Goal: Task Accomplishment & Management: Manage account settings

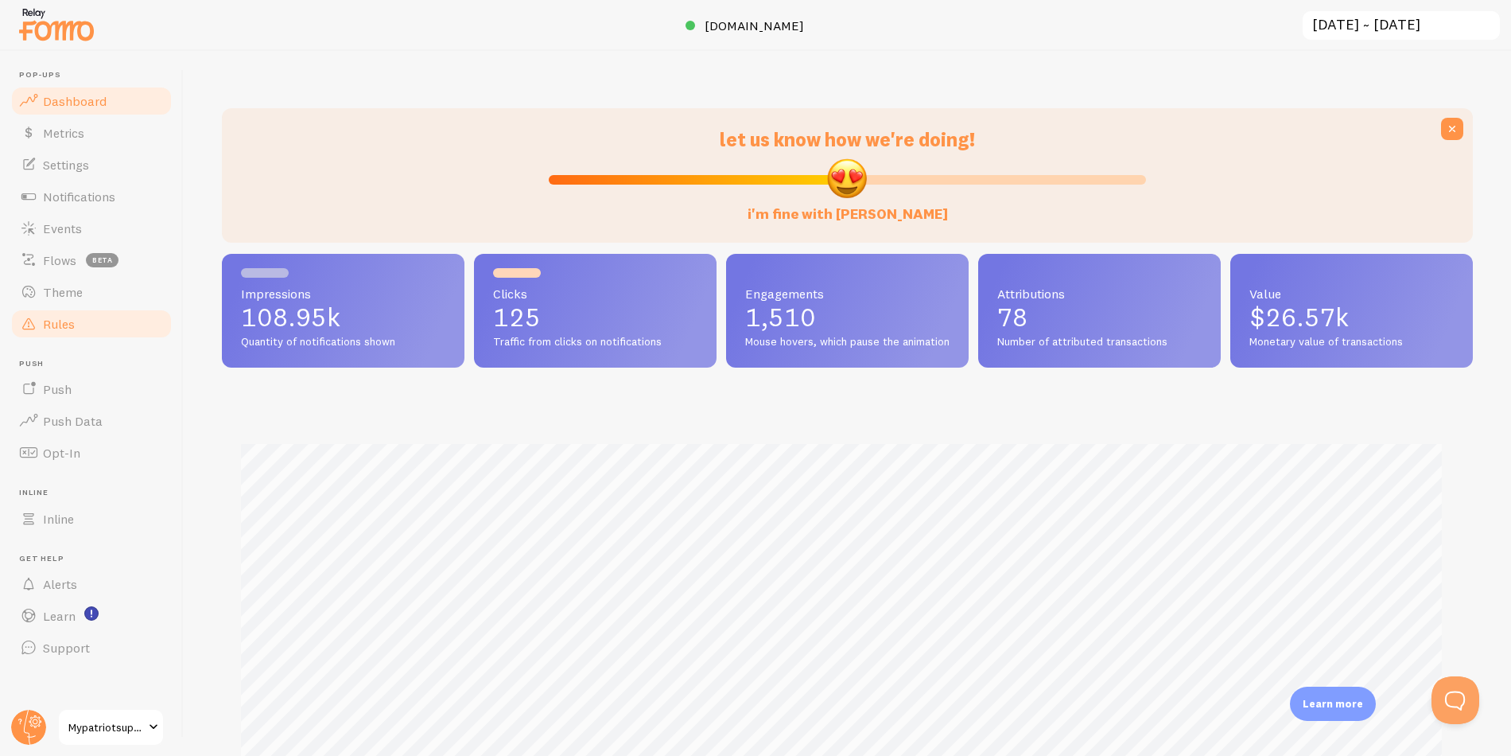
click at [53, 325] on span "Rules" at bounding box center [59, 324] width 32 height 16
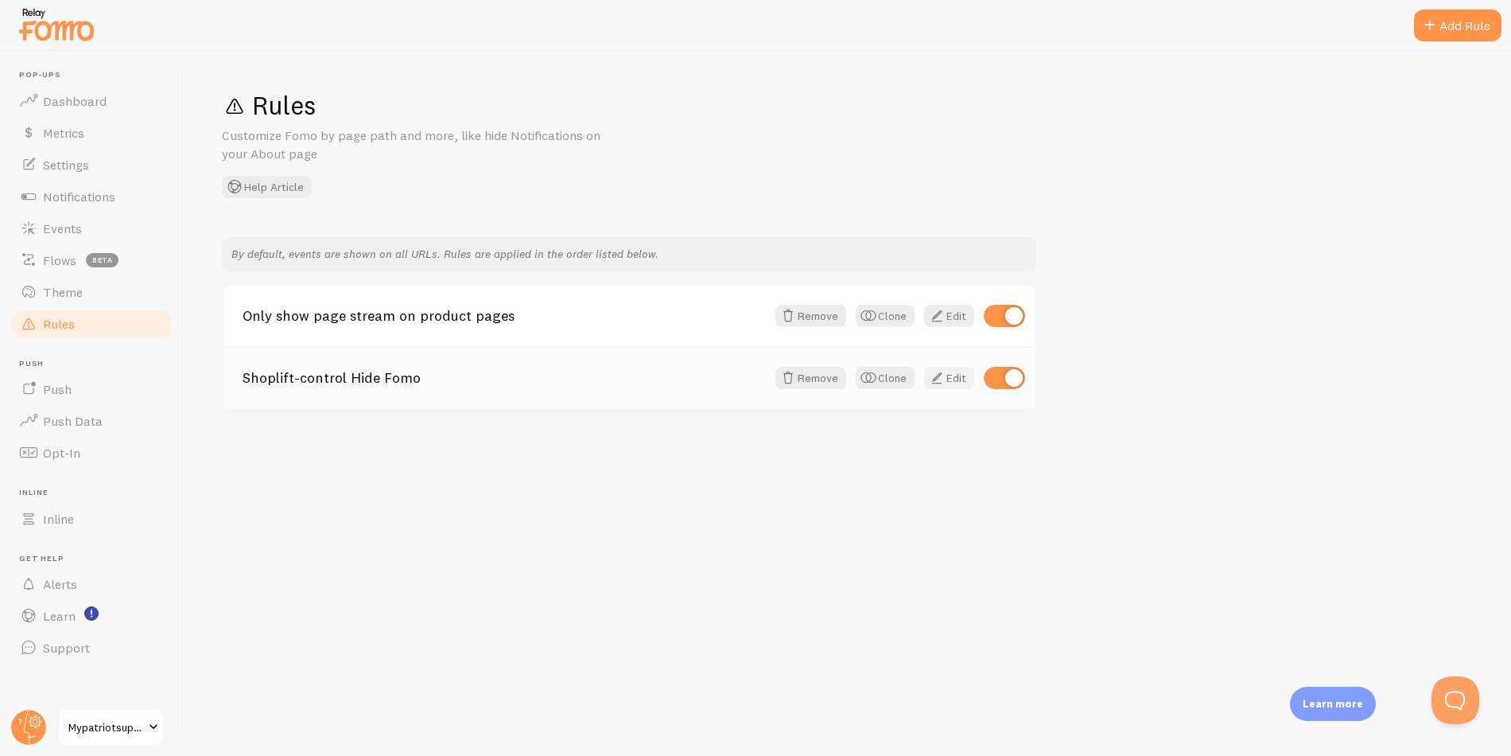
click at [949, 379] on link "Edit" at bounding box center [949, 378] width 50 height 22
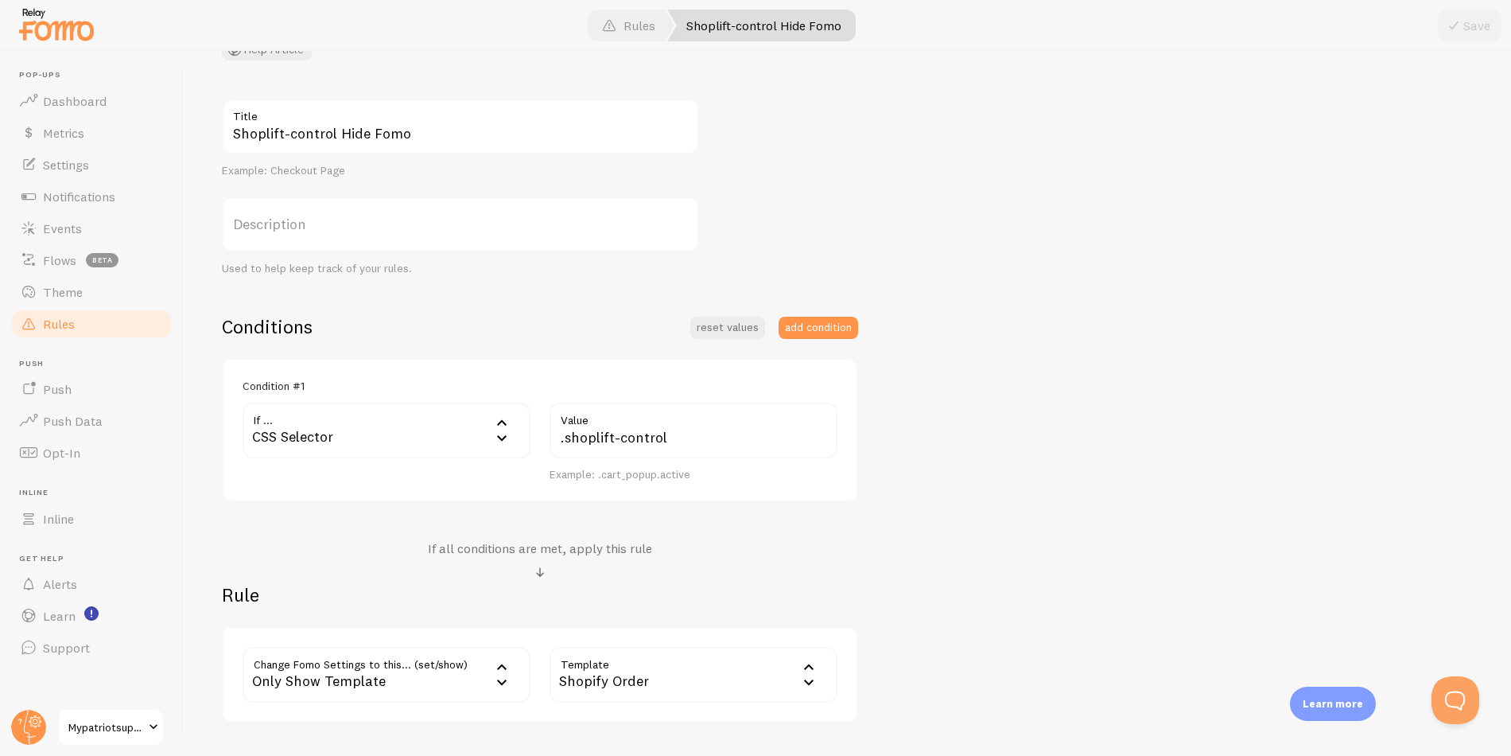
scroll to position [134, 0]
click at [84, 320] on link "Rules" at bounding box center [92, 324] width 164 height 32
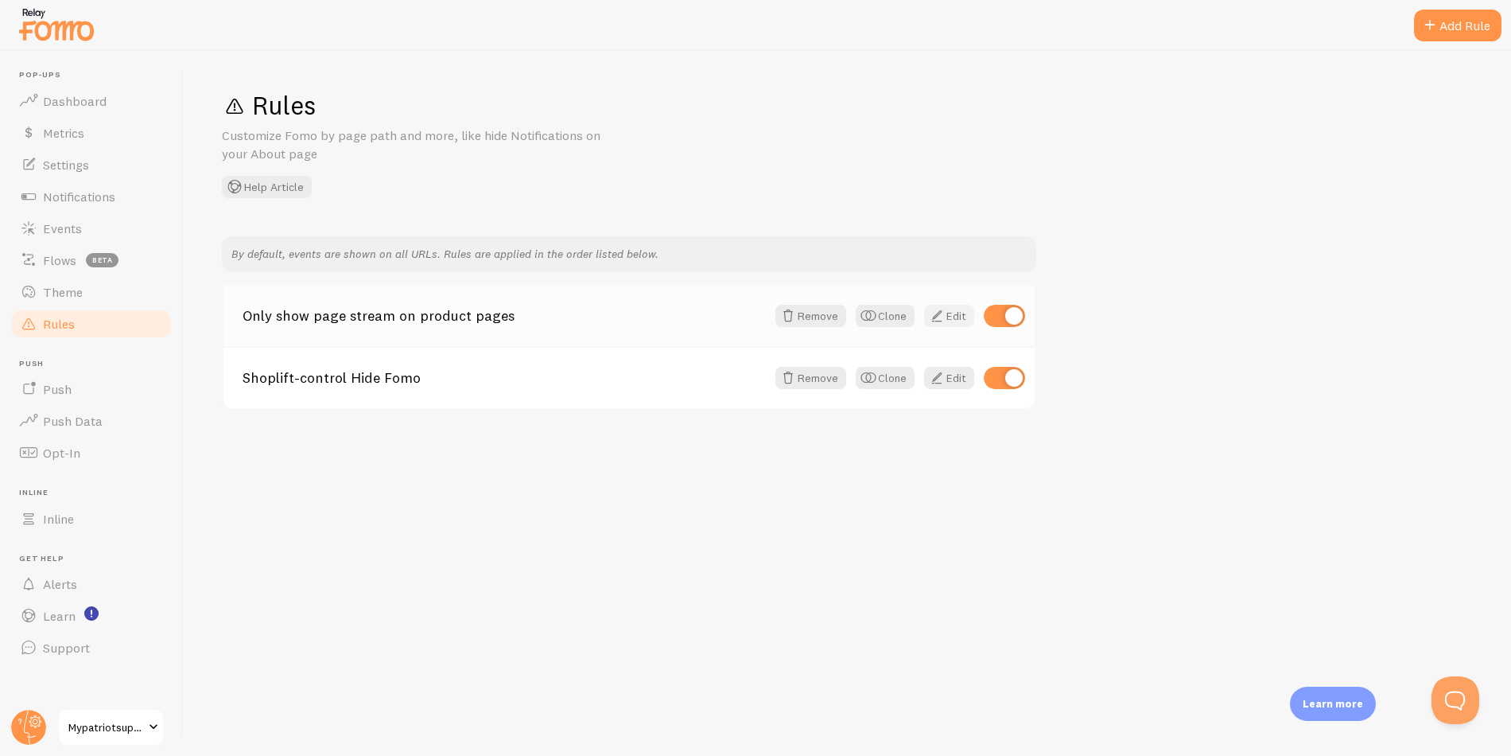
click at [950, 314] on link "Edit" at bounding box center [949, 316] width 50 height 22
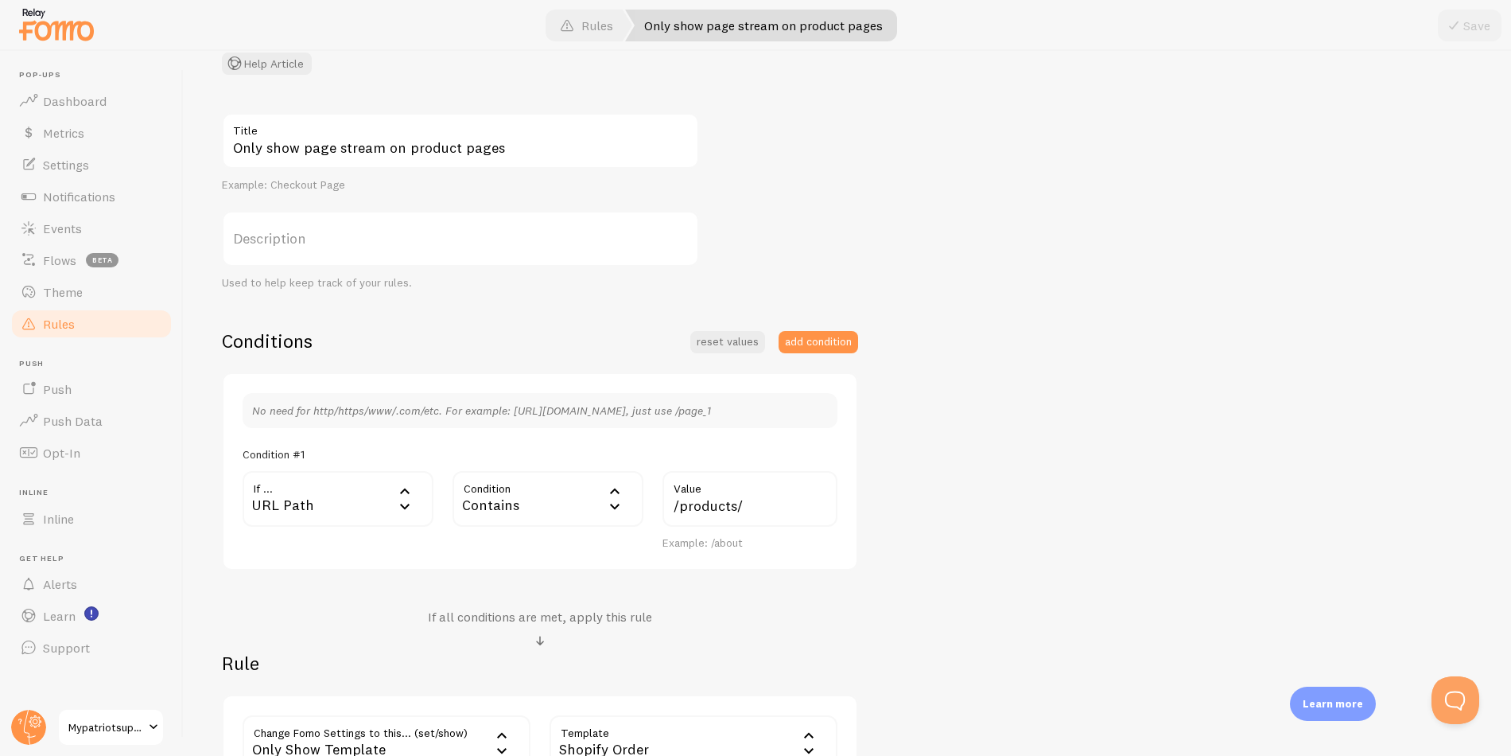
scroll to position [299, 0]
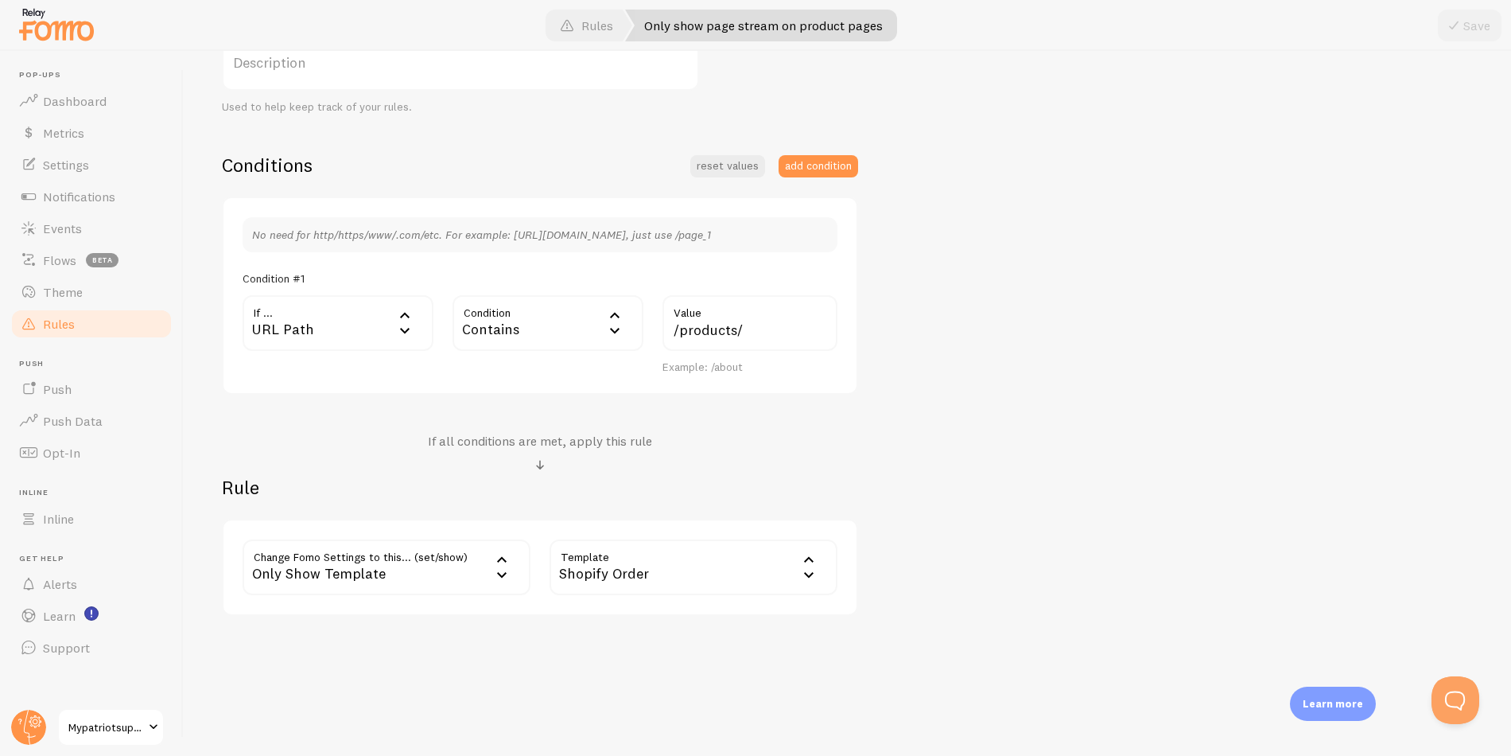
click at [74, 323] on link "Rules" at bounding box center [92, 324] width 164 height 32
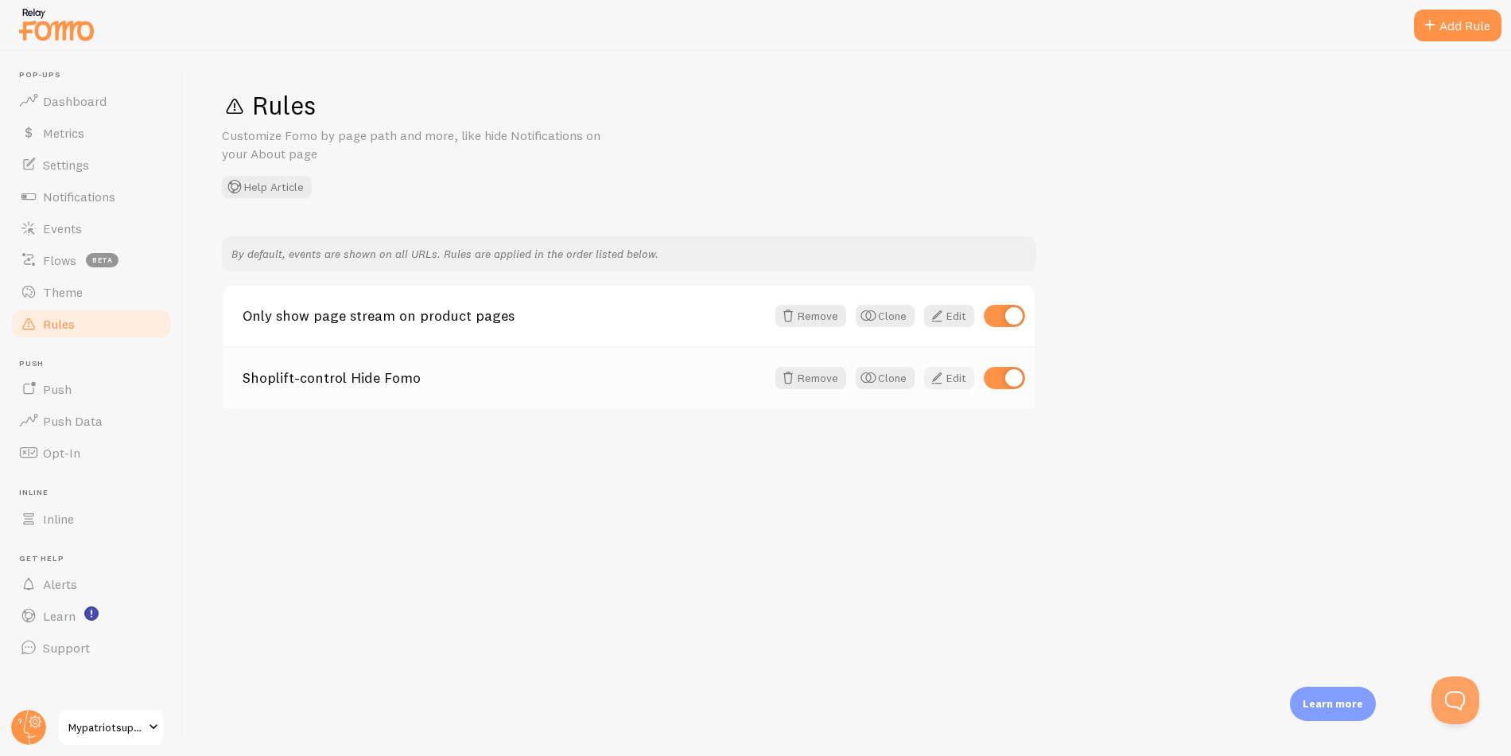
click at [943, 375] on span at bounding box center [936, 377] width 19 height 19
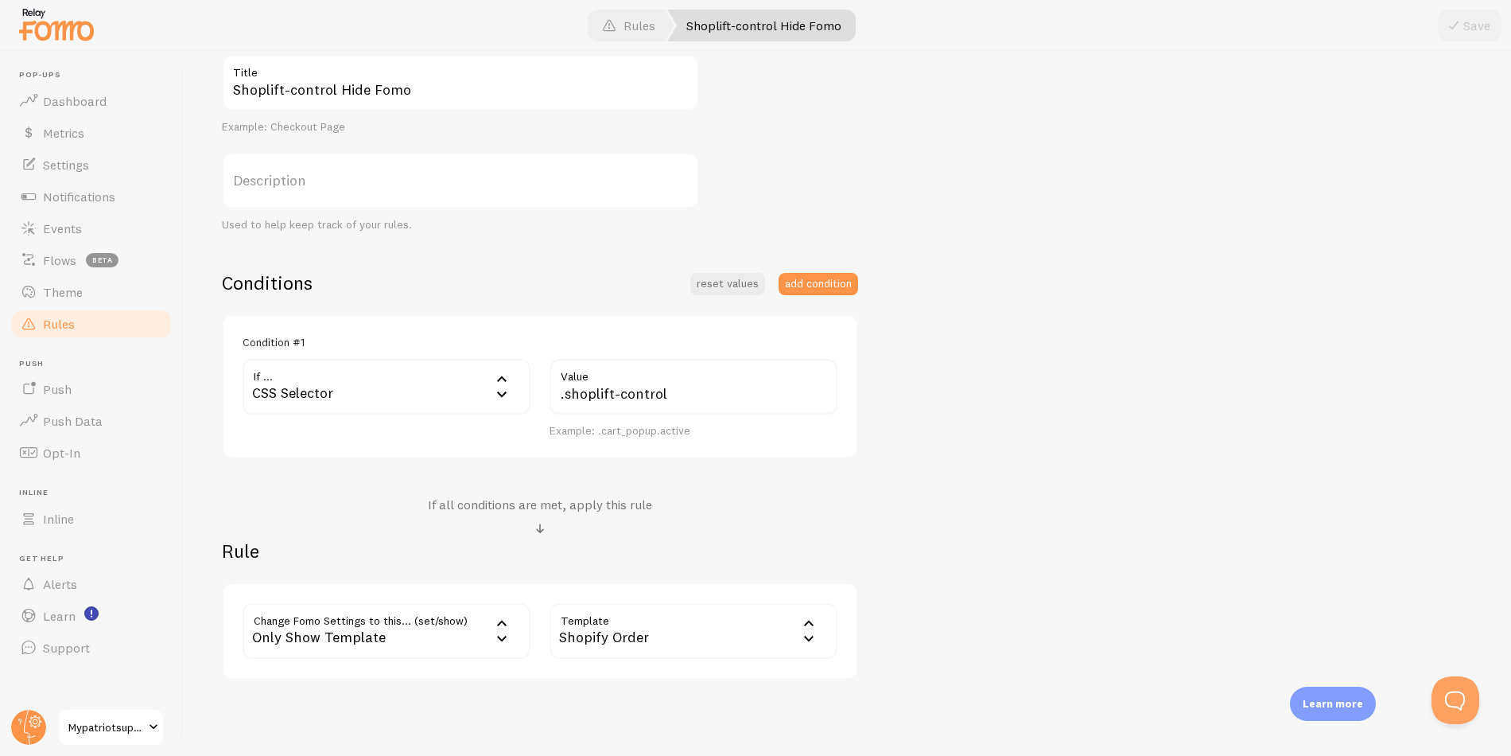
scroll to position [200, 0]
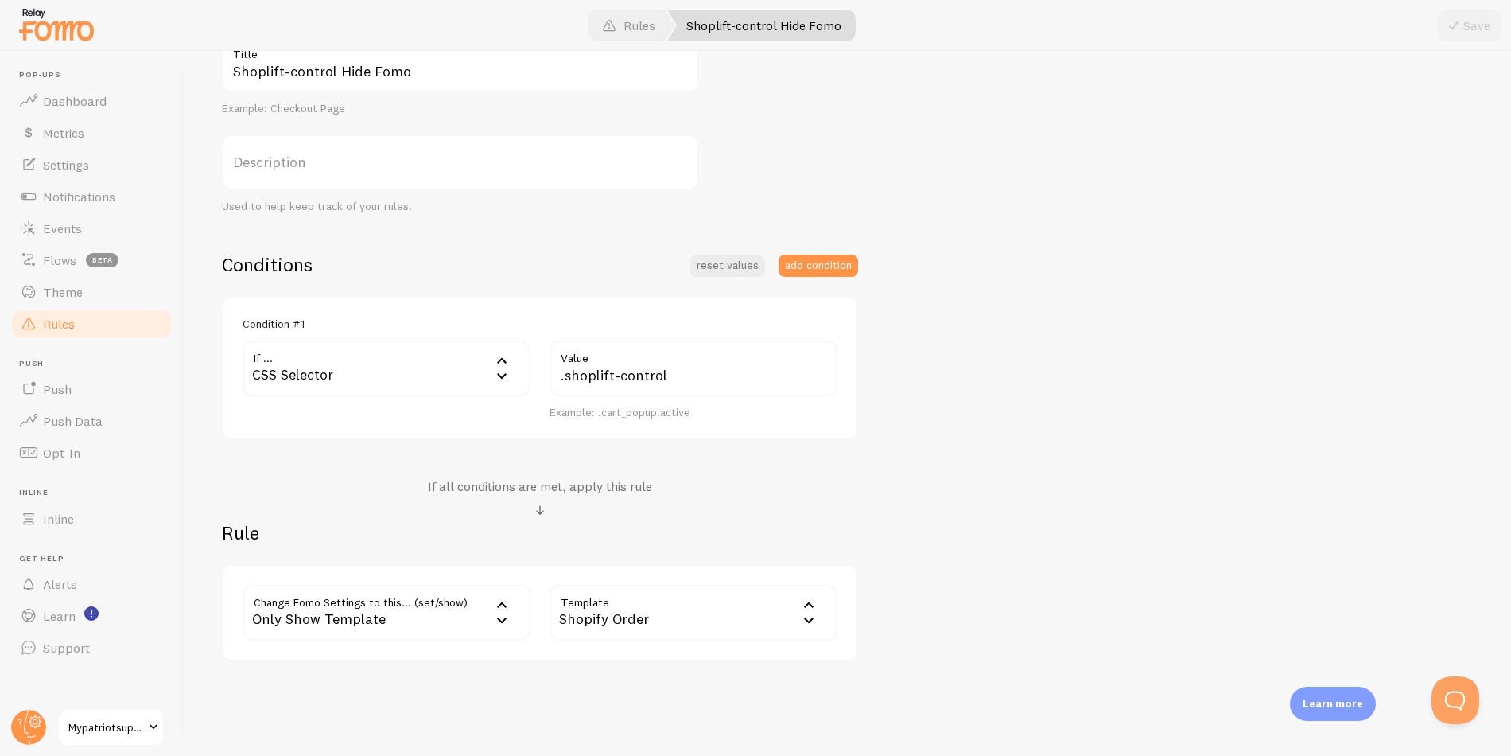
click at [95, 332] on link "Rules" at bounding box center [92, 324] width 164 height 32
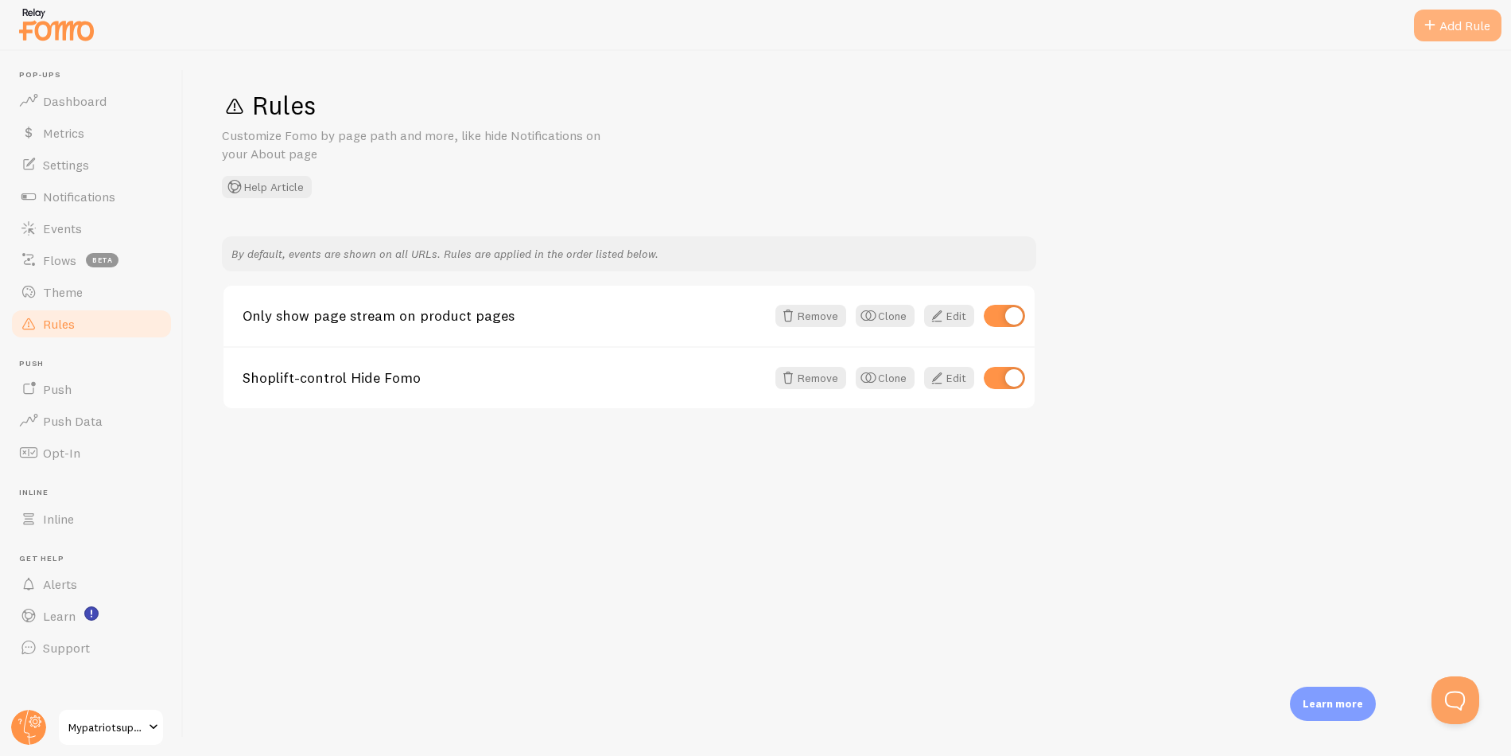
click at [1461, 32] on div "Add Rule" at bounding box center [1457, 26] width 87 height 32
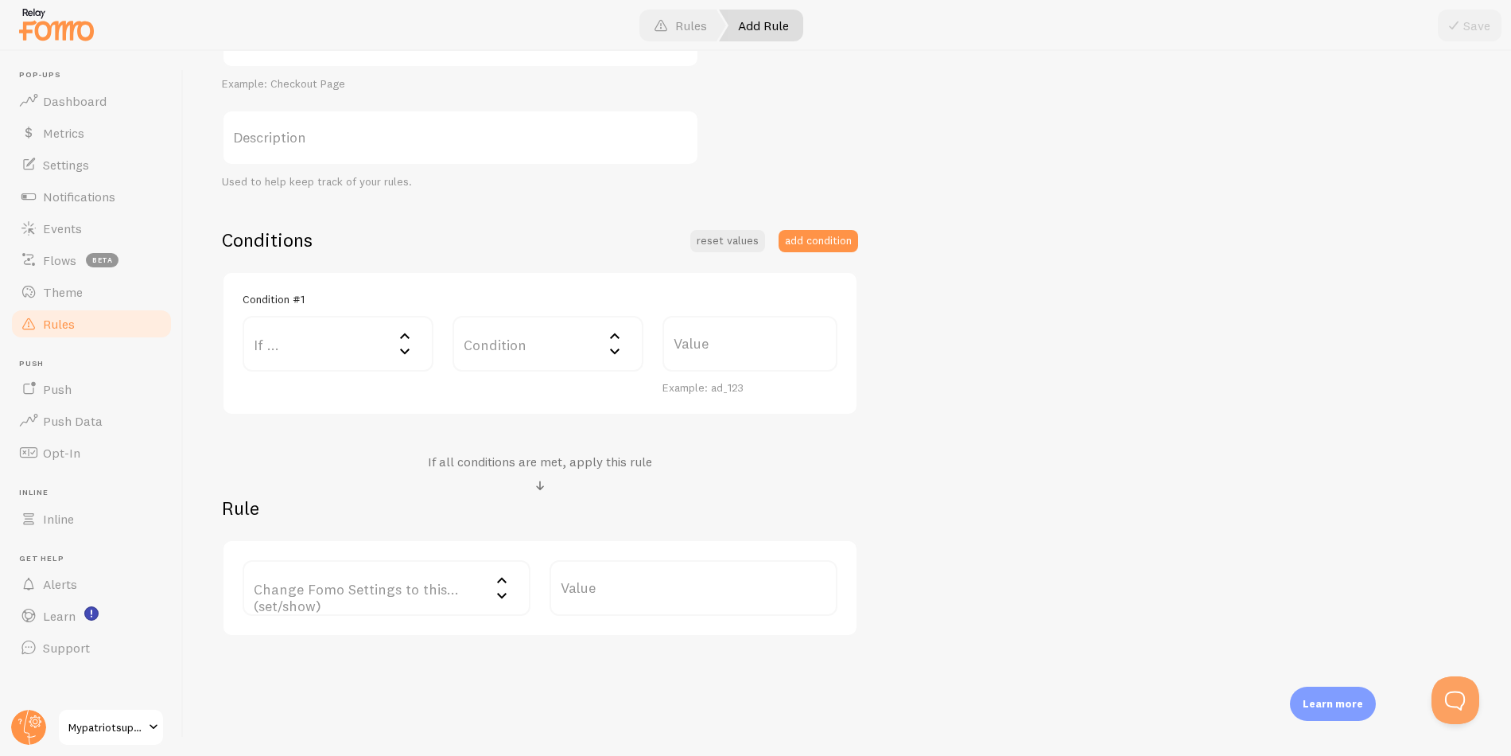
scroll to position [245, 0]
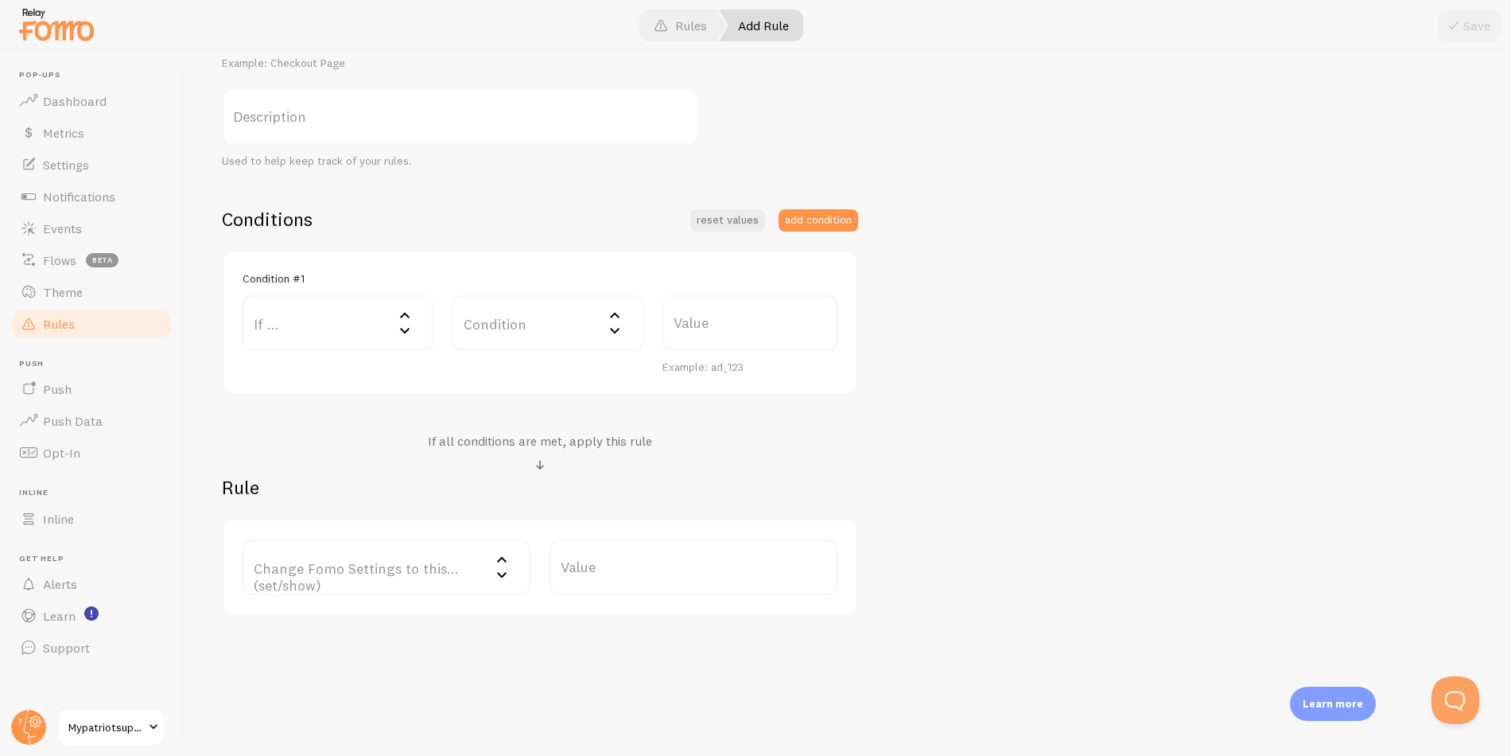
click at [356, 332] on label "If ..." at bounding box center [338, 323] width 191 height 56
click at [315, 404] on li "Home page" at bounding box center [338, 405] width 188 height 28
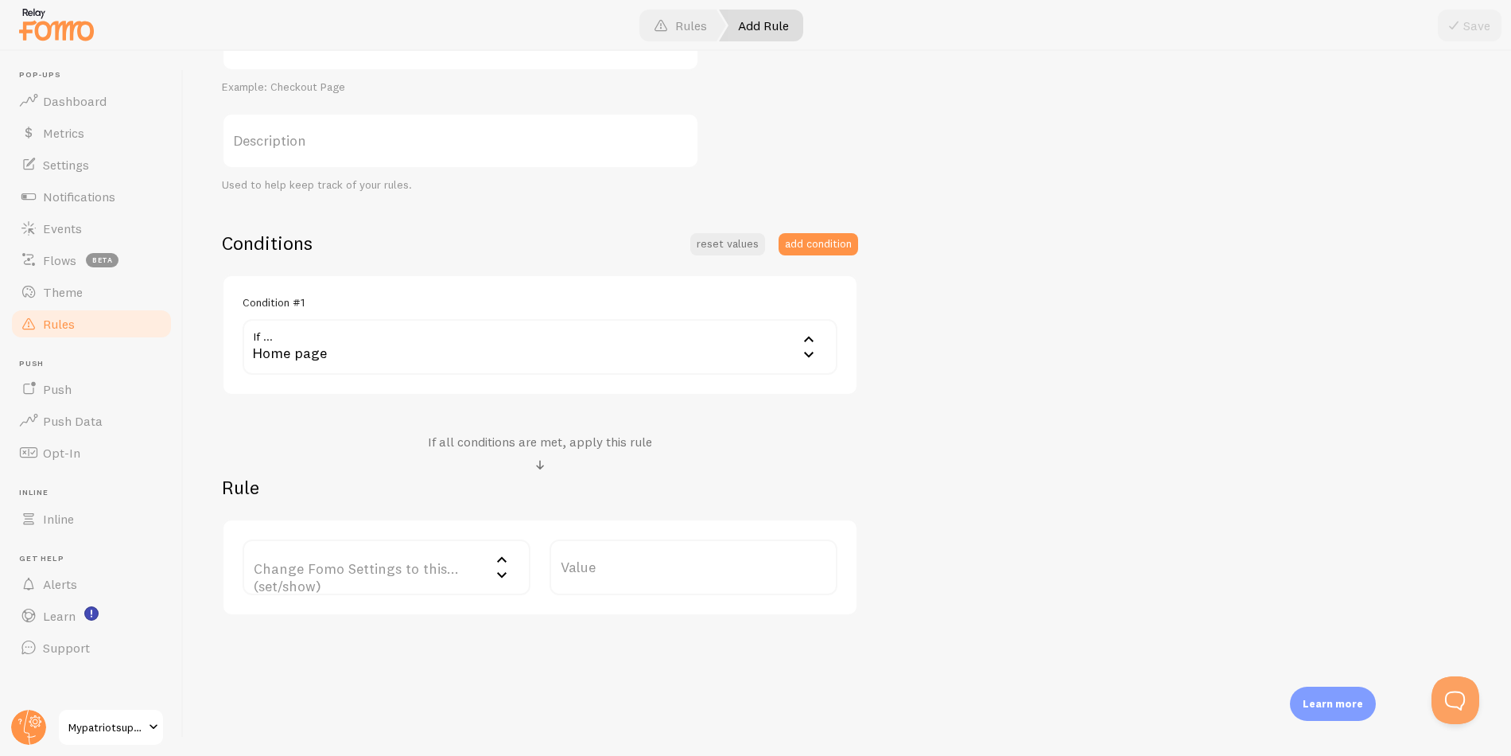
scroll to position [221, 0]
click at [413, 336] on div "Home page" at bounding box center [540, 347] width 595 height 56
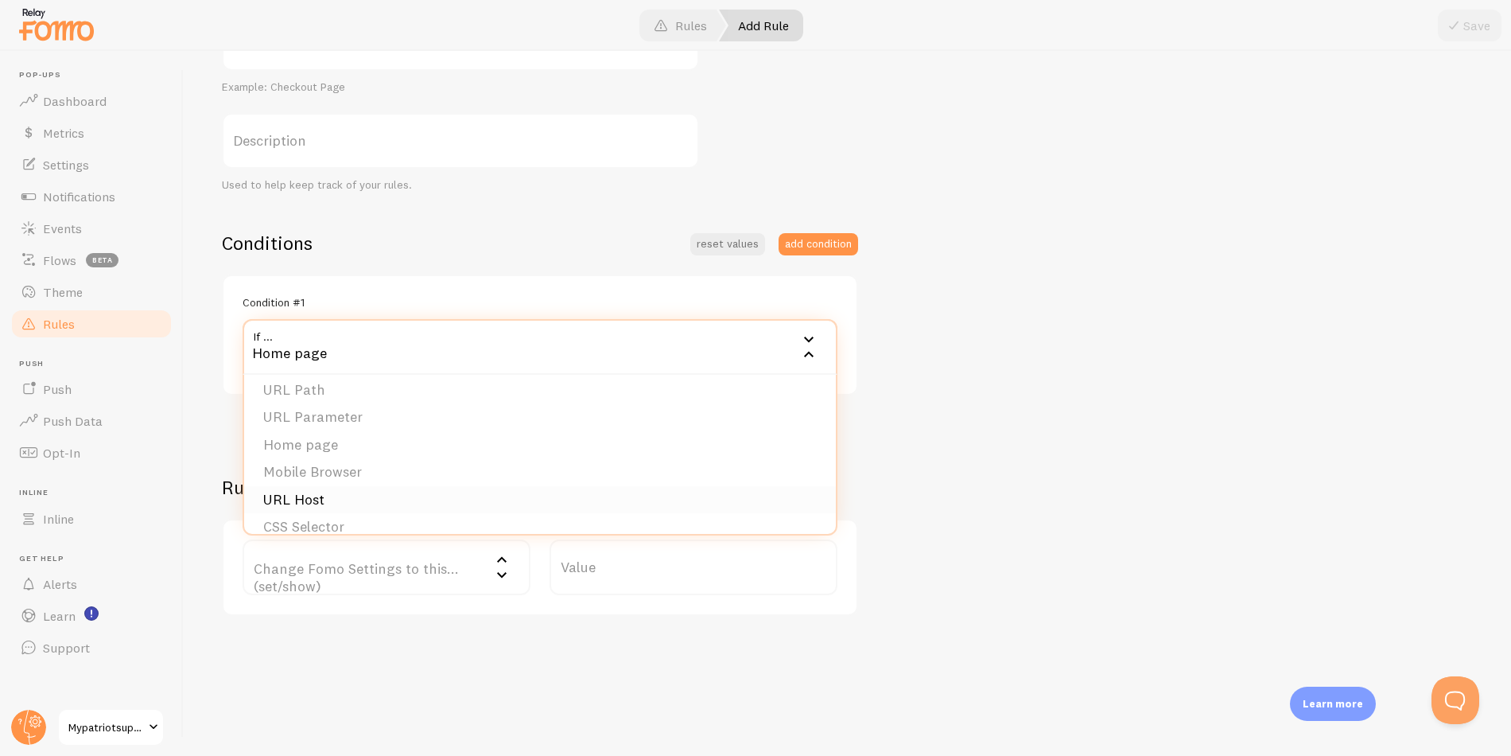
scroll to position [0, 0]
click at [379, 398] on li "URL Path" at bounding box center [540, 398] width 592 height 28
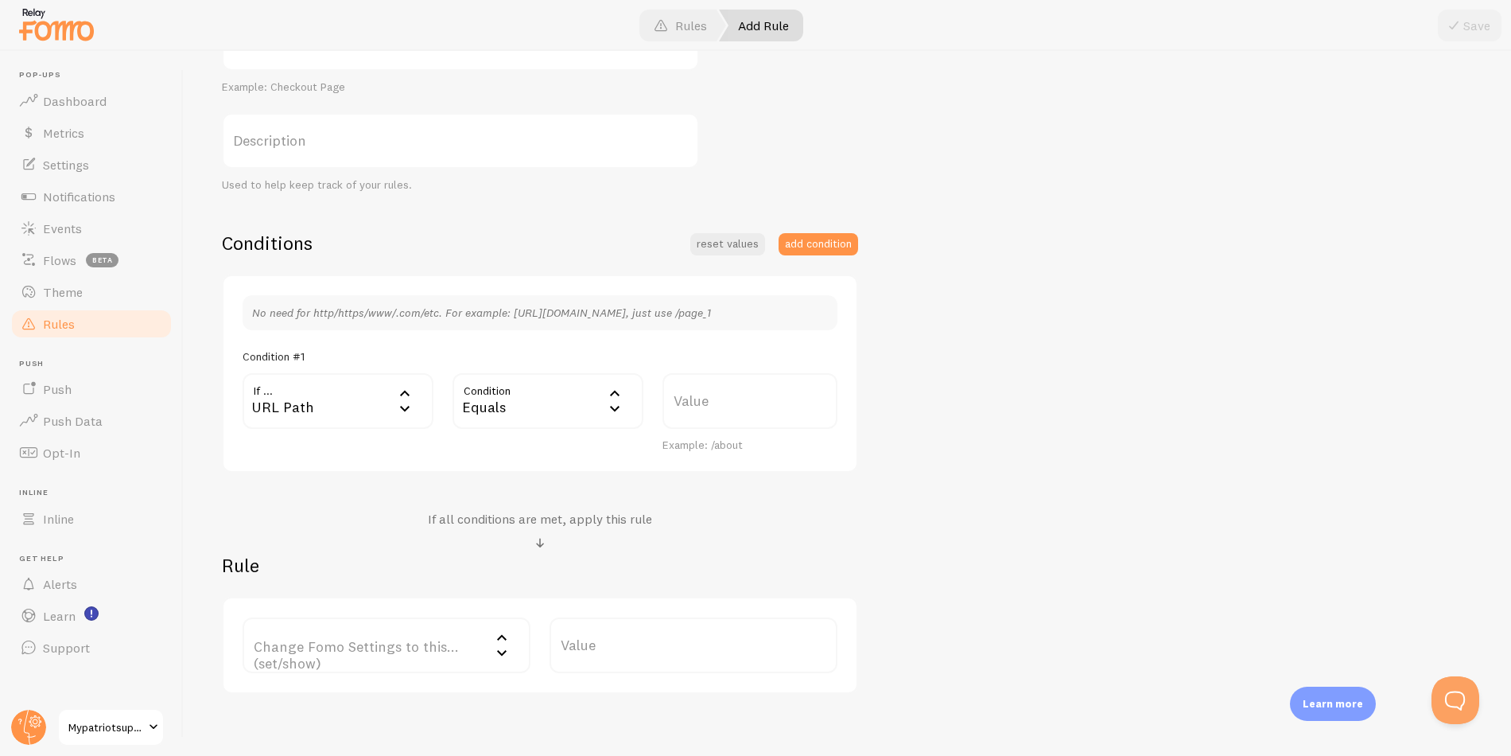
click at [572, 393] on div "Equals" at bounding box center [548, 401] width 191 height 56
click at [521, 558] on li "Does Not Contain" at bounding box center [548, 562] width 188 height 28
click at [715, 410] on label "Value" at bounding box center [750, 401] width 175 height 56
click at [715, 410] on input "Value" at bounding box center [750, 401] width 175 height 56
type input "/products/"
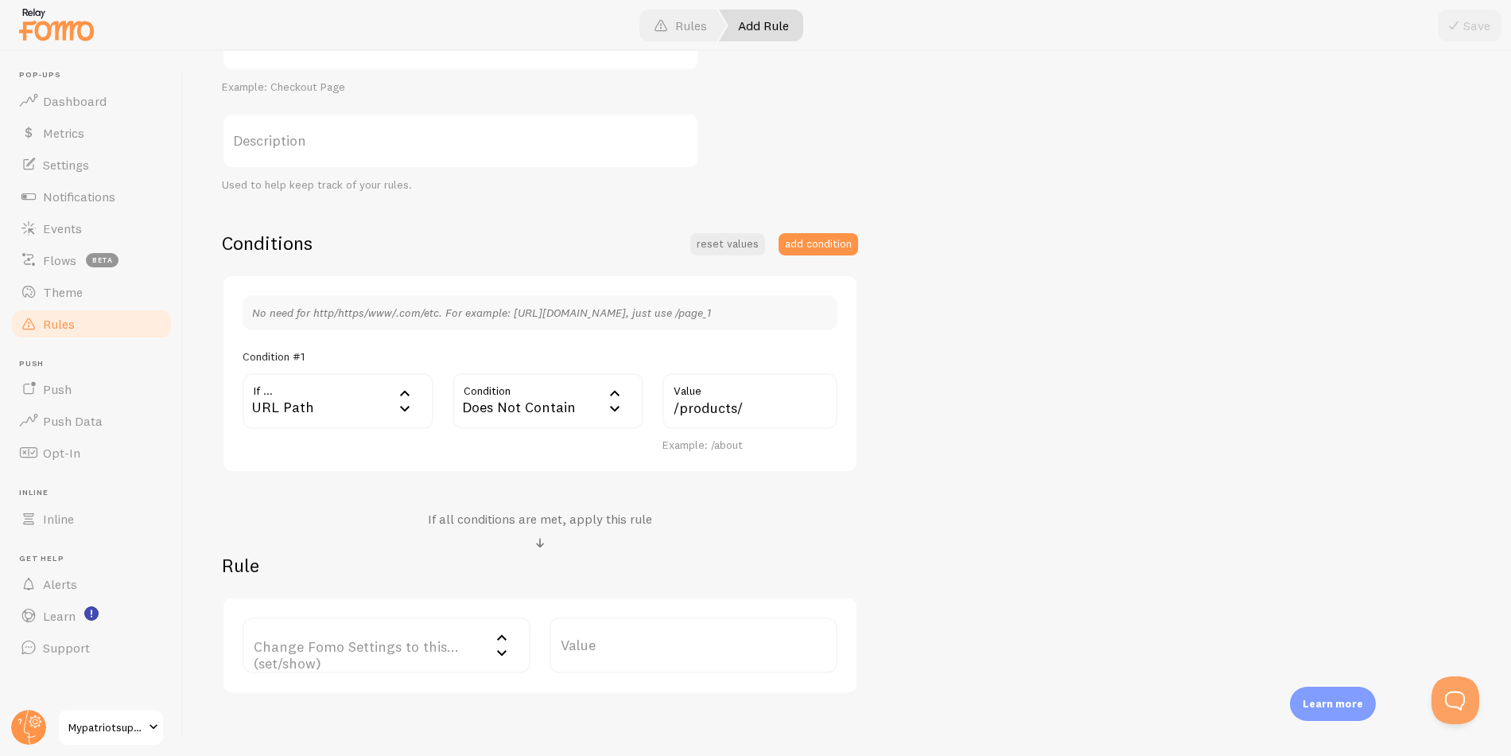
click at [1090, 574] on div "Title Example: Checkout Page Description Used to help keep track of your rules.…" at bounding box center [847, 354] width 1251 height 678
click at [356, 639] on label "Change Fomo Settings to this... (set/show)" at bounding box center [387, 645] width 288 height 56
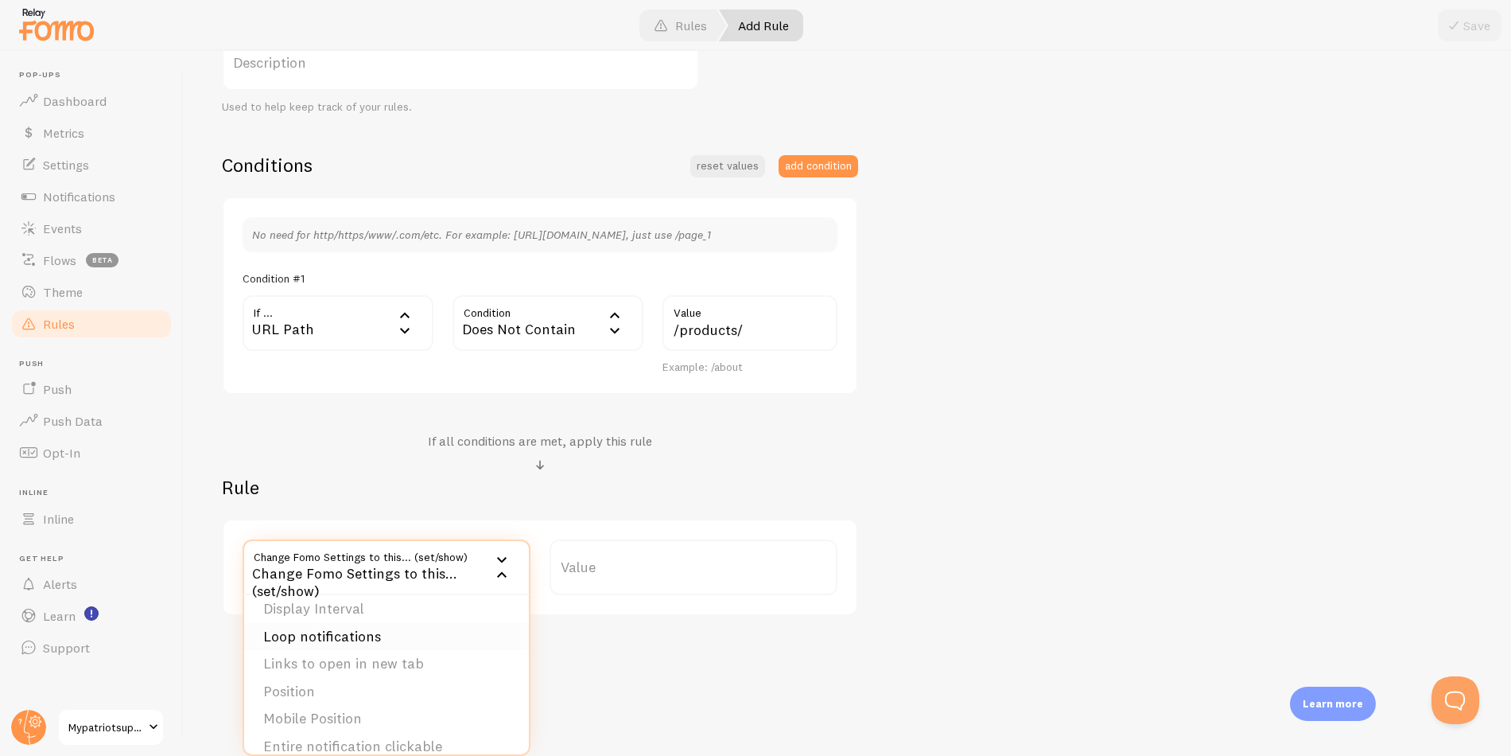
scroll to position [161, 0]
click at [696, 647] on div "Add Rule Customize Fomo by page path and more, like hide Notifications on your …" at bounding box center [848, 403] width 1328 height 705
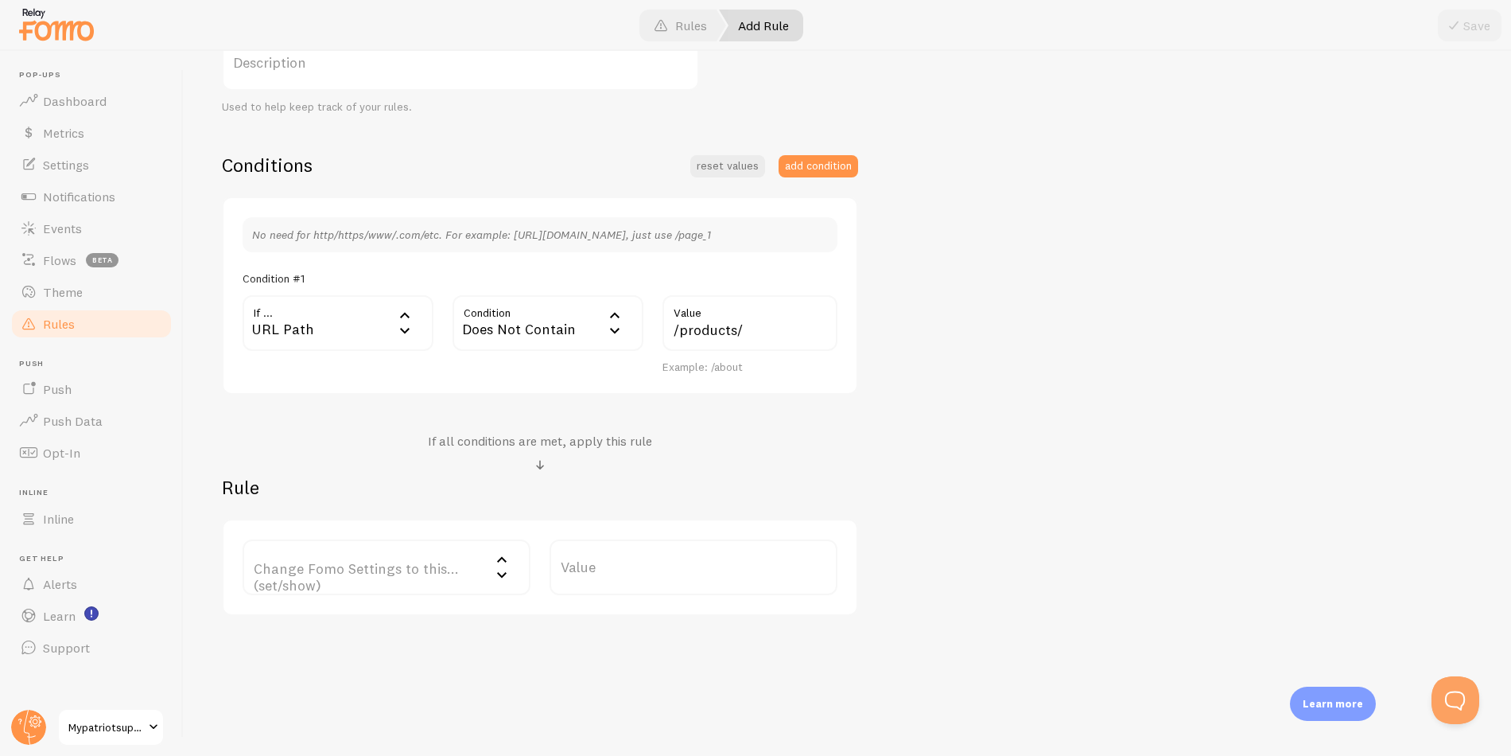
click at [423, 571] on label "Change Fomo Settings to this... (set/show)" at bounding box center [387, 567] width 288 height 56
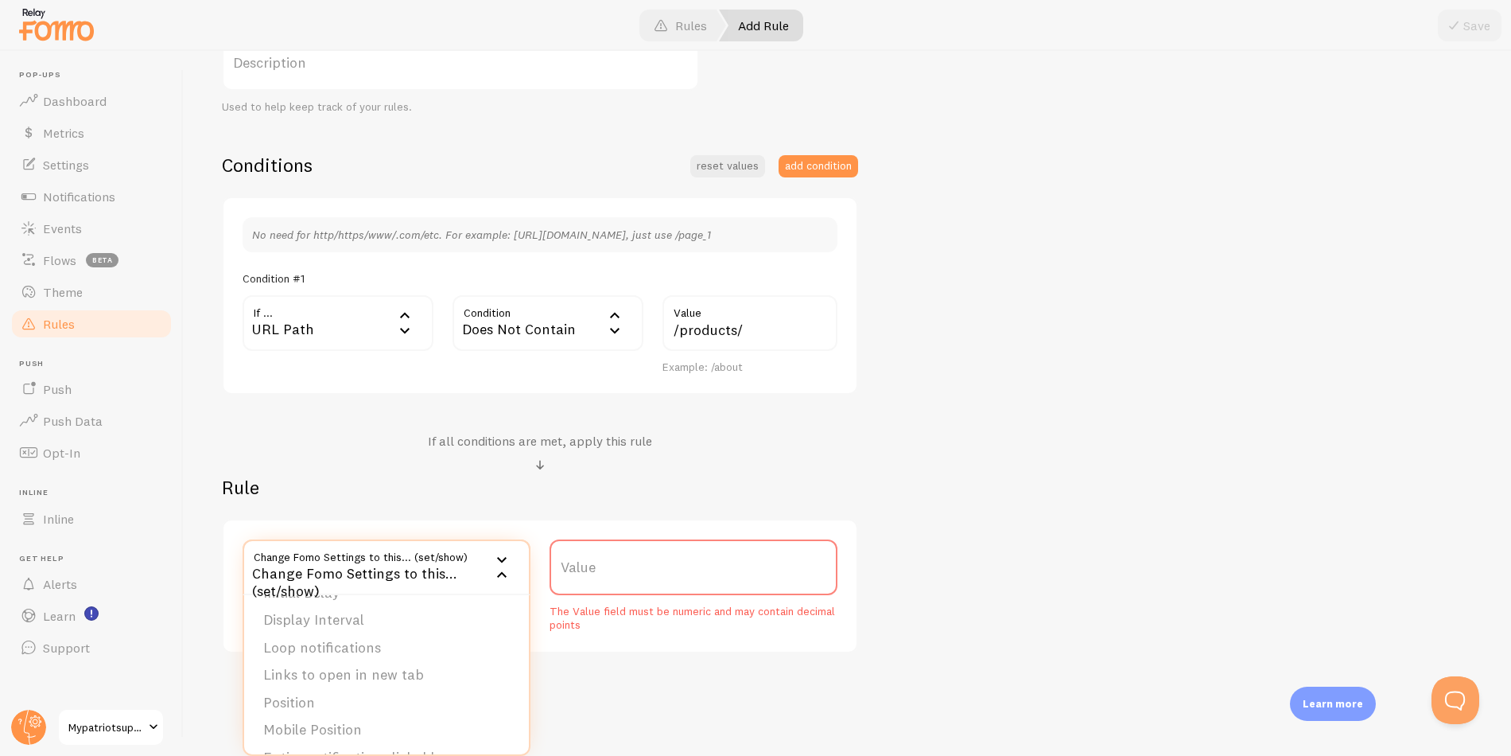
scroll to position [0, 0]
click at [355, 619] on li "Notifications" at bounding box center [386, 619] width 285 height 28
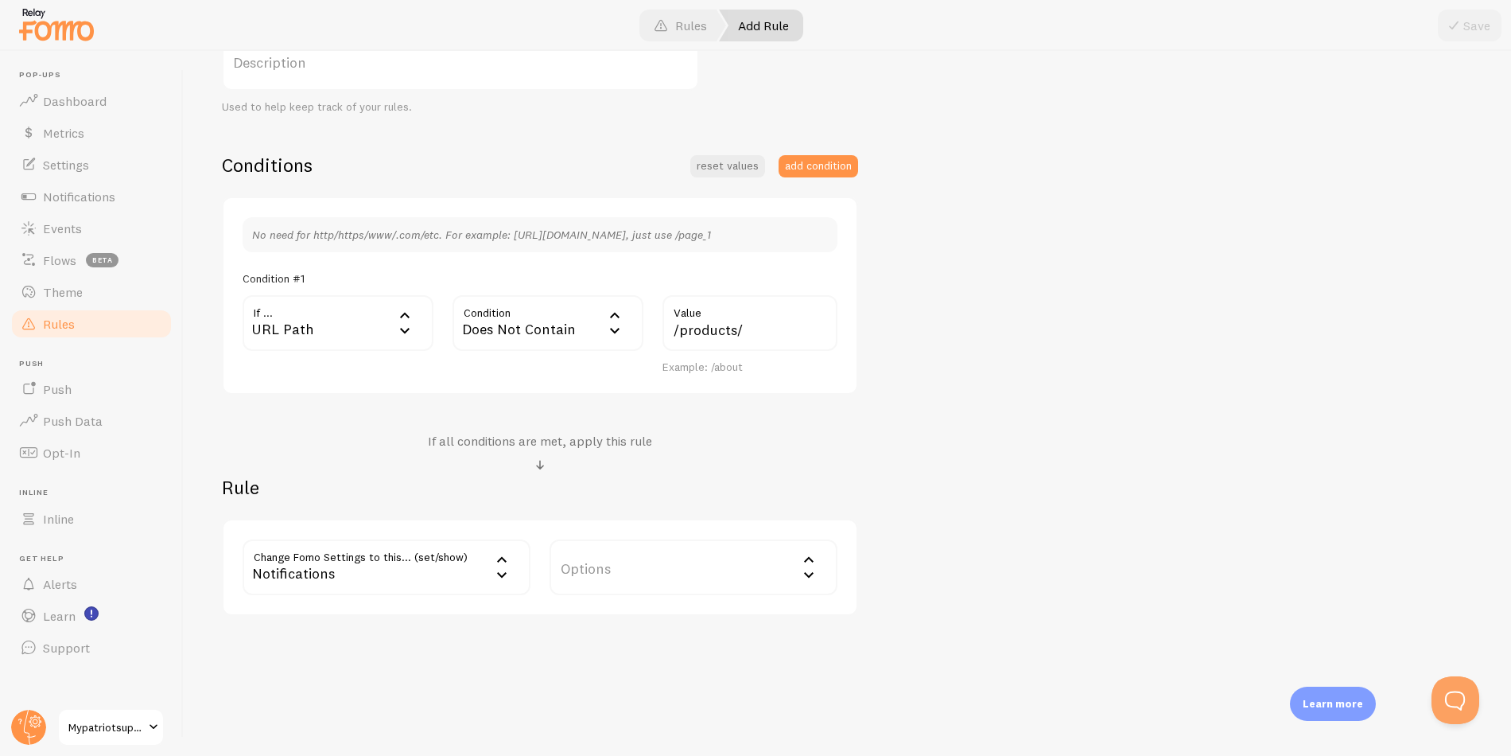
click at [603, 564] on label "Options" at bounding box center [694, 567] width 288 height 56
click at [612, 612] on li "Hide Fomo" at bounding box center [693, 619] width 285 height 28
click at [985, 518] on div "Title Example: Checkout Page Description Used to help keep track of your rules.…" at bounding box center [847, 276] width 1251 height 678
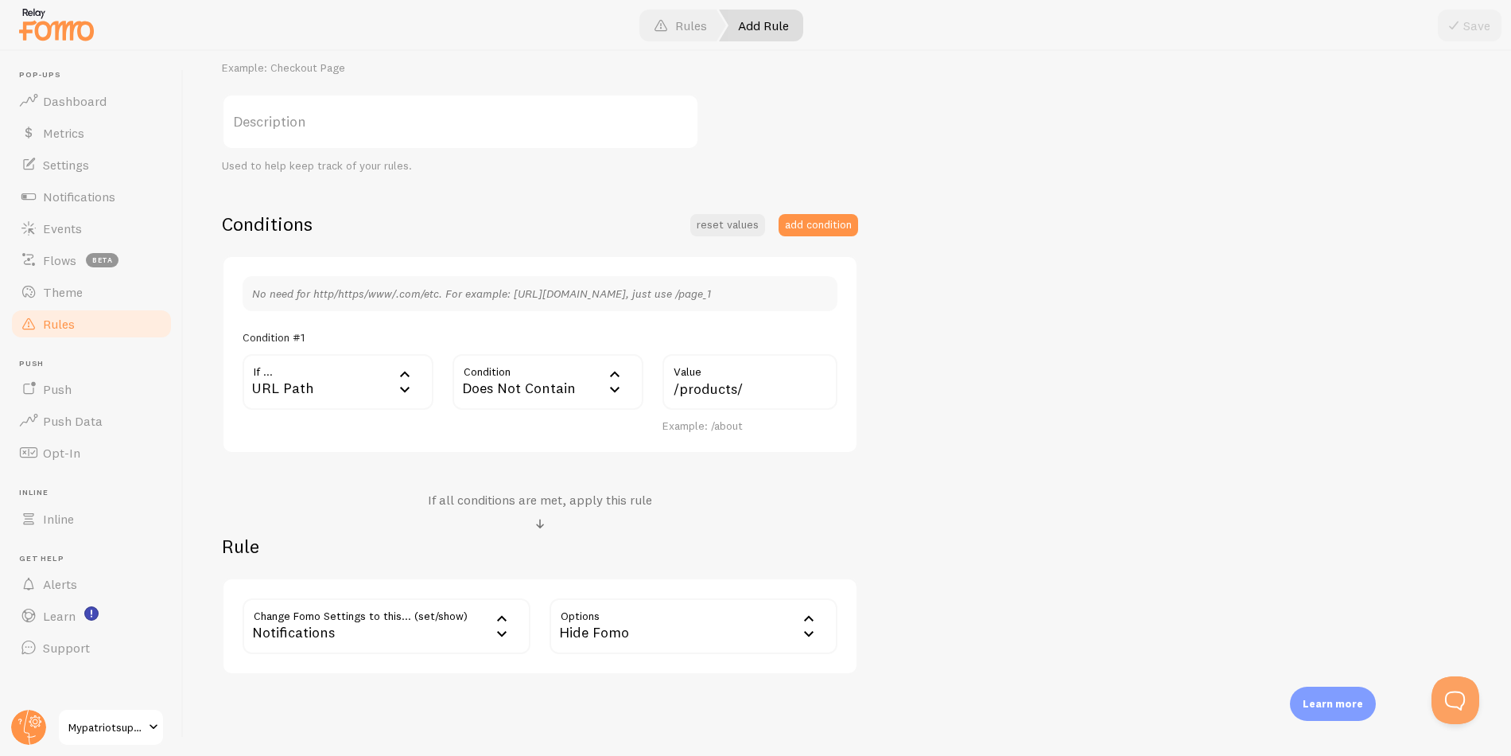
scroll to position [299, 0]
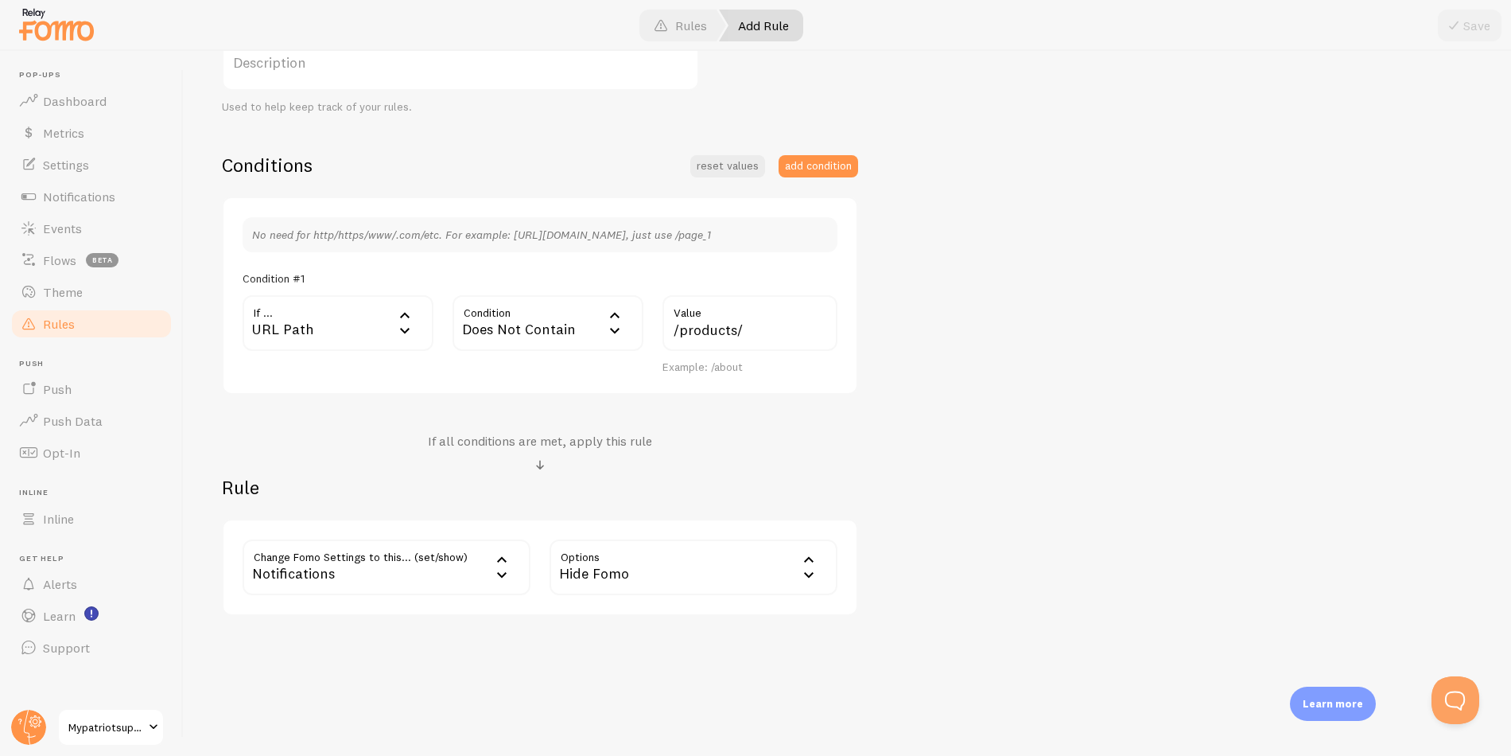
click at [1048, 513] on div "Title Example: Checkout Page Description Used to help keep track of your rules.…" at bounding box center [847, 276] width 1251 height 678
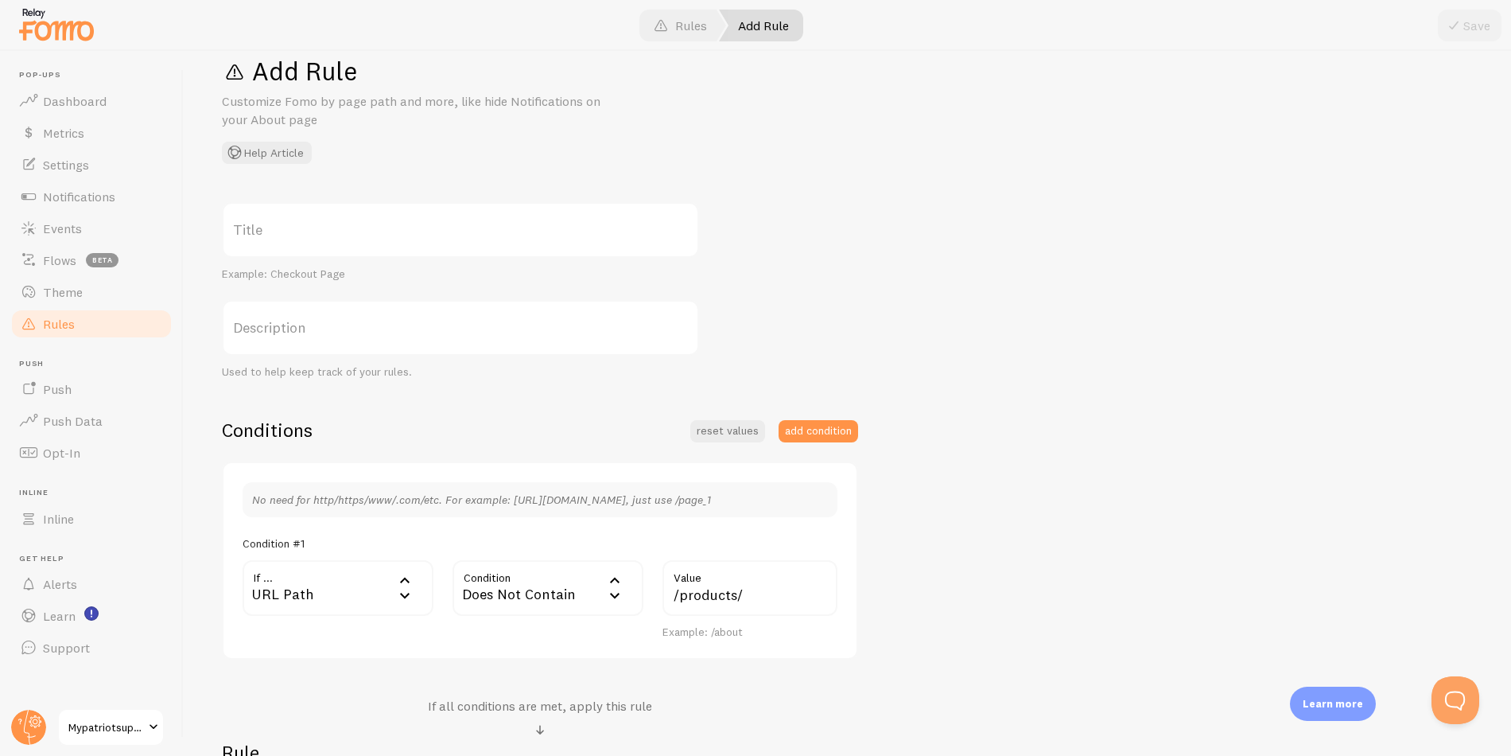
scroll to position [22, 0]
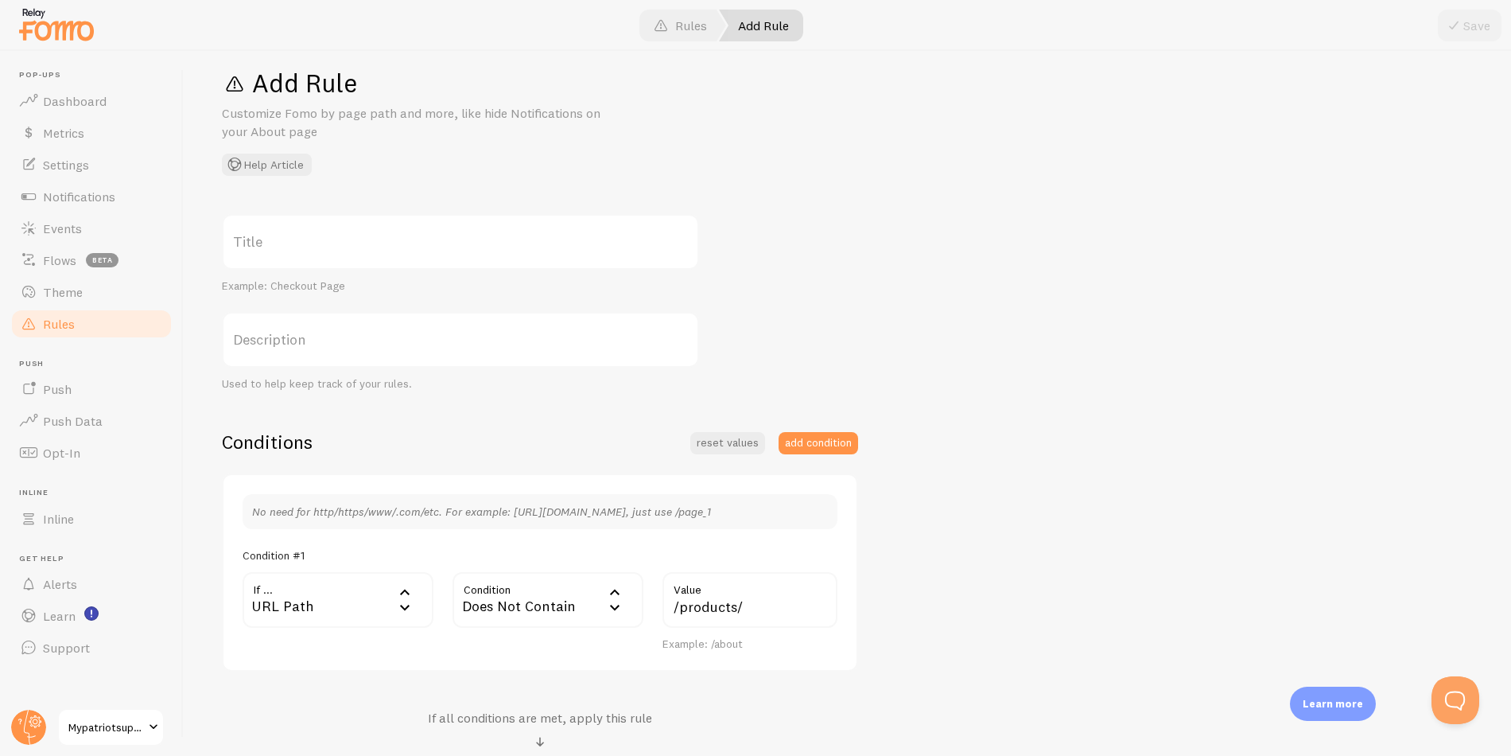
click at [436, 251] on label "Title" at bounding box center [460, 242] width 477 height 56
click at [436, 251] on input "Title" at bounding box center [460, 242] width 477 height 56
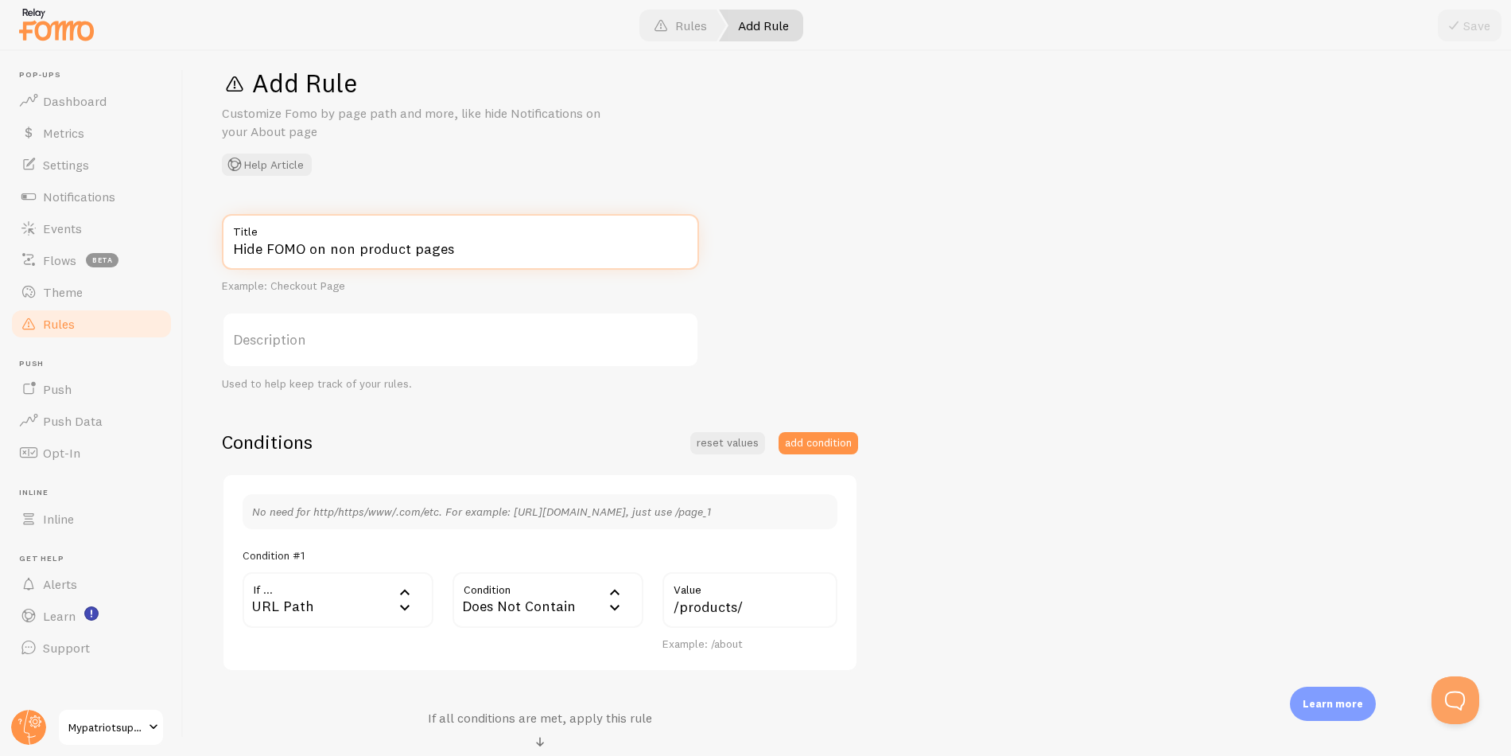
type input "Hide FOMO on non product pages"
click at [1026, 305] on div "Hide FOMO on non product pages Title Example: Checkout Page Description Used to…" at bounding box center [847, 553] width 1251 height 678
click at [1459, 29] on span at bounding box center [1453, 25] width 19 height 19
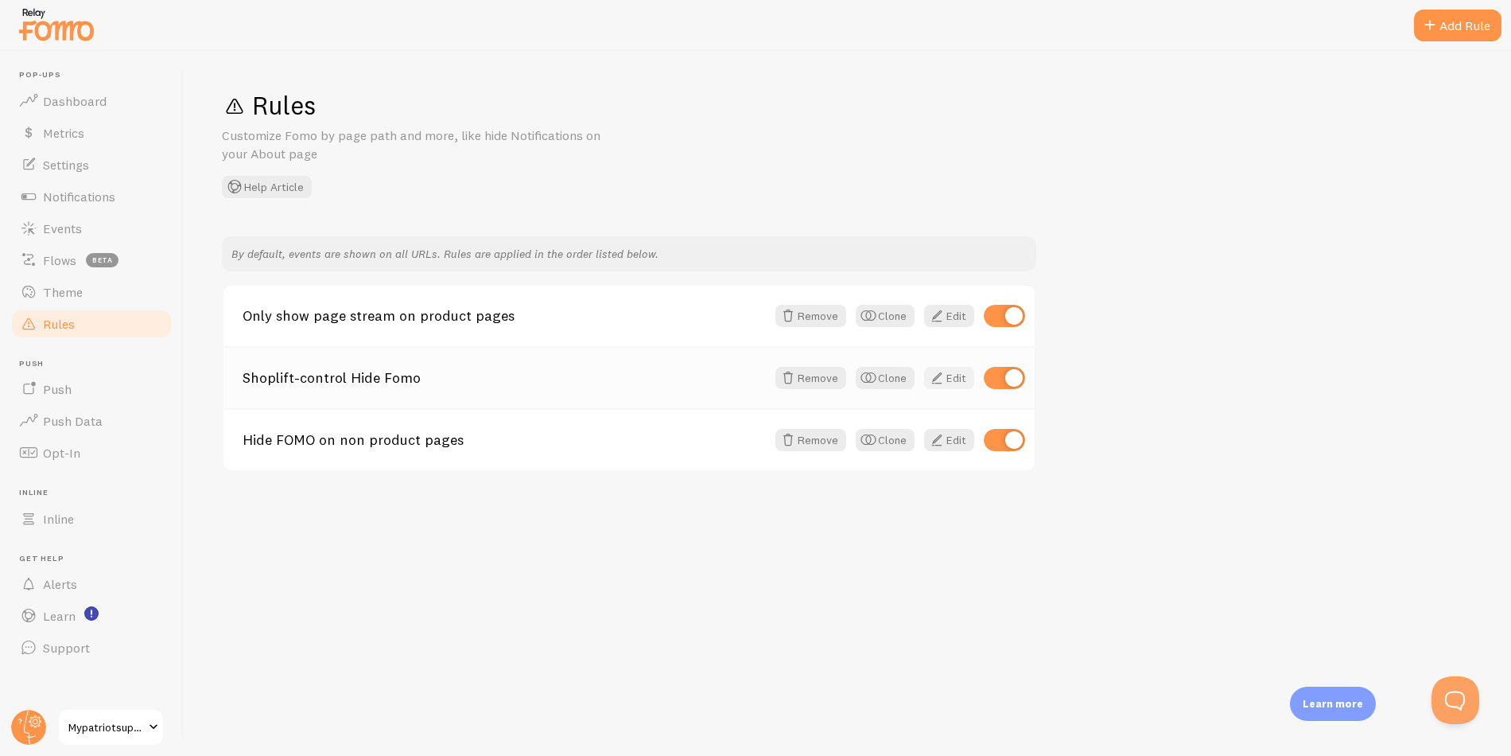
click at [945, 381] on span at bounding box center [936, 377] width 19 height 19
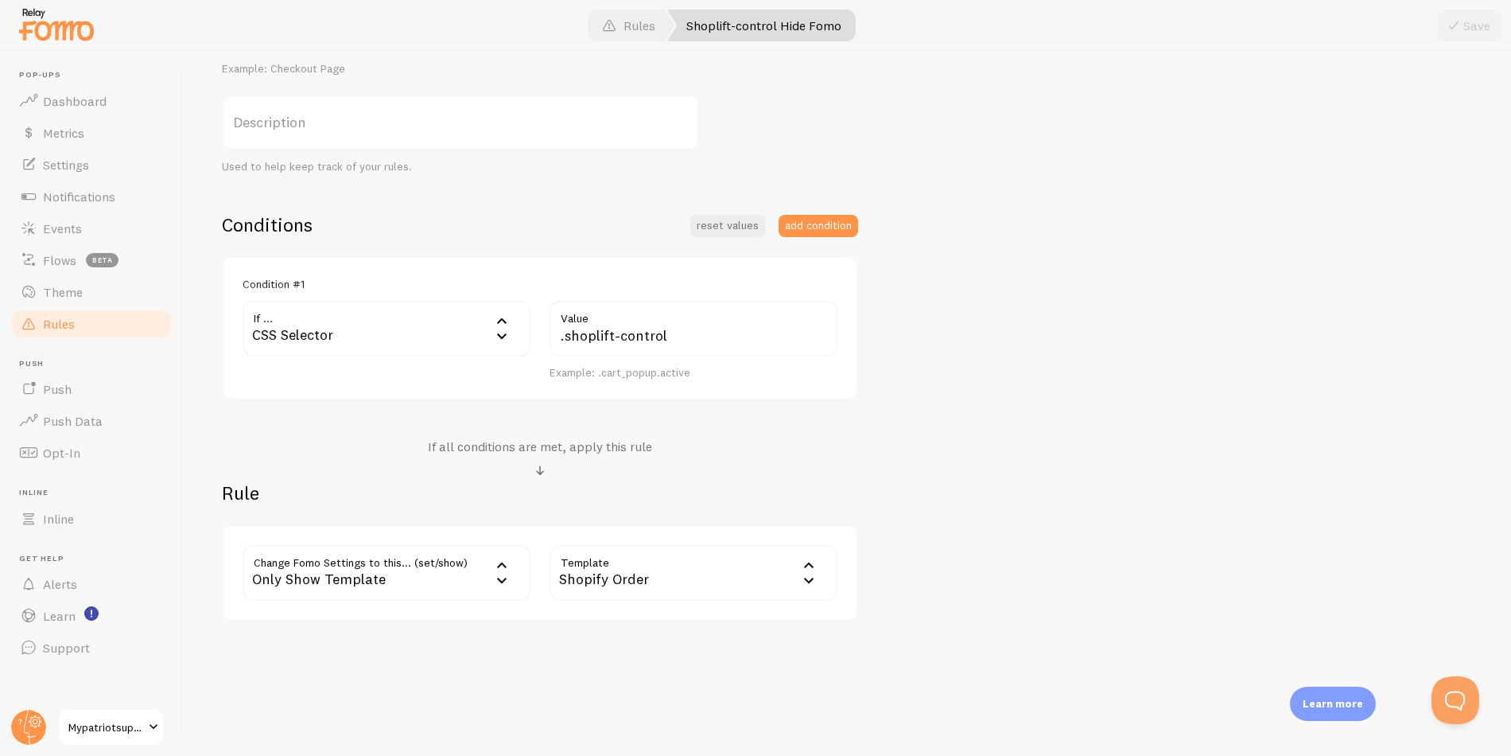
scroll to position [236, 0]
click at [420, 585] on div "Only Show Template" at bounding box center [387, 576] width 288 height 56
click at [405, 623] on li "Notifications" at bounding box center [386, 627] width 285 height 28
click at [605, 572] on label "Options" at bounding box center [694, 576] width 288 height 56
click at [616, 627] on li "Hide Fomo" at bounding box center [693, 627] width 285 height 28
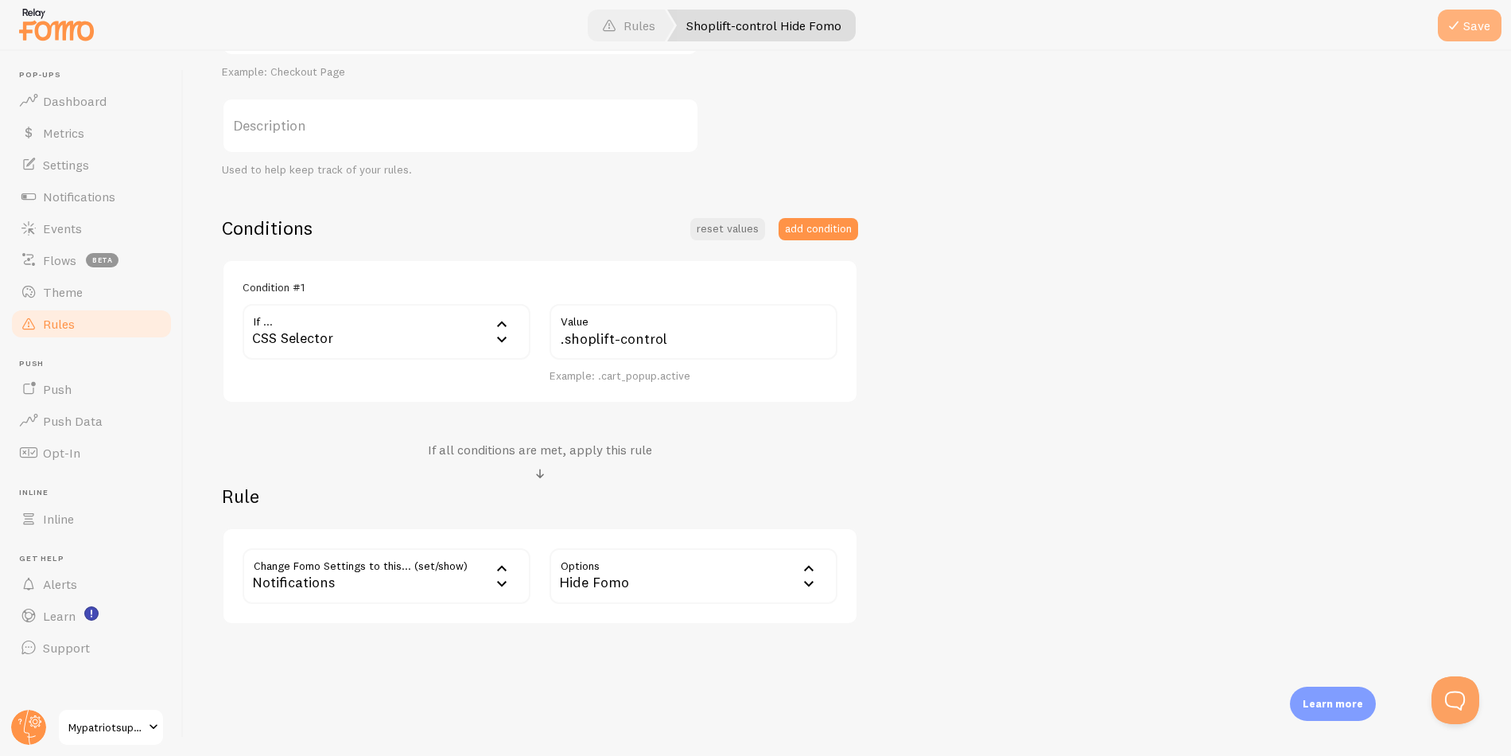
click at [1473, 30] on button "Save" at bounding box center [1470, 26] width 64 height 32
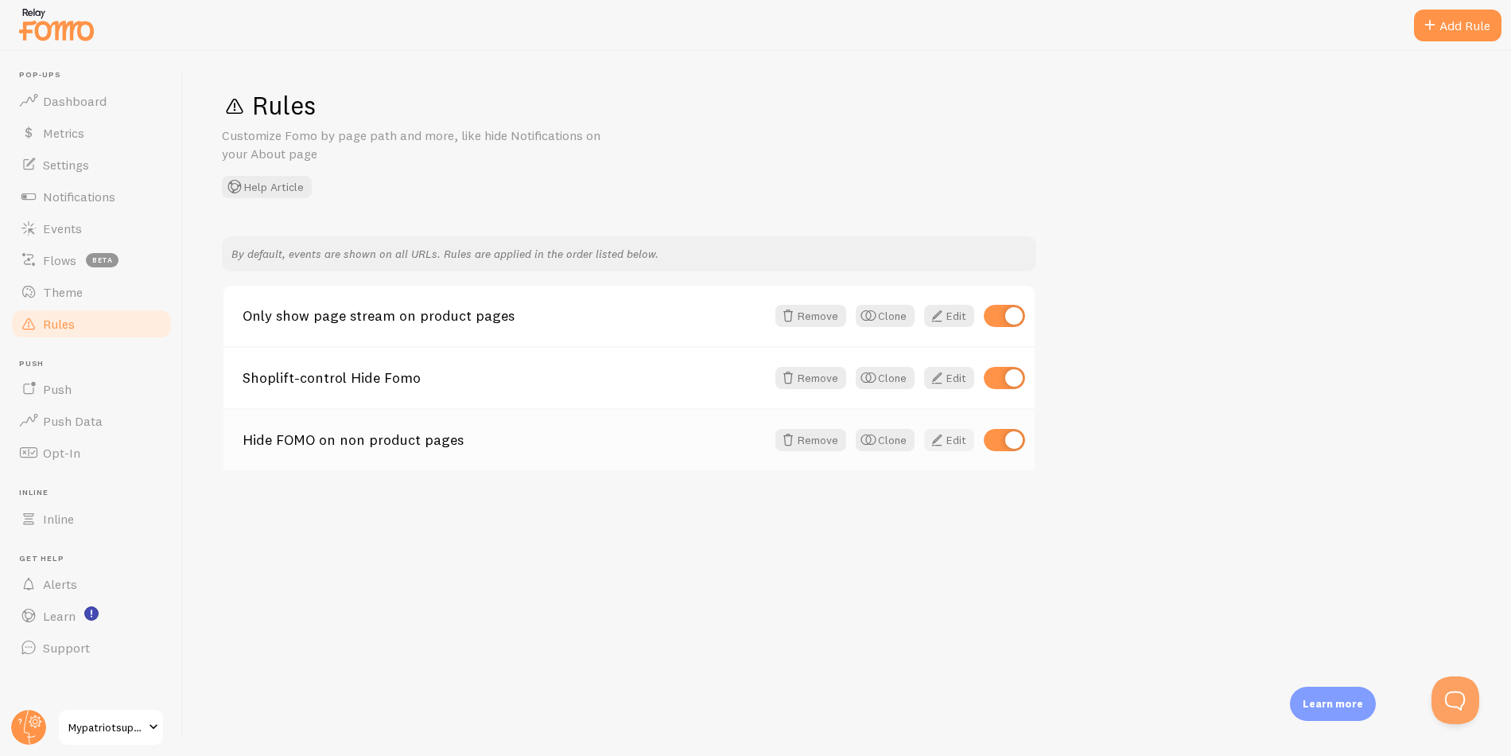
click at [950, 437] on link "Edit" at bounding box center [949, 440] width 50 height 22
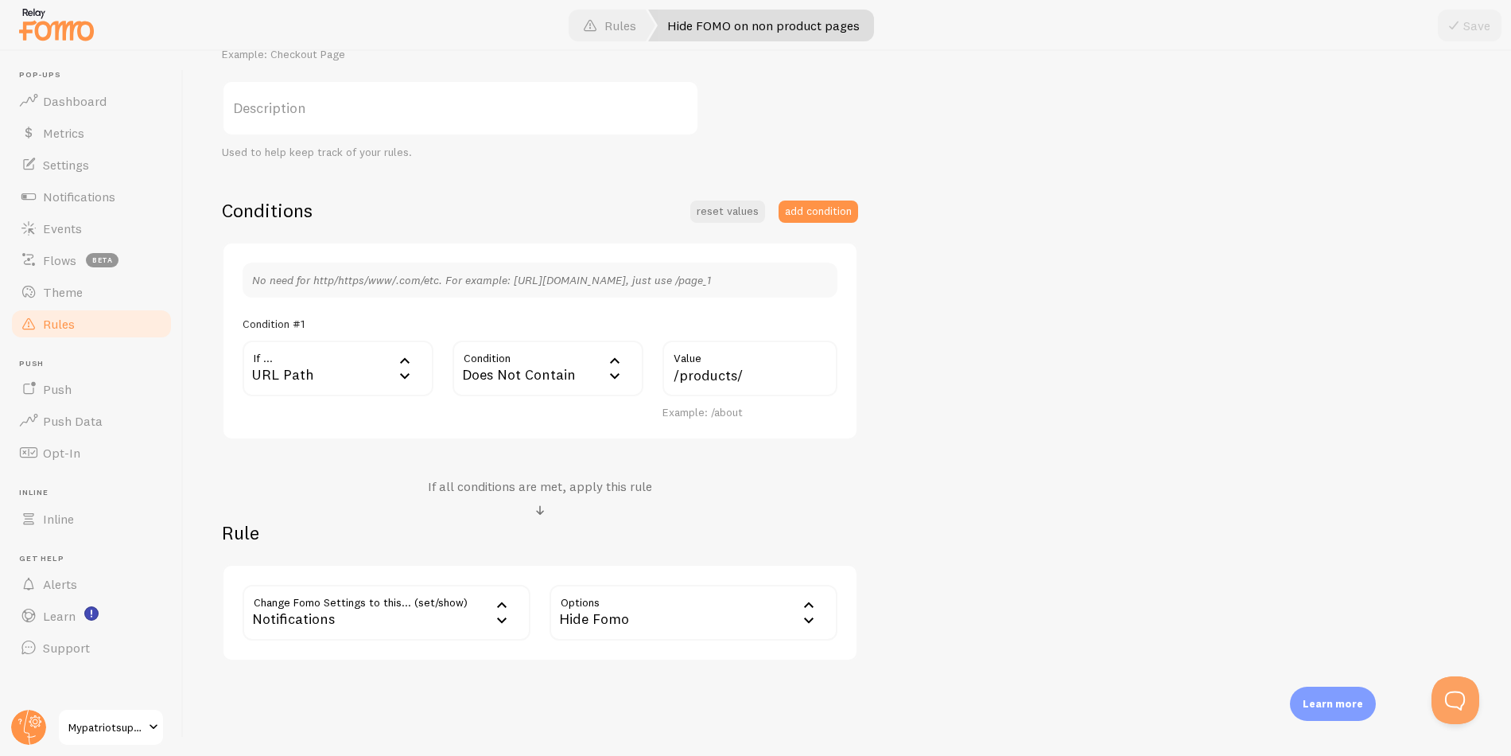
scroll to position [270, 0]
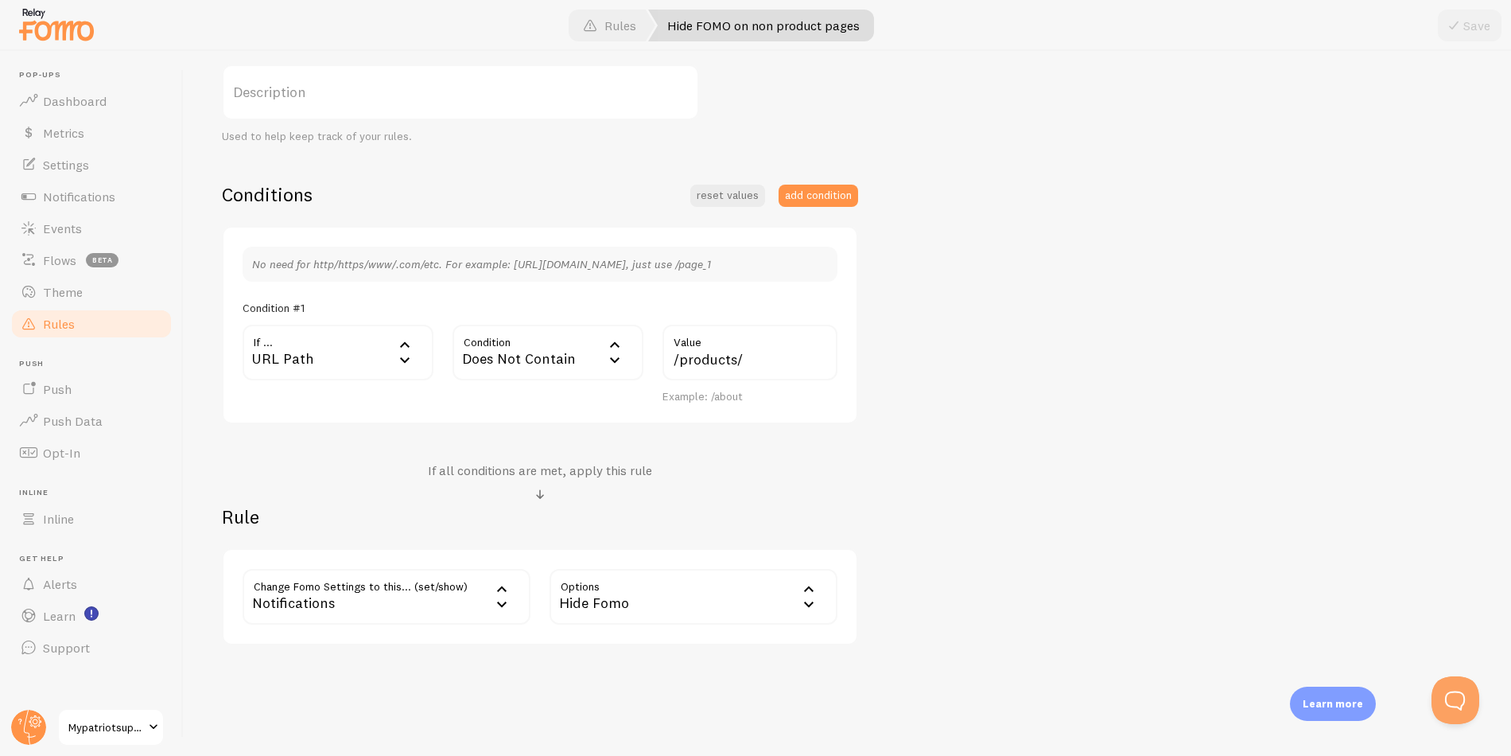
click at [92, 323] on link "Rules" at bounding box center [92, 324] width 164 height 32
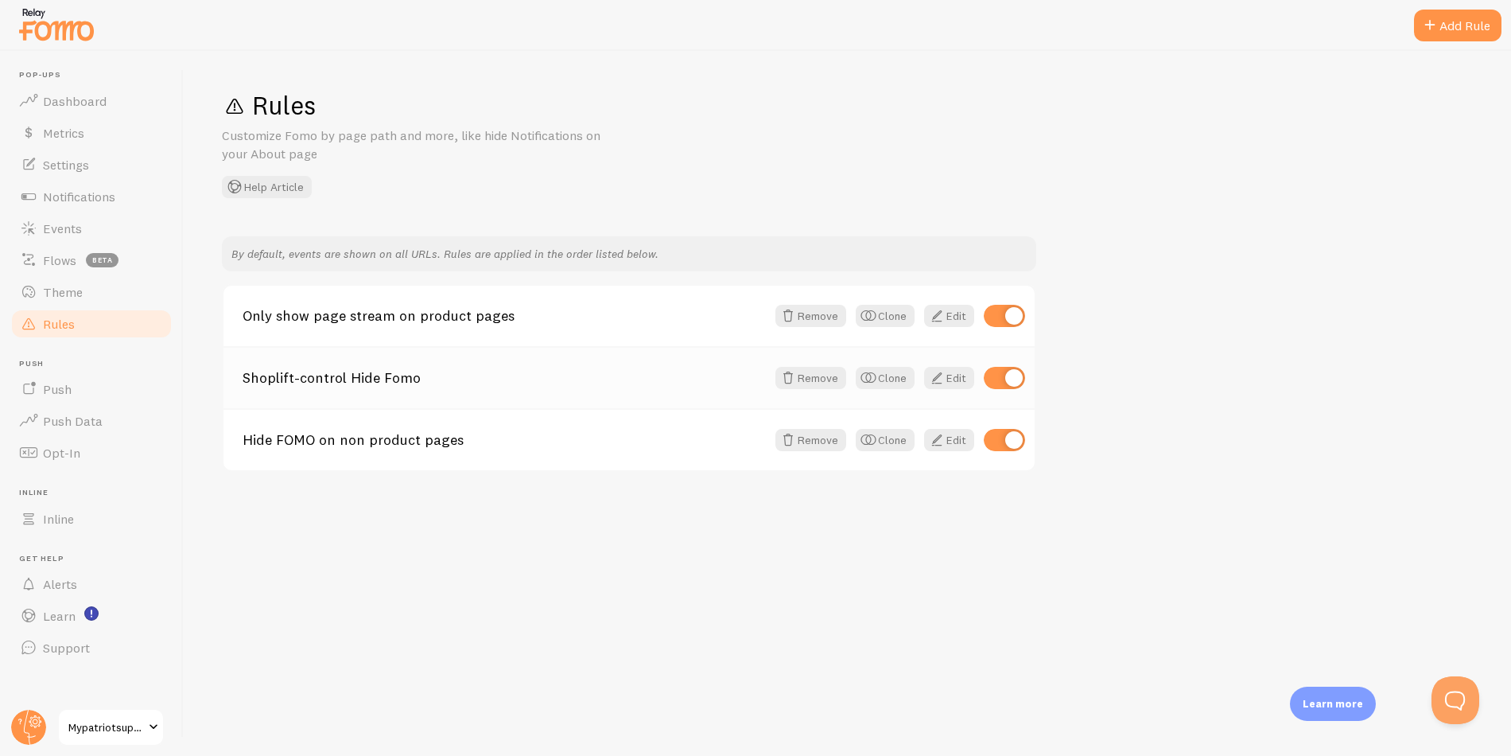
click at [520, 383] on link "Shoplift-control Hide Fomo" at bounding box center [504, 378] width 523 height 14
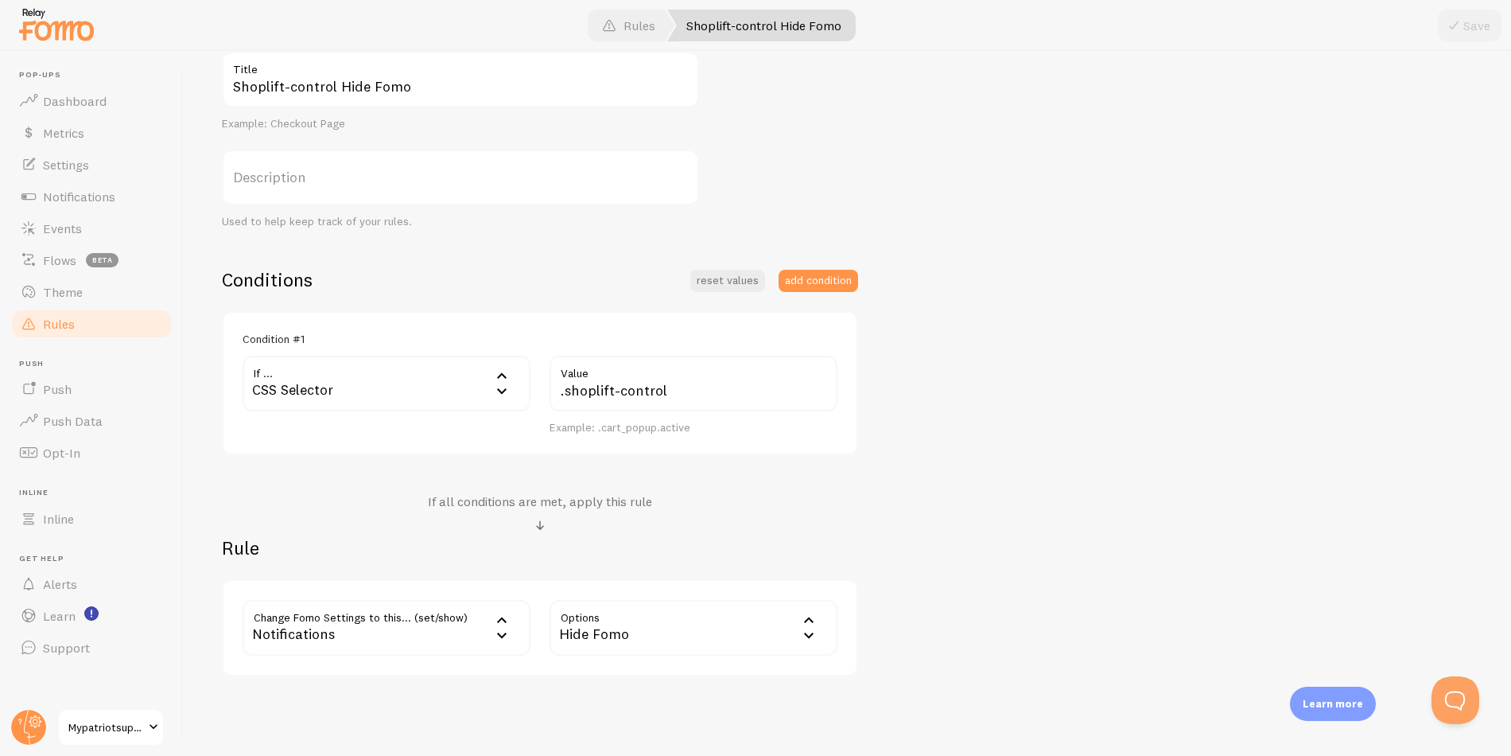
scroll to position [204, 0]
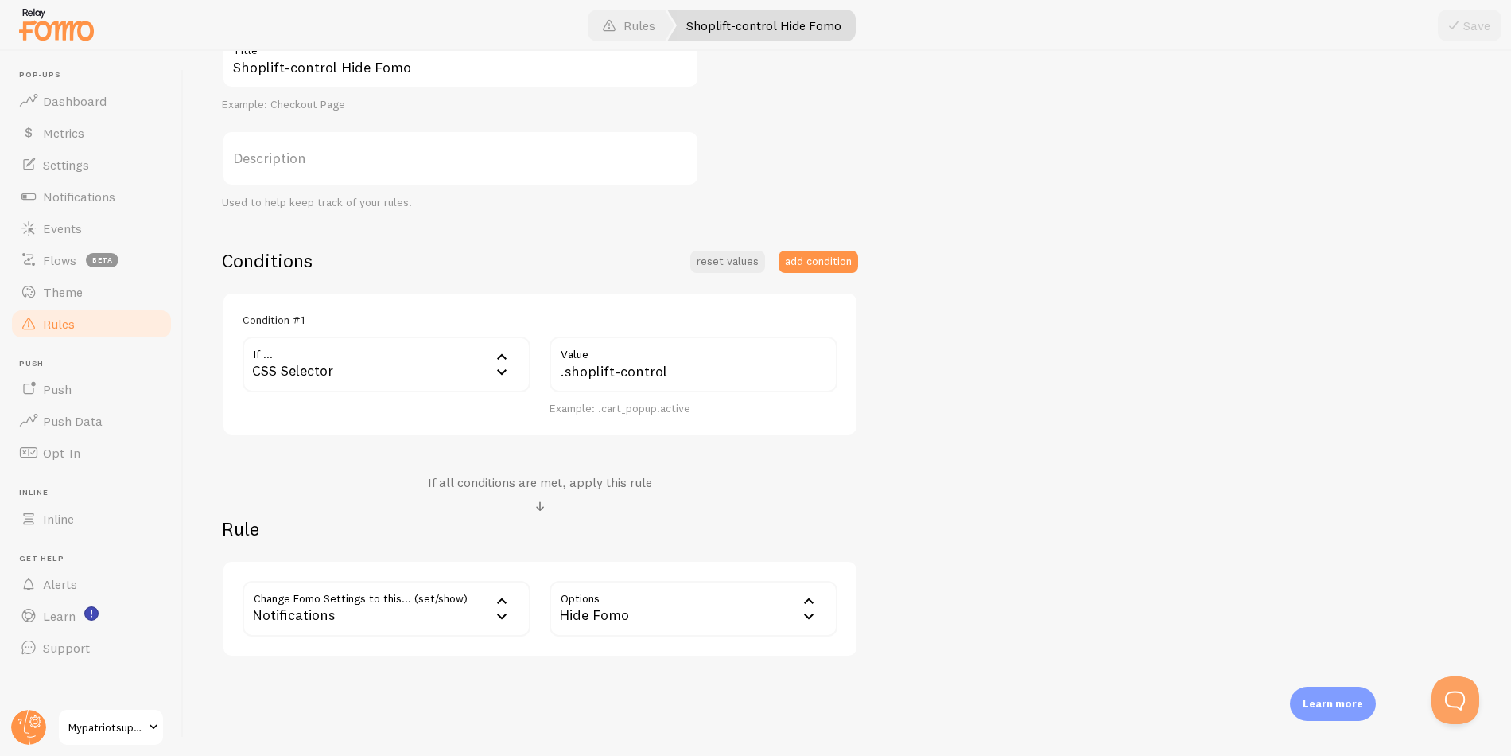
click at [376, 613] on div "Notifications" at bounding box center [387, 609] width 288 height 56
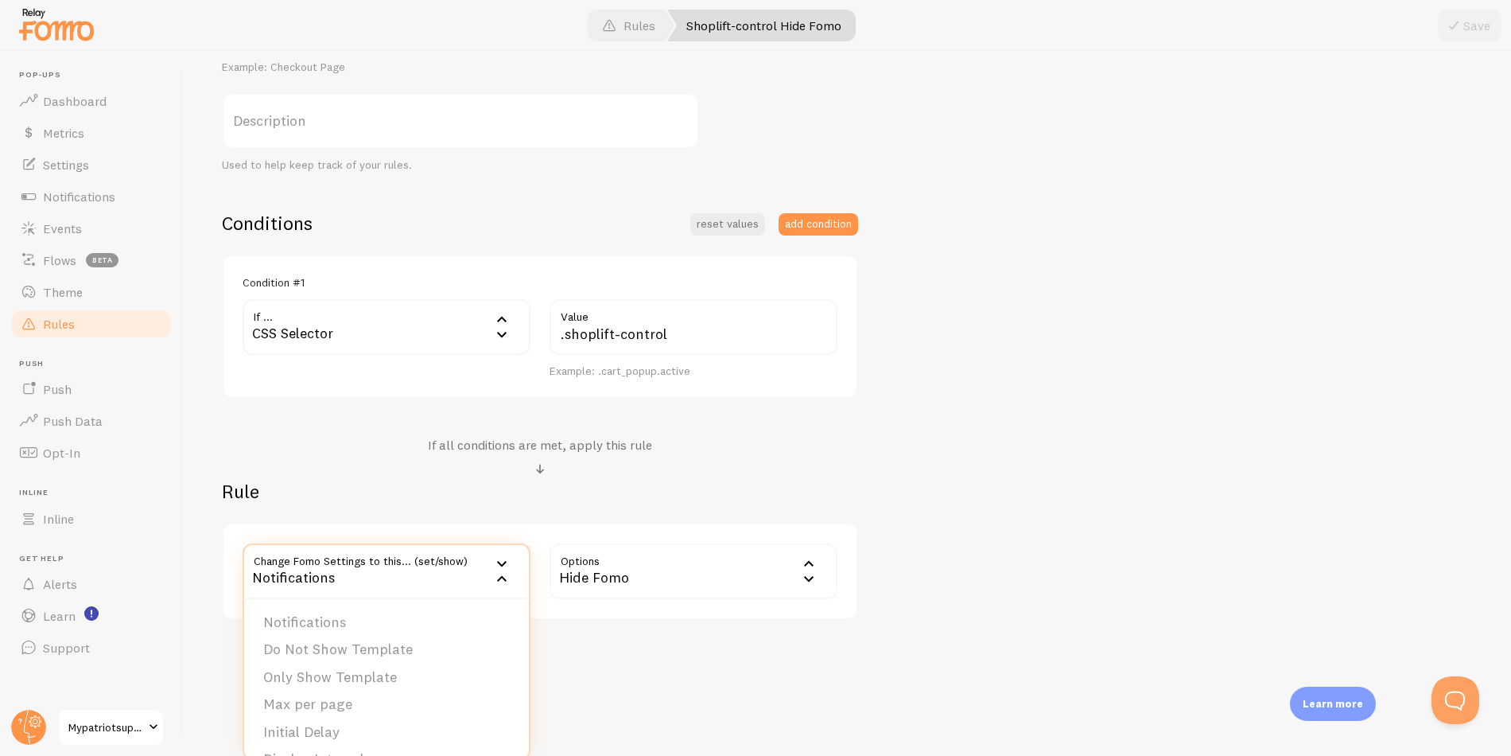
scroll to position [245, 0]
click at [331, 673] on li "Only Show Template" at bounding box center [386, 673] width 285 height 28
click at [610, 568] on label "Template" at bounding box center [694, 567] width 288 height 56
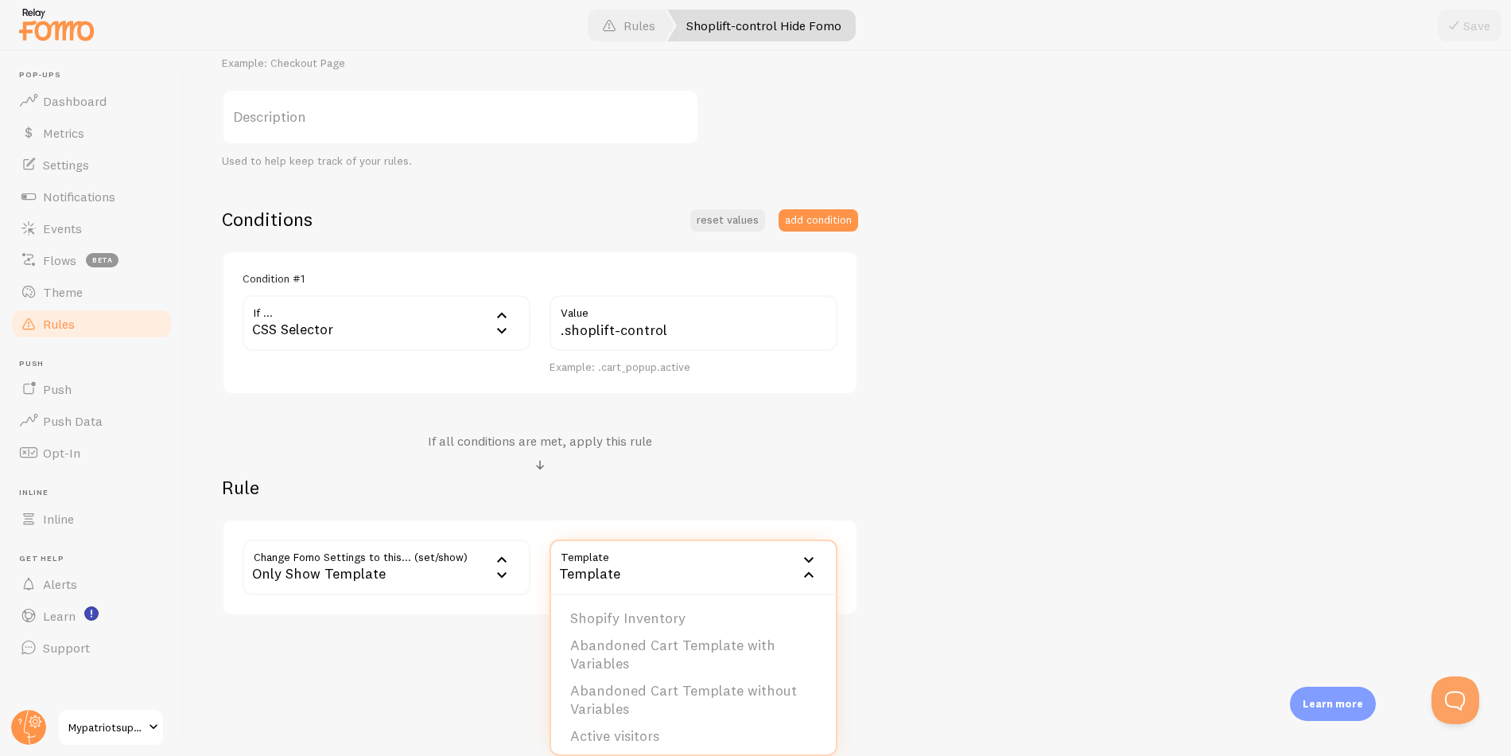
click at [406, 560] on div "Only Show Template" at bounding box center [387, 567] width 288 height 56
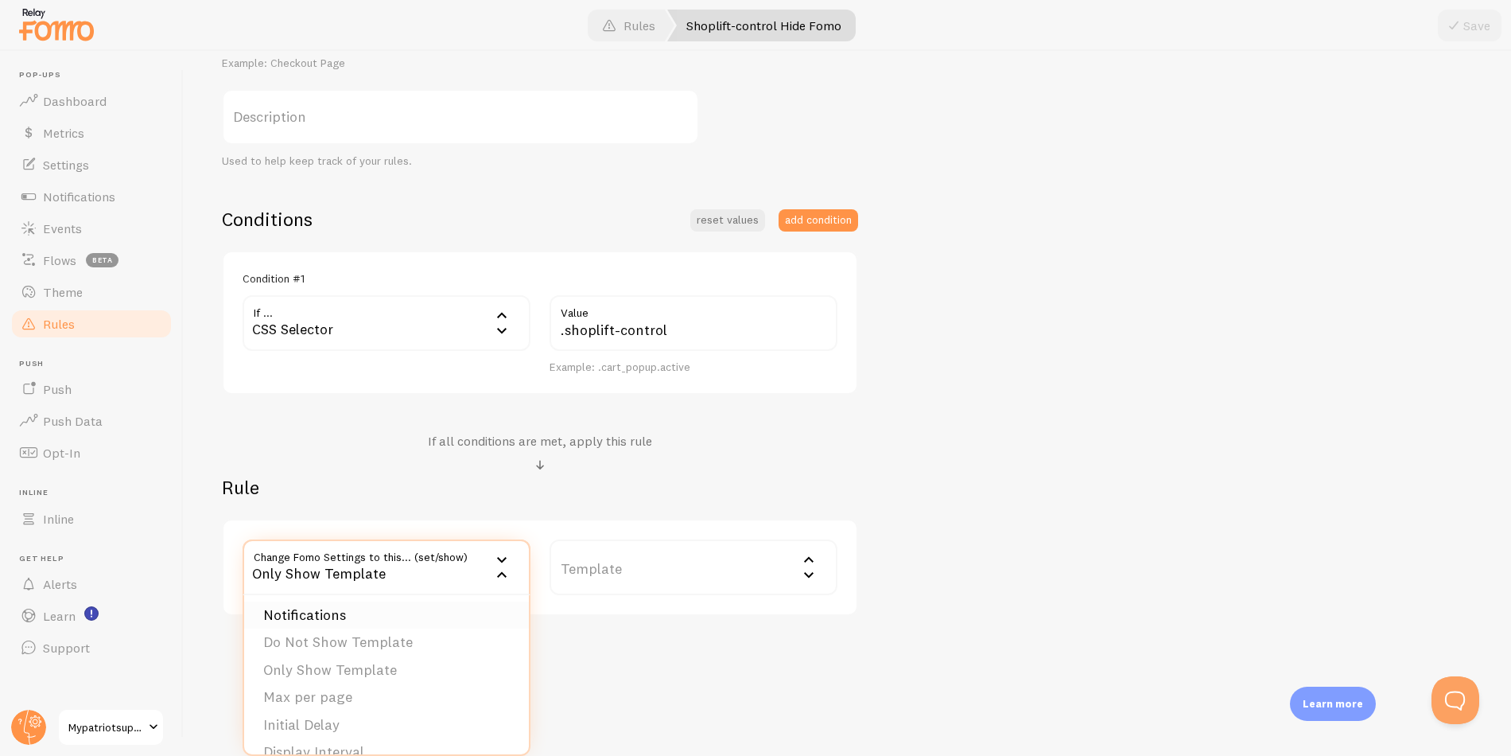
scroll to position [0, 0]
click at [355, 617] on li "Notifications" at bounding box center [386, 619] width 285 height 28
click at [624, 559] on label "Options" at bounding box center [694, 567] width 288 height 56
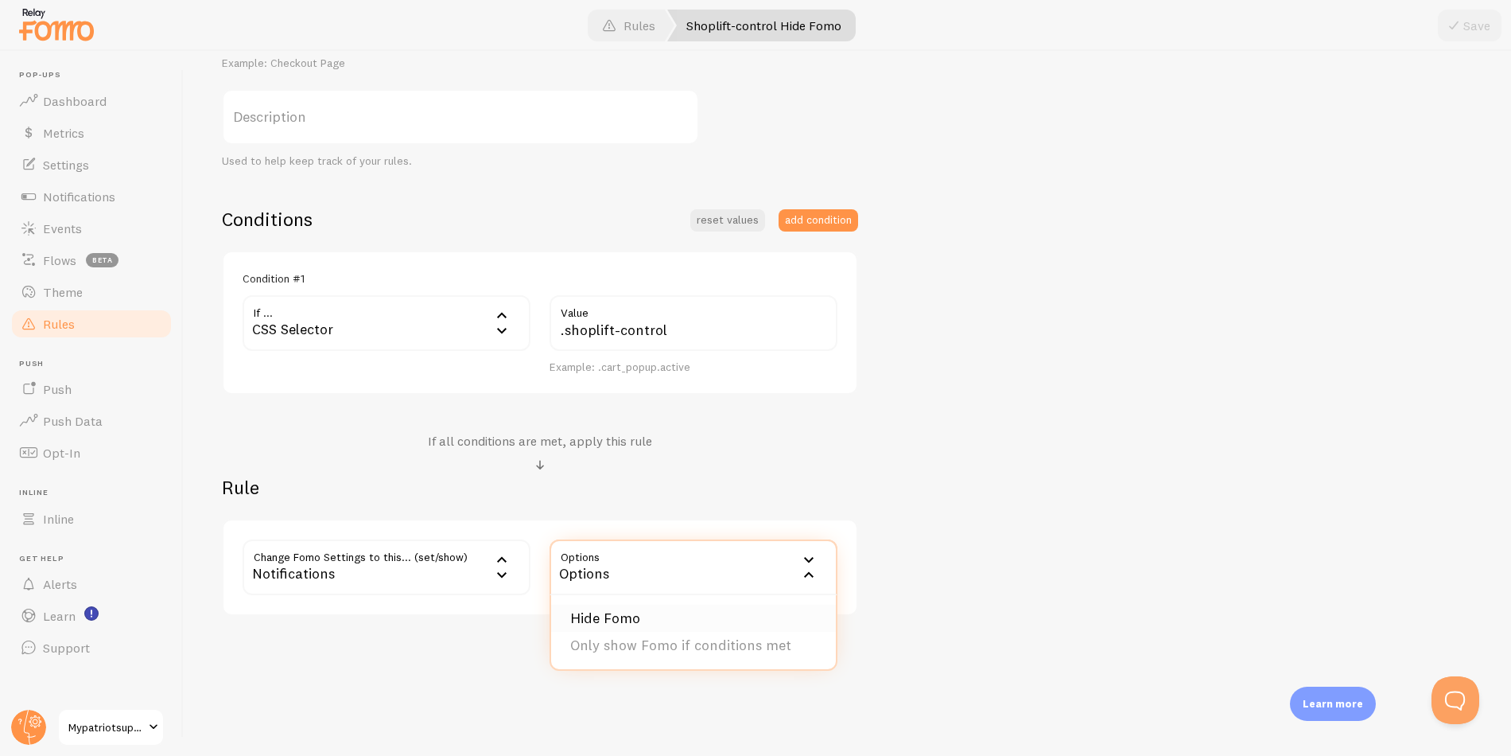
click at [621, 606] on li "Hide Fomo" at bounding box center [693, 619] width 285 height 28
click at [589, 651] on div "Edit Rule Customize Fomo by page path and more, like hide Notifications on your…" at bounding box center [848, 403] width 1328 height 705
click at [443, 570] on div "Notifications" at bounding box center [387, 567] width 288 height 56
click at [383, 671] on li "Only Show Template" at bounding box center [386, 673] width 285 height 28
click at [628, 558] on label "Template" at bounding box center [694, 567] width 288 height 56
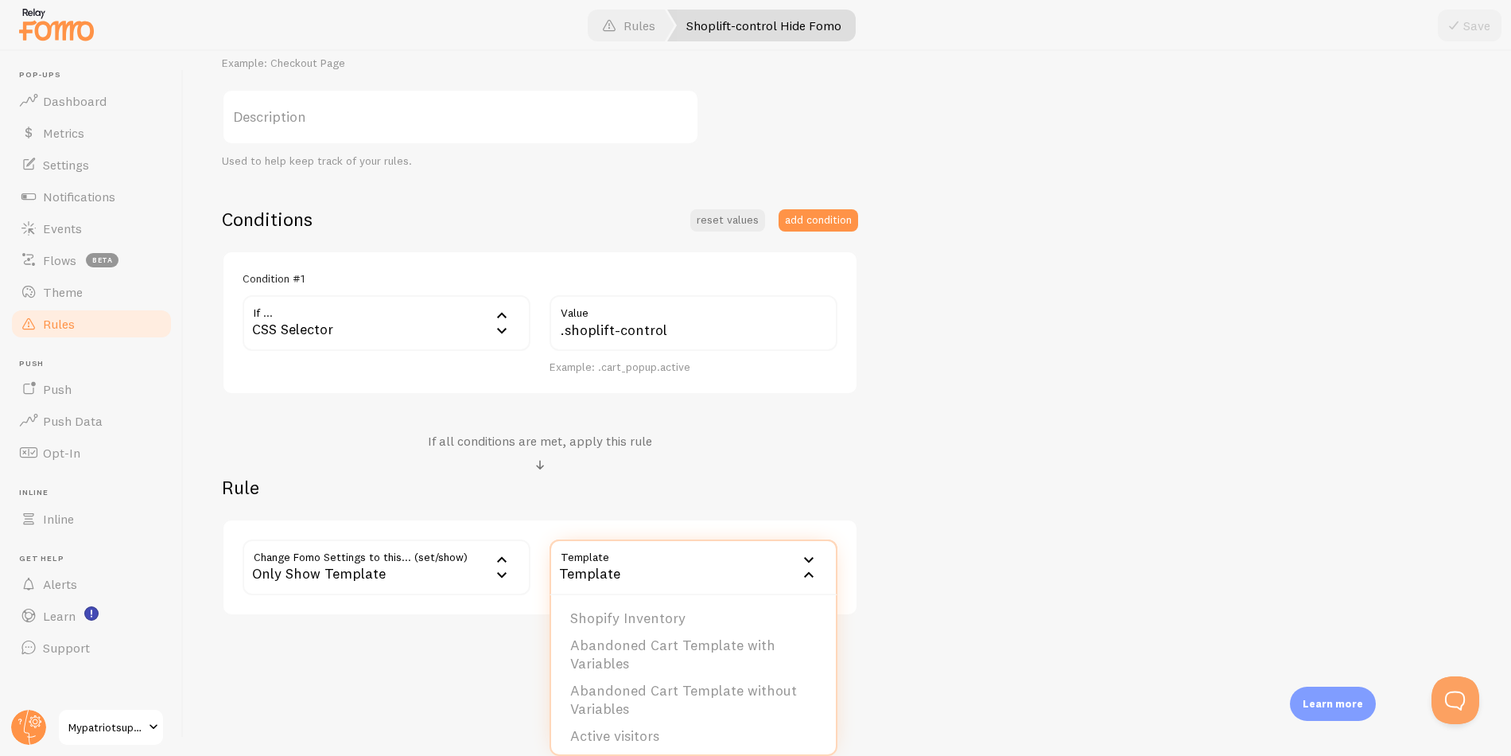
click at [1044, 497] on div "Shoplift-control Hide Fomo Title Example: Checkout Page Description Used to hel…" at bounding box center [847, 303] width 1251 height 624
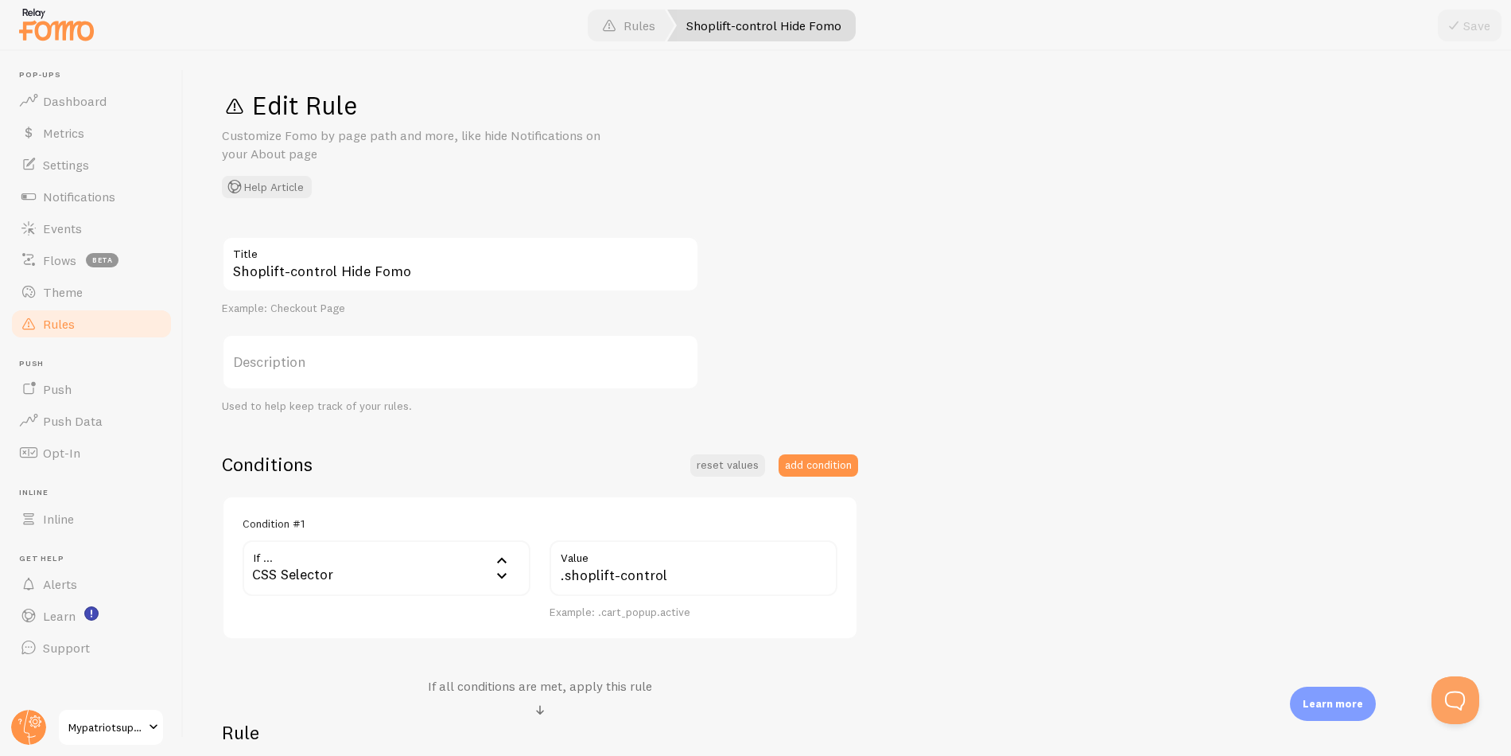
click at [62, 324] on span "Rules" at bounding box center [59, 324] width 32 height 16
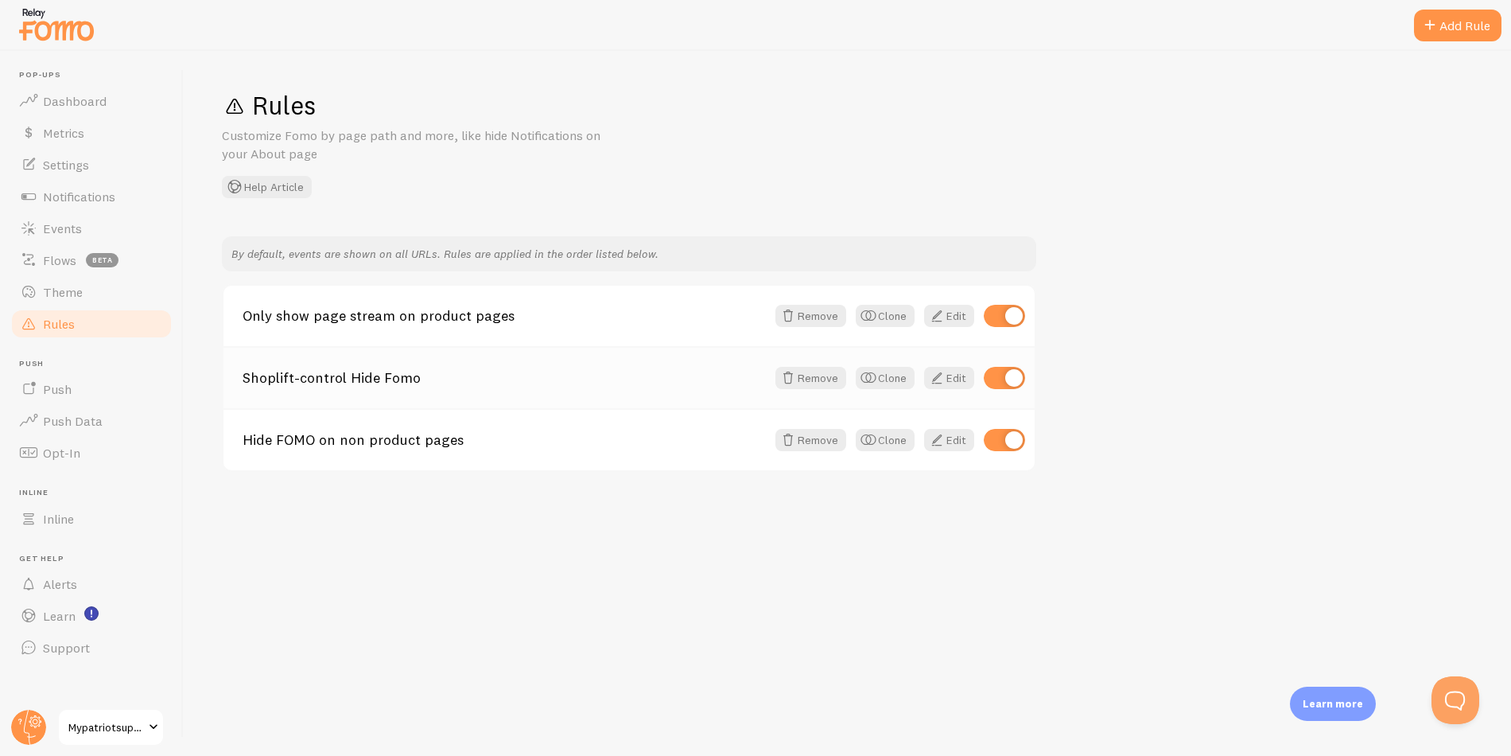
click at [542, 383] on link "Shoplift-control Hide Fomo" at bounding box center [504, 378] width 523 height 14
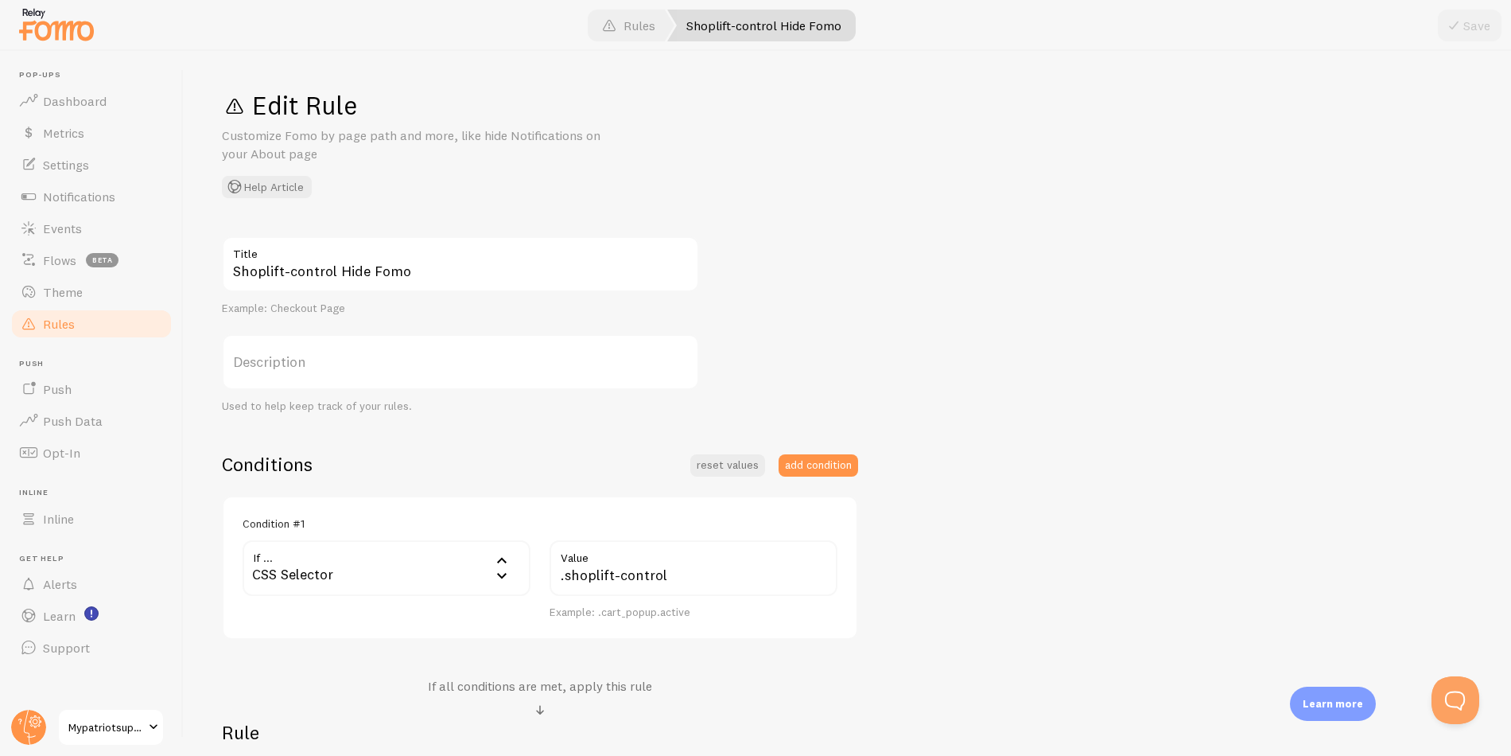
click at [58, 320] on span "Rules" at bounding box center [59, 324] width 32 height 16
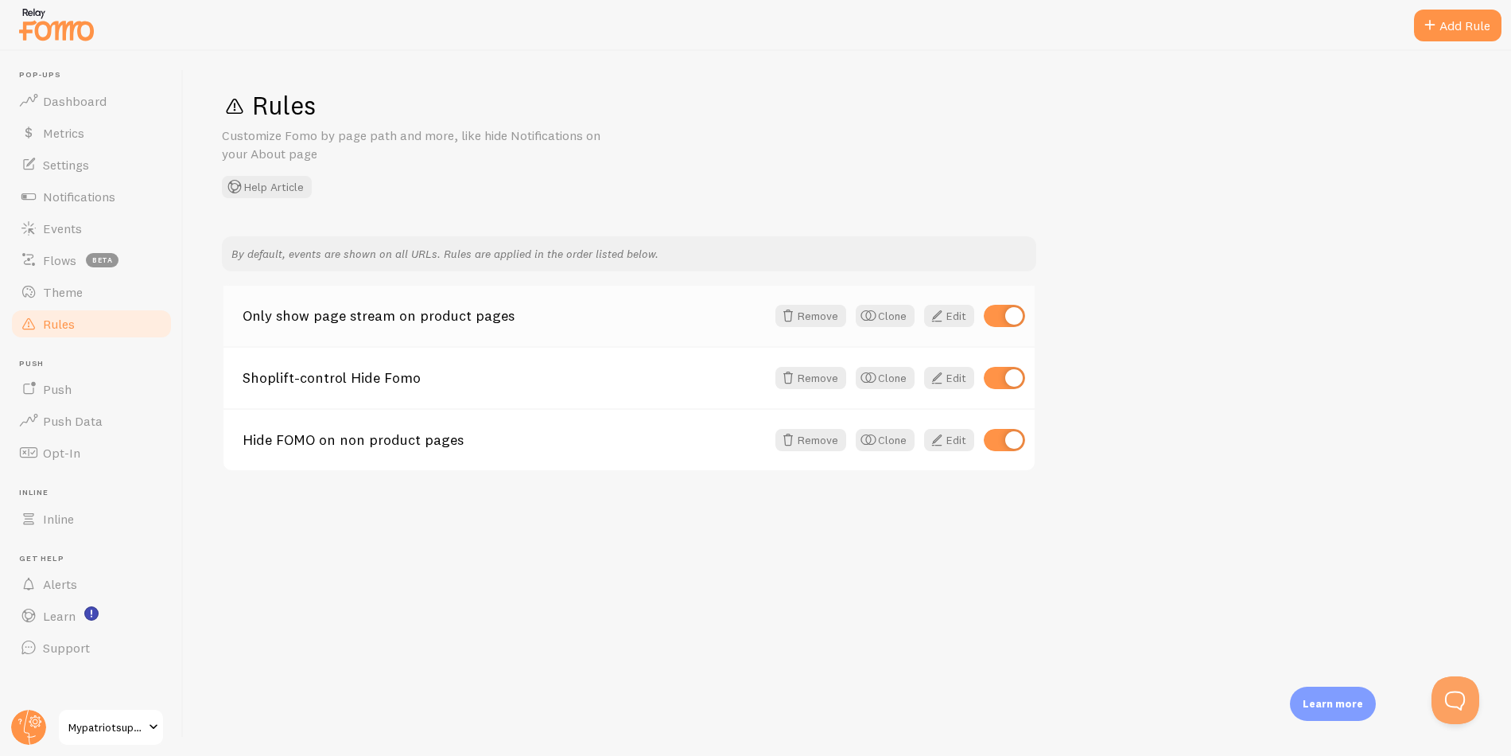
click at [578, 326] on div "Only show page stream on product pages Remove Clone Edit" at bounding box center [629, 316] width 811 height 60
click at [950, 316] on link "Edit" at bounding box center [949, 316] width 50 height 22
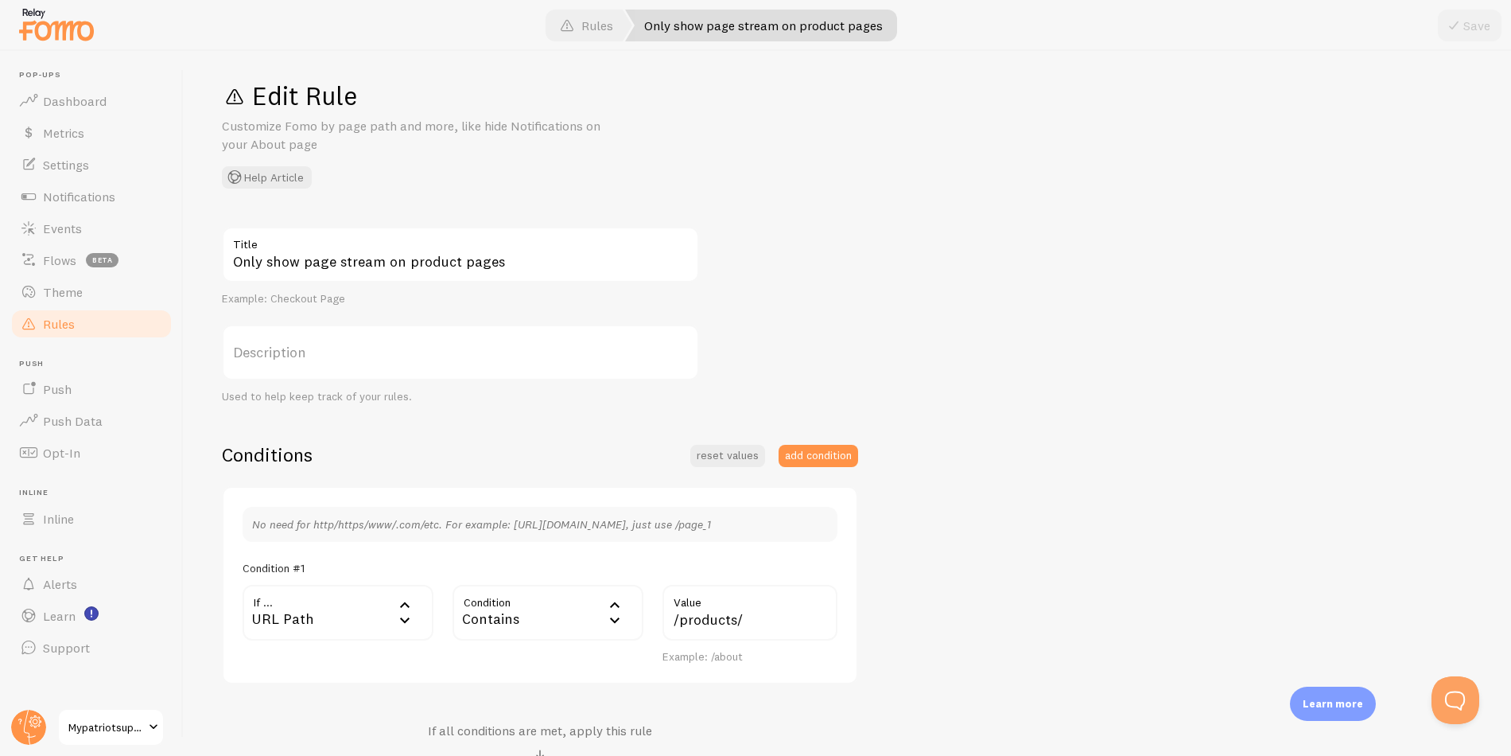
scroll to position [21, 0]
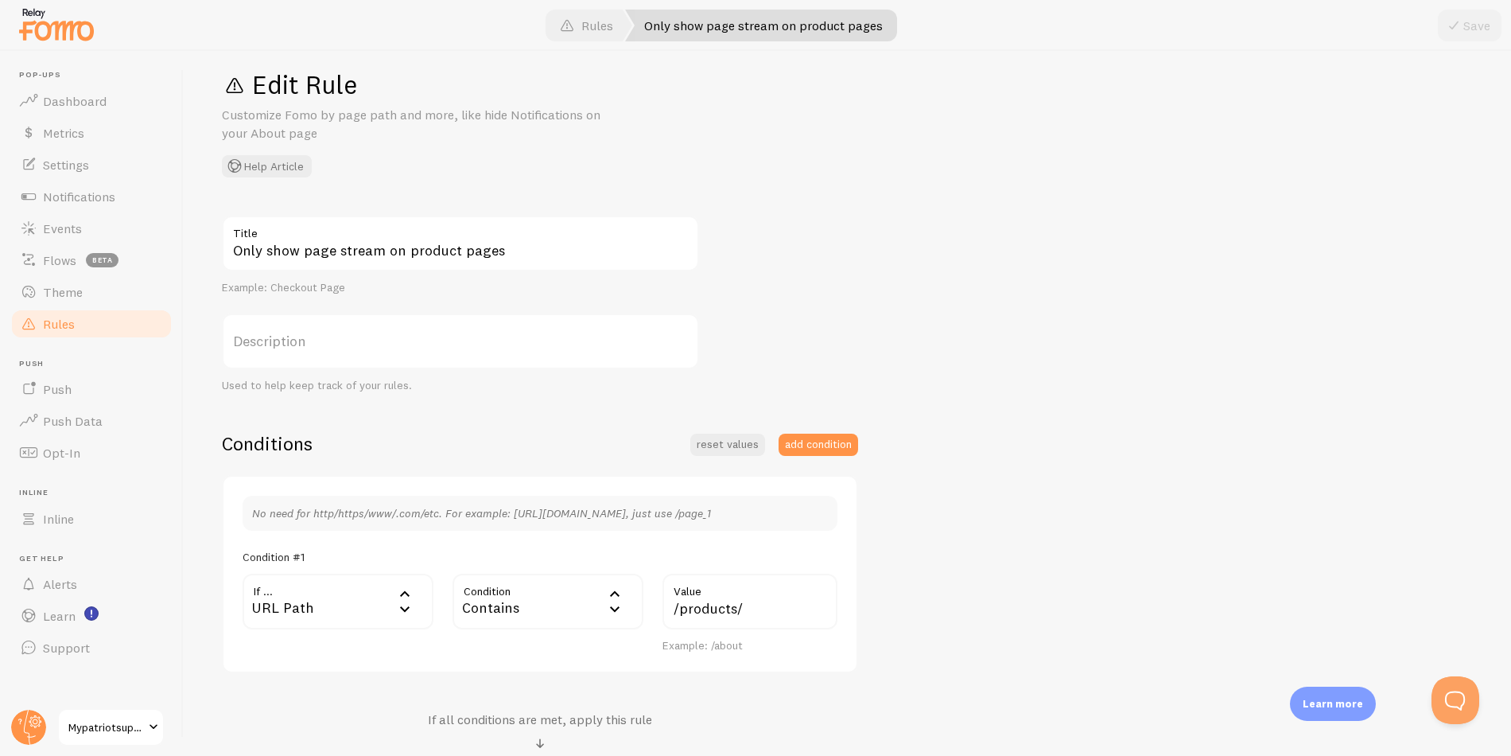
click at [77, 326] on link "Rules" at bounding box center [92, 324] width 164 height 32
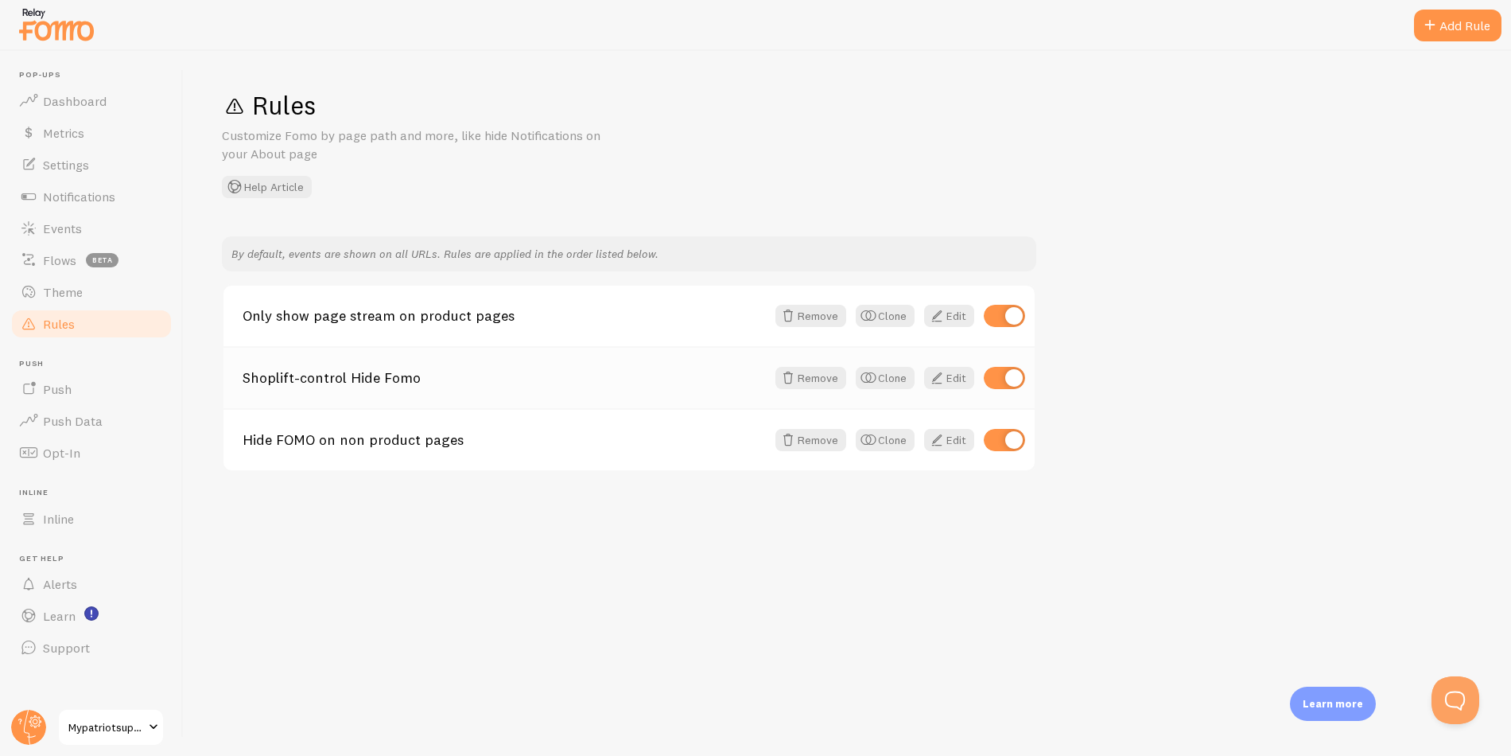
click at [668, 383] on link "Shoplift-control Hide Fomo" at bounding box center [504, 378] width 523 height 14
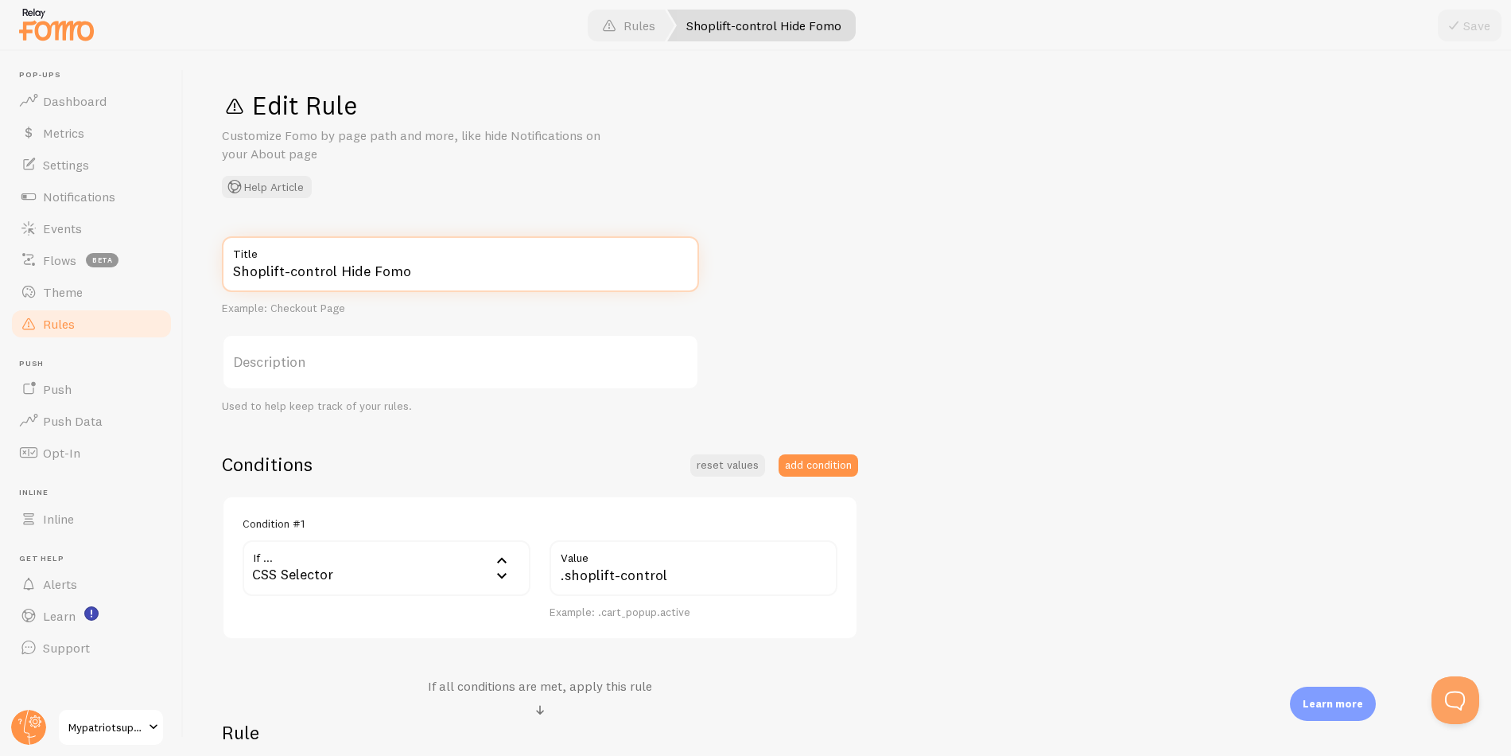
drag, startPoint x: 333, startPoint y: 272, endPoint x: 199, endPoint y: 271, distance: 134.4
click at [199, 271] on div "Edit Rule Customize Fomo by page path and more, like hide Notifications on your…" at bounding box center [848, 403] width 1328 height 705
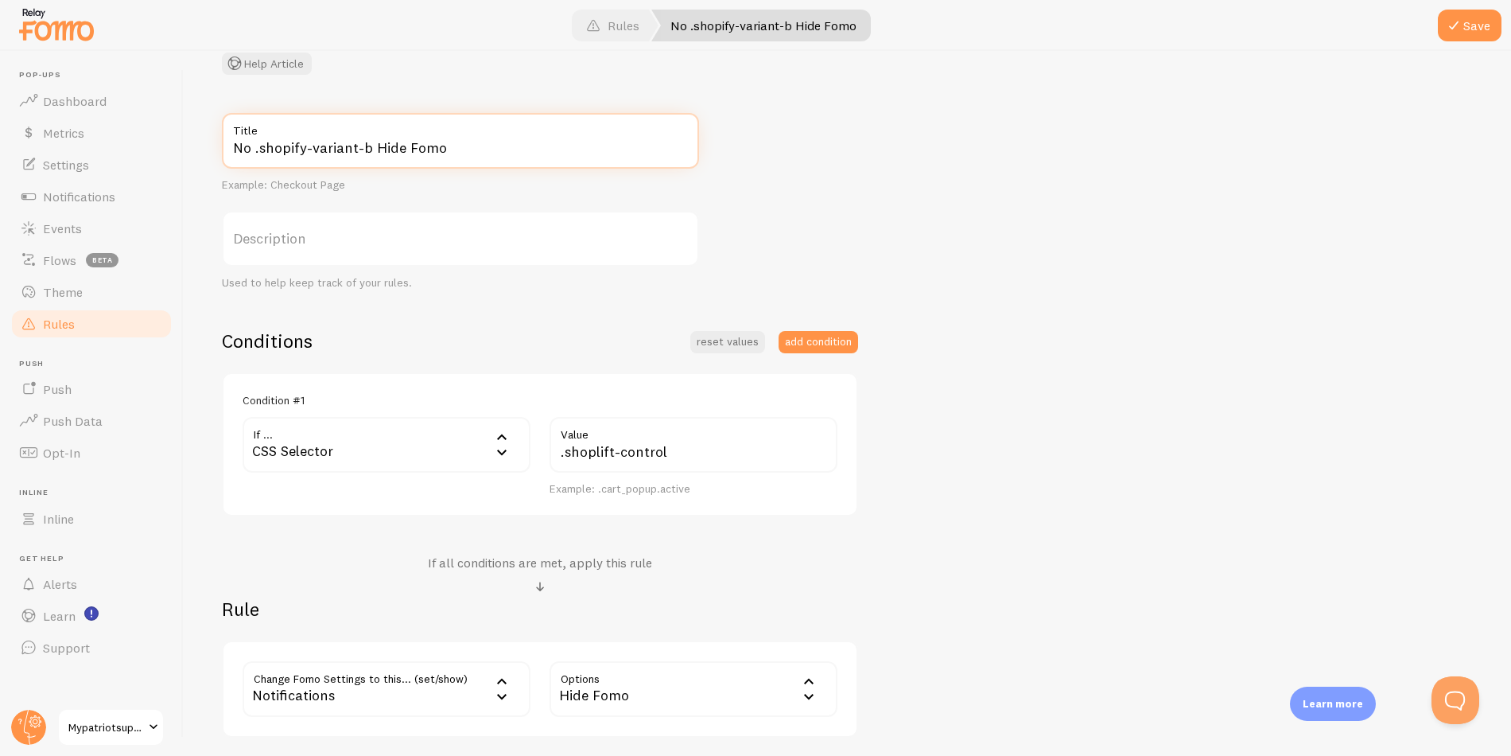
scroll to position [125, 0]
type input "No .shopify-variant-b Hide Fomo"
click at [632, 445] on input ".shoplift-control" at bounding box center [694, 443] width 288 height 56
drag, startPoint x: 668, startPoint y: 453, endPoint x: 617, endPoint y: 451, distance: 51.0
click at [617, 451] on input ".shoplift-control" at bounding box center [694, 443] width 288 height 56
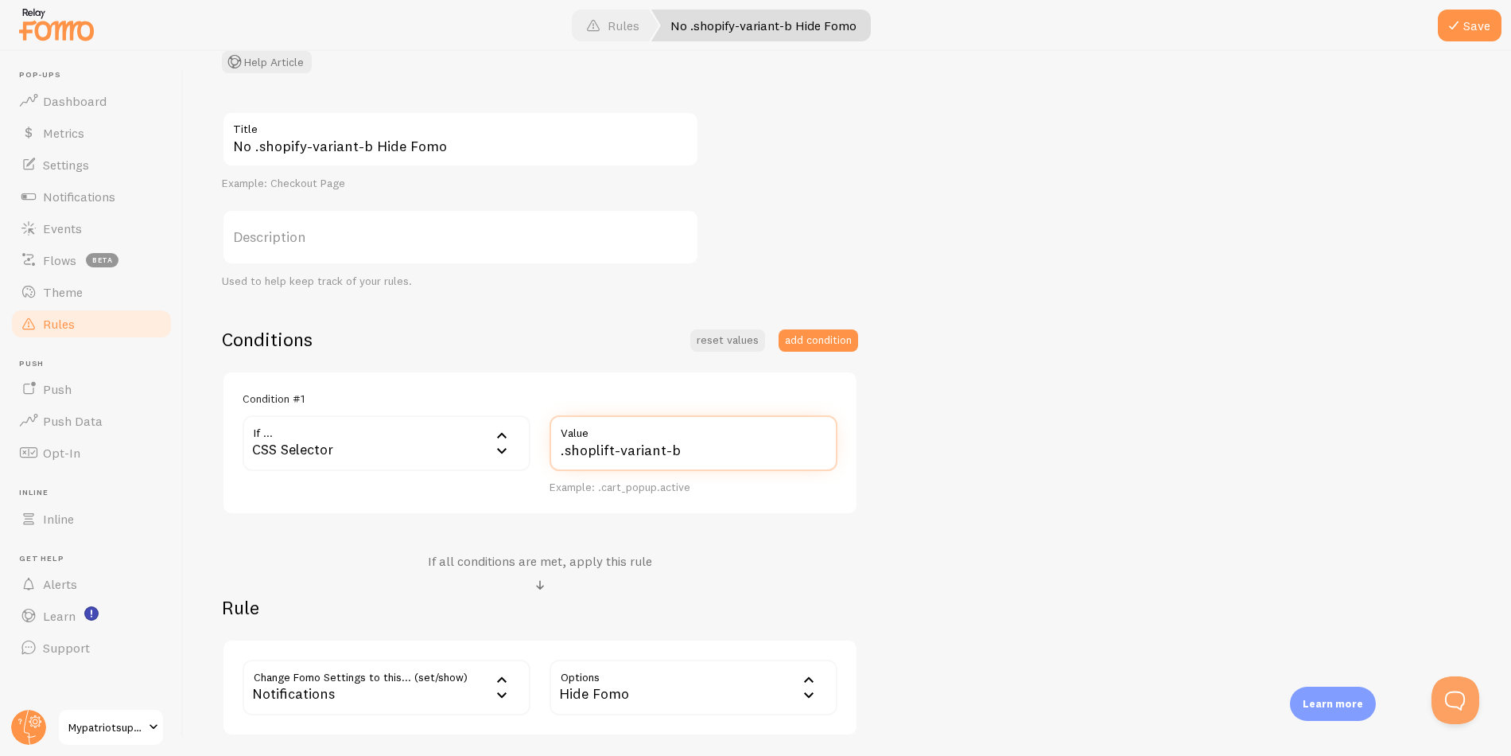
type input ".shoplift-variant-b"
click at [986, 502] on div "No .shopify-variant-b Hide Fomo Title Example: Checkout Page Description Used t…" at bounding box center [847, 423] width 1251 height 624
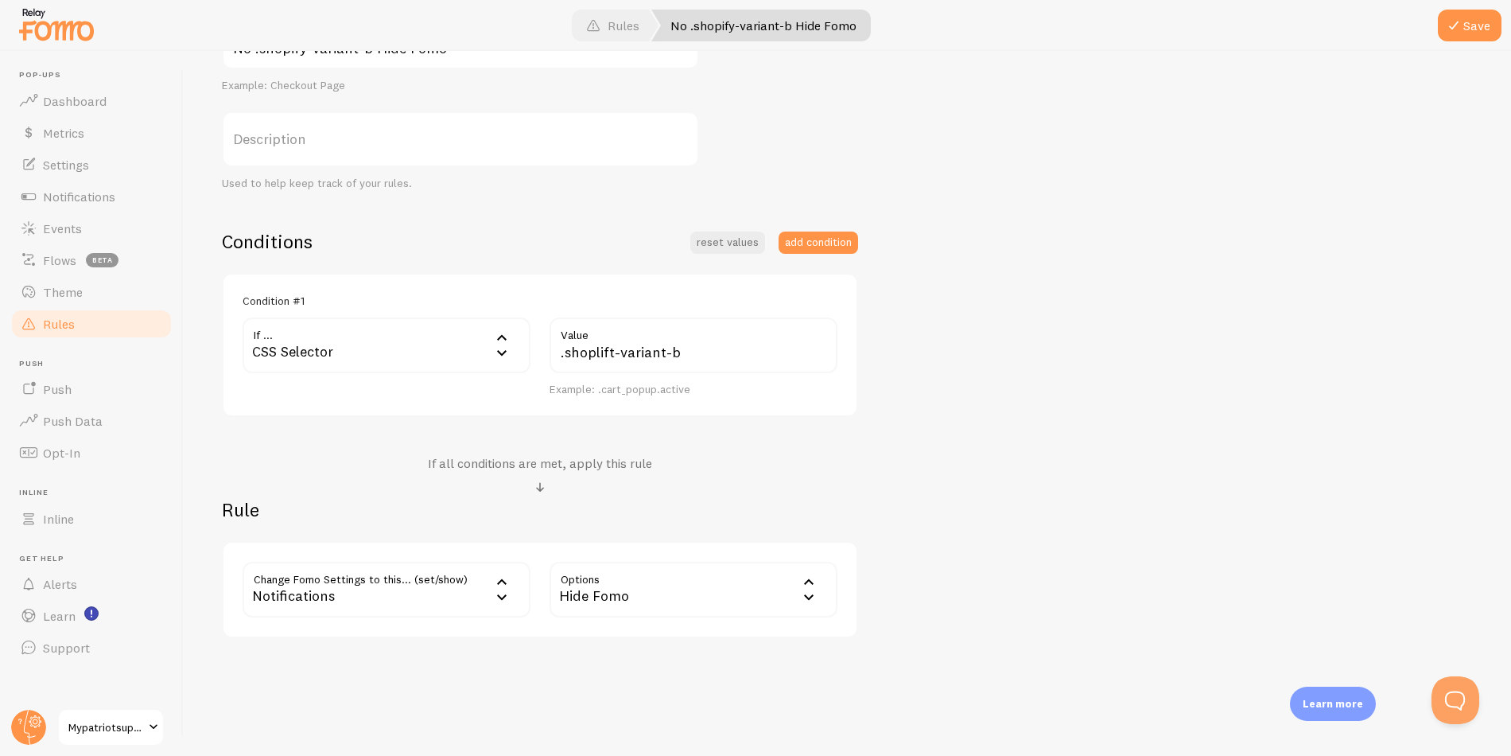
scroll to position [232, 0]
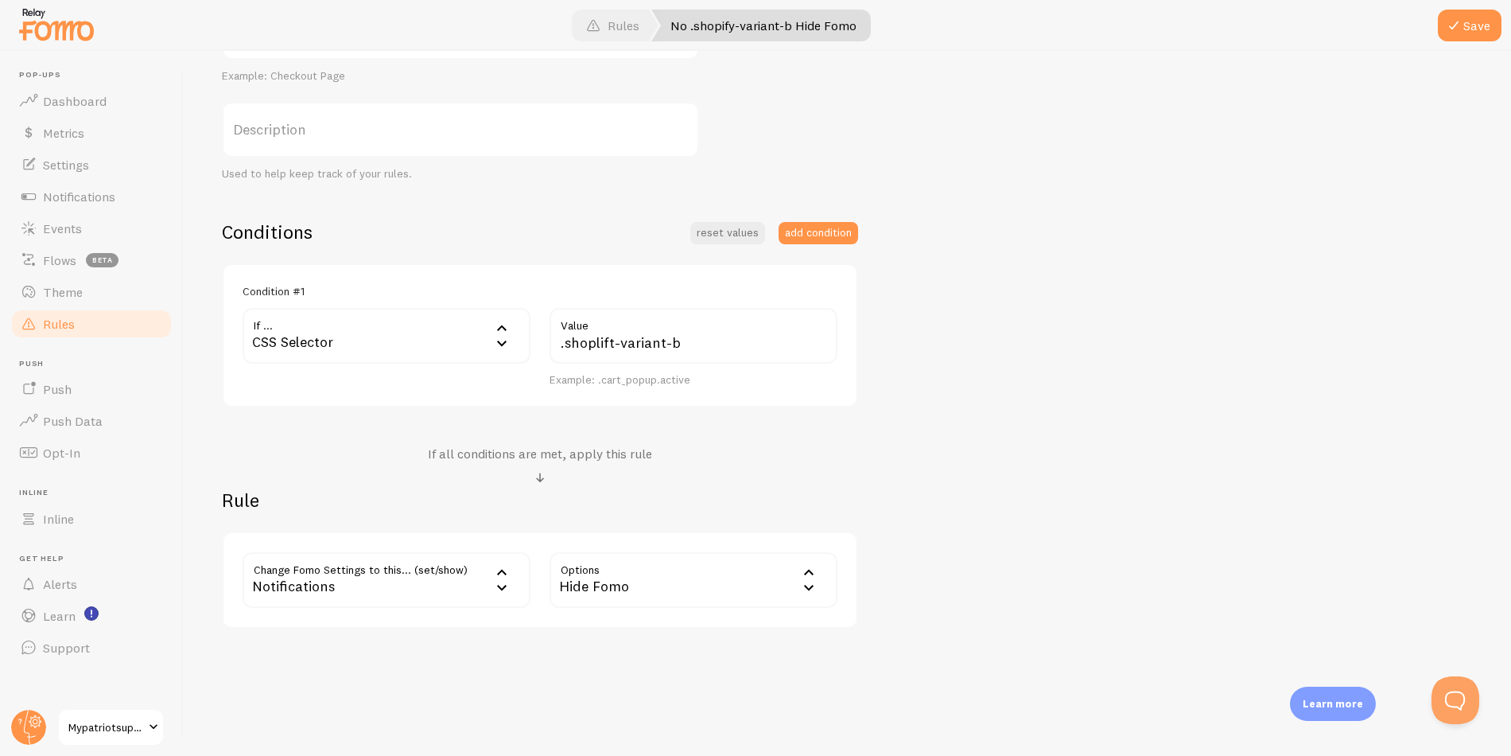
click at [706, 585] on div "Hide Fomo" at bounding box center [694, 580] width 288 height 56
click at [699, 653] on li "Only show Fomo if conditions met" at bounding box center [693, 658] width 285 height 28
click at [1471, 27] on button "Save" at bounding box center [1470, 26] width 64 height 32
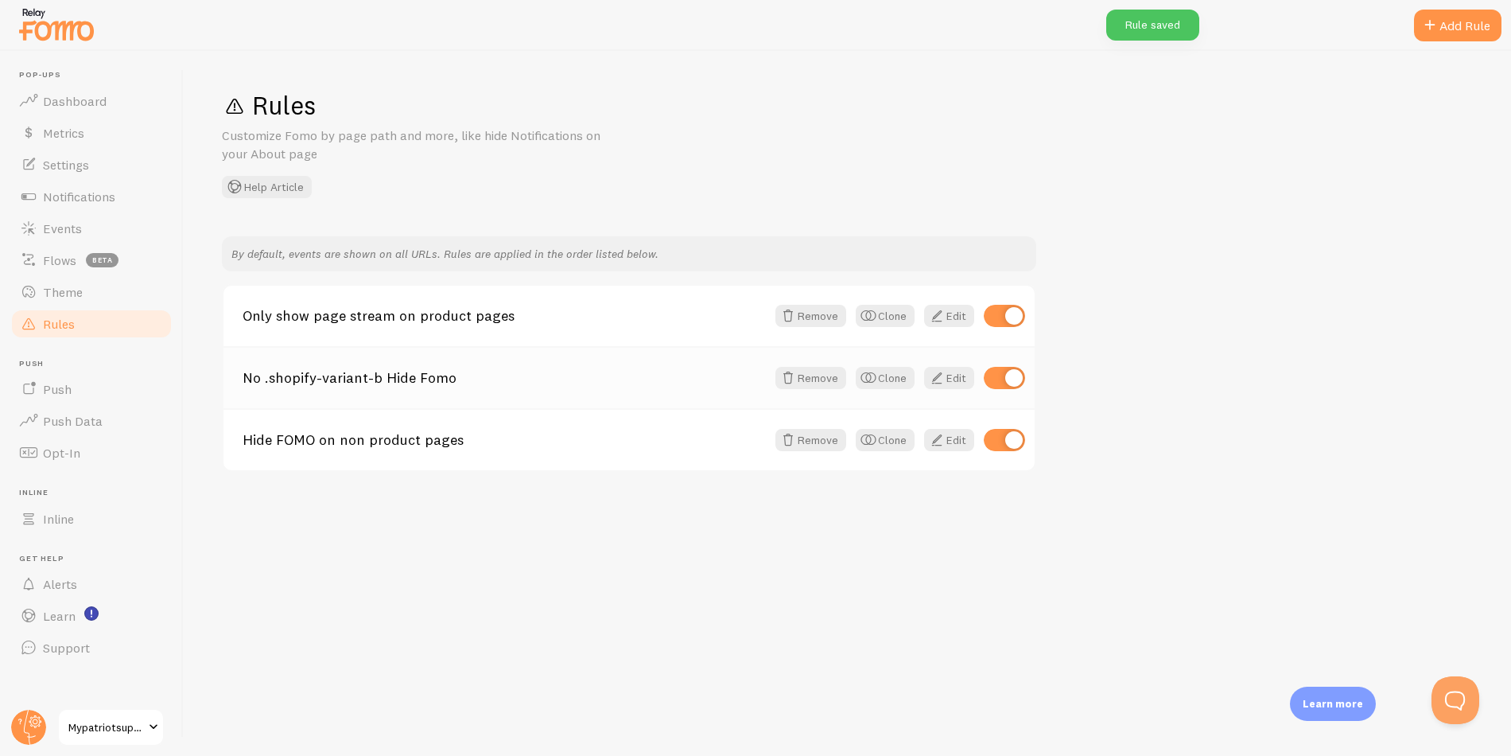
click at [555, 390] on div "No .shopify-variant-b Hide Fomo Remove Clone Edit" at bounding box center [629, 377] width 811 height 62
click at [954, 380] on link "Edit" at bounding box center [949, 378] width 50 height 22
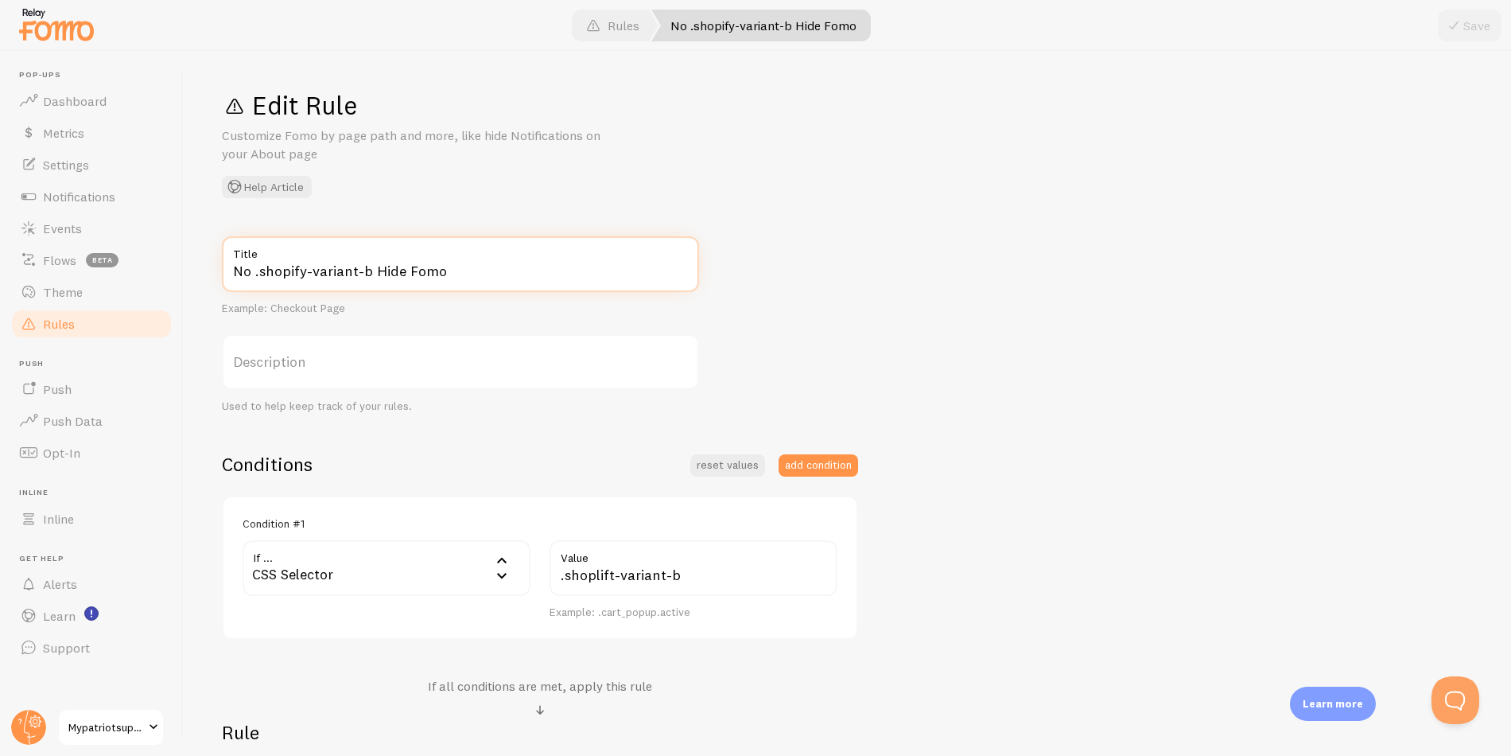
drag, startPoint x: 251, startPoint y: 274, endPoint x: 232, endPoint y: 273, distance: 18.3
click at [232, 273] on input "No .shopify-variant-b Hide Fomo" at bounding box center [460, 264] width 477 height 56
drag, startPoint x: 568, startPoint y: 271, endPoint x: 482, endPoint y: 270, distance: 85.9
click at [482, 270] on input "Only display FOMO if .shopify-variant-b Hide Fomo" at bounding box center [460, 264] width 477 height 56
type input "Only display FOMO if .shopify-variant-b"
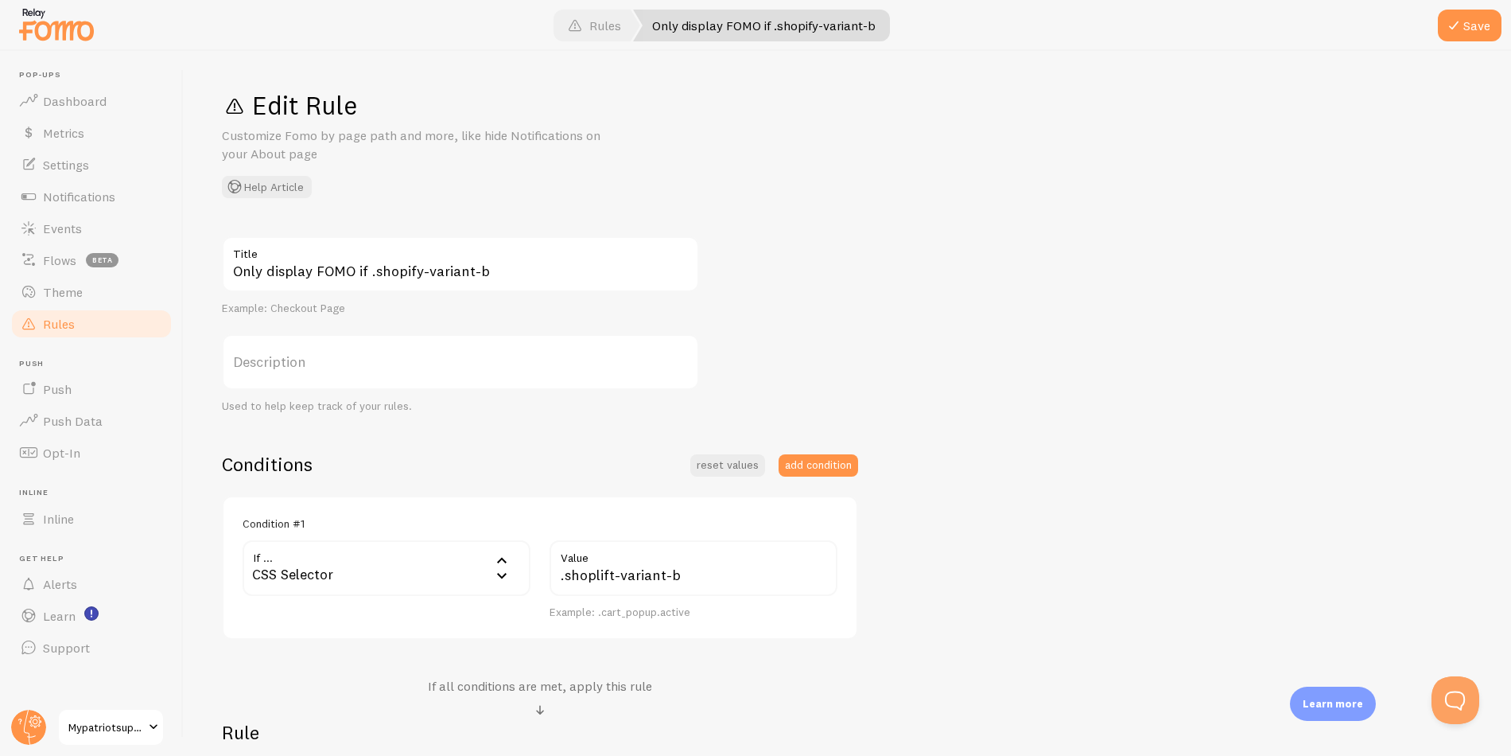
click at [869, 277] on div "Only display FOMO if .shopify-variant-b Title Example: Checkout Page Descriptio…" at bounding box center [847, 548] width 1251 height 624
click at [1468, 25] on button "Save" at bounding box center [1470, 26] width 64 height 32
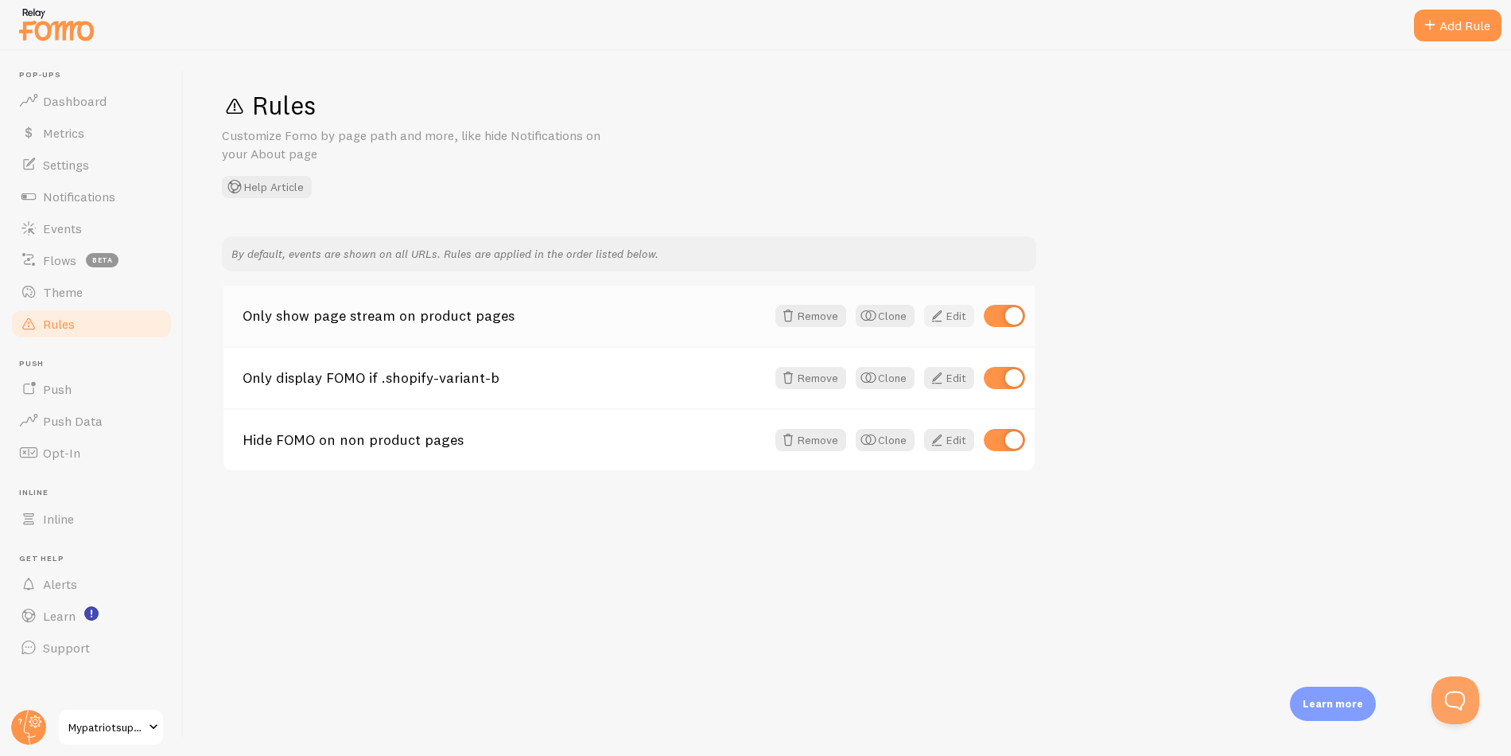
click at [940, 317] on span at bounding box center [936, 315] width 19 height 19
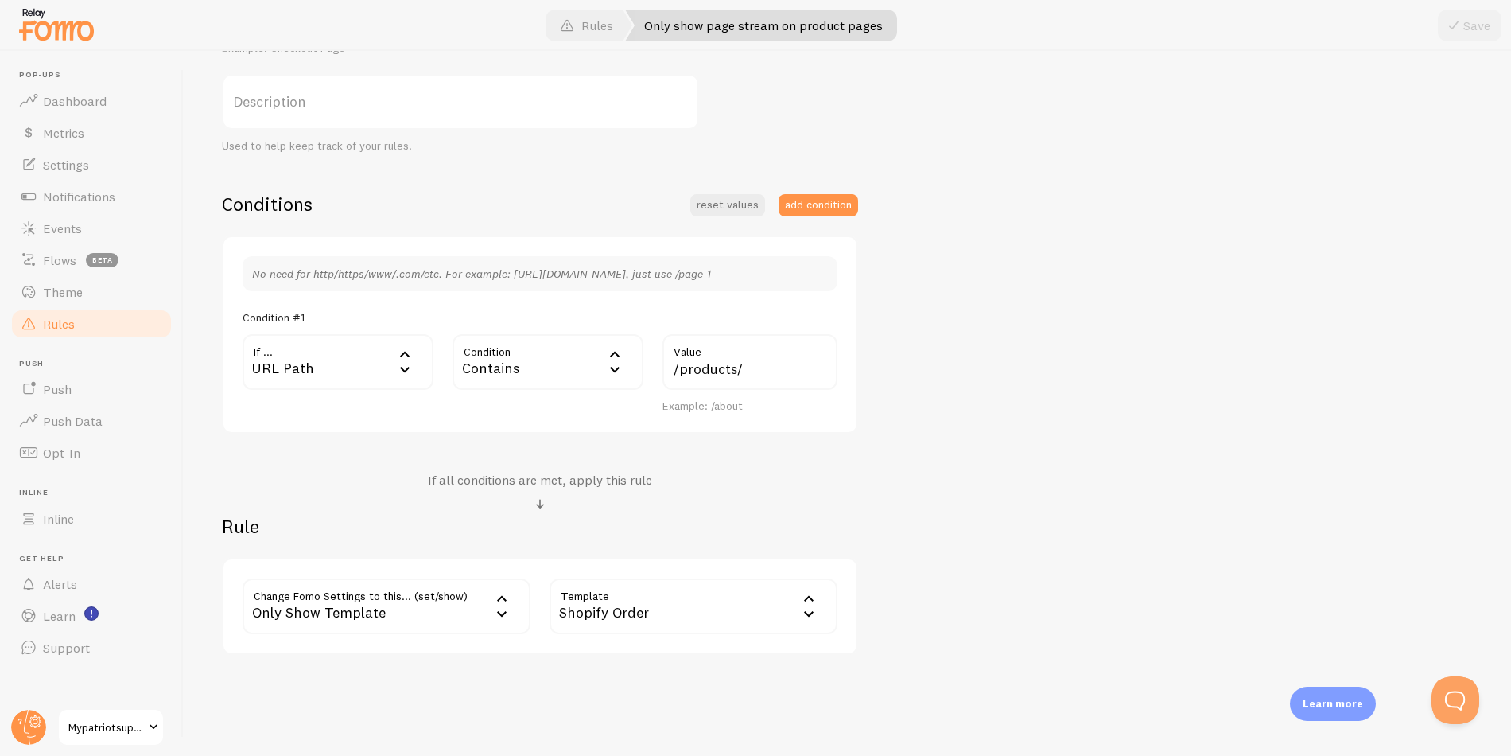
scroll to position [274, 0]
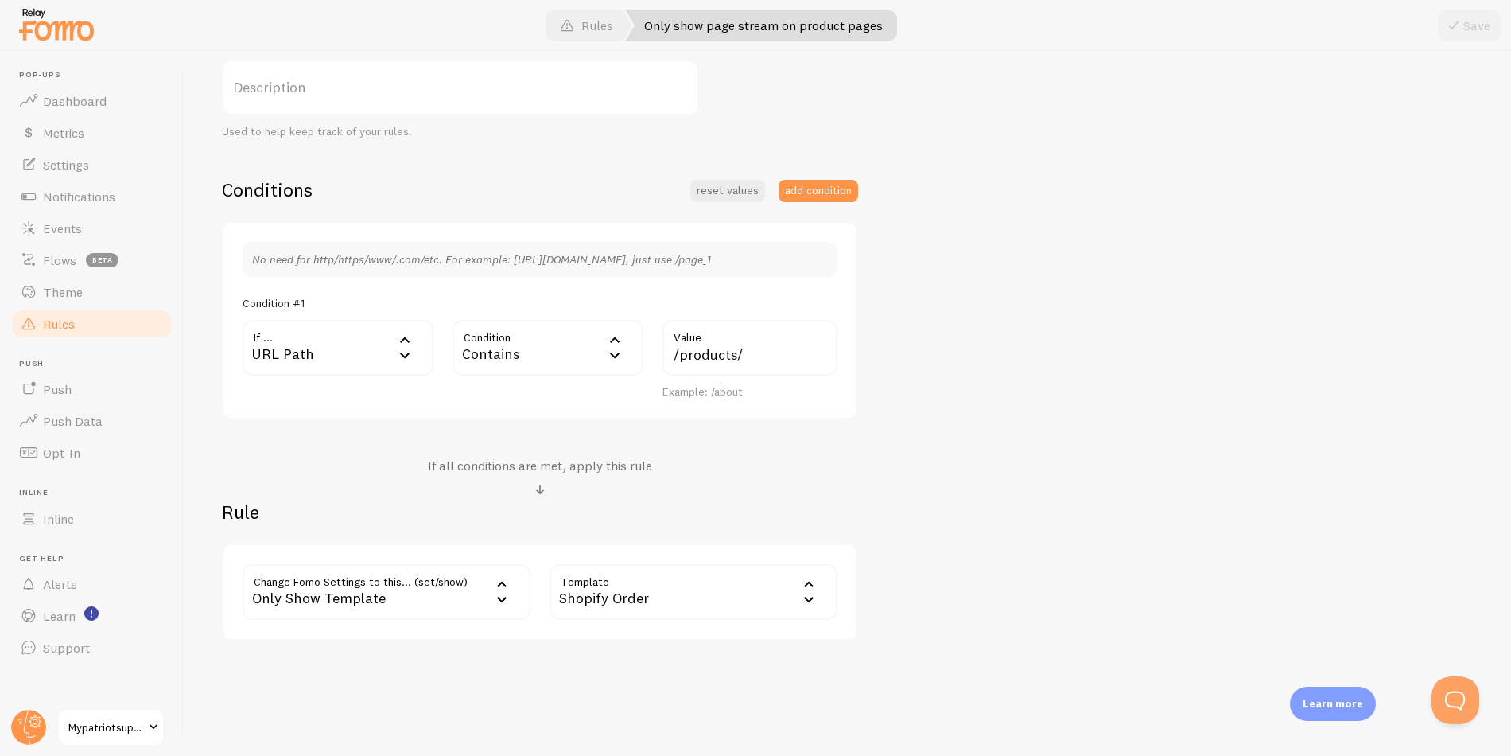
click at [437, 591] on div "Only Show Template" at bounding box center [387, 592] width 288 height 56
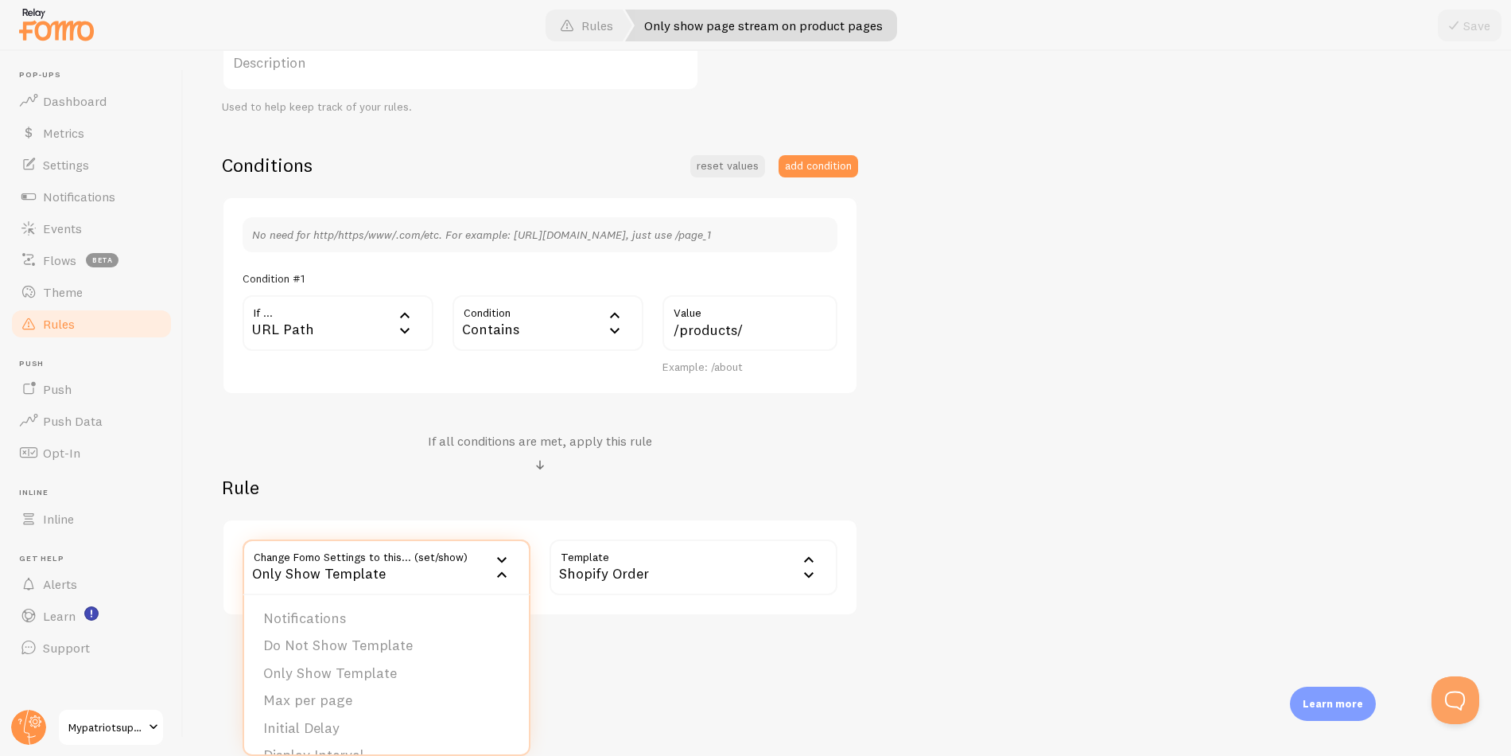
click at [984, 502] on div "Only show page stream on product pages Title Example: Checkout Page Description…" at bounding box center [847, 276] width 1251 height 678
click at [99, 325] on link "Rules" at bounding box center [92, 324] width 164 height 32
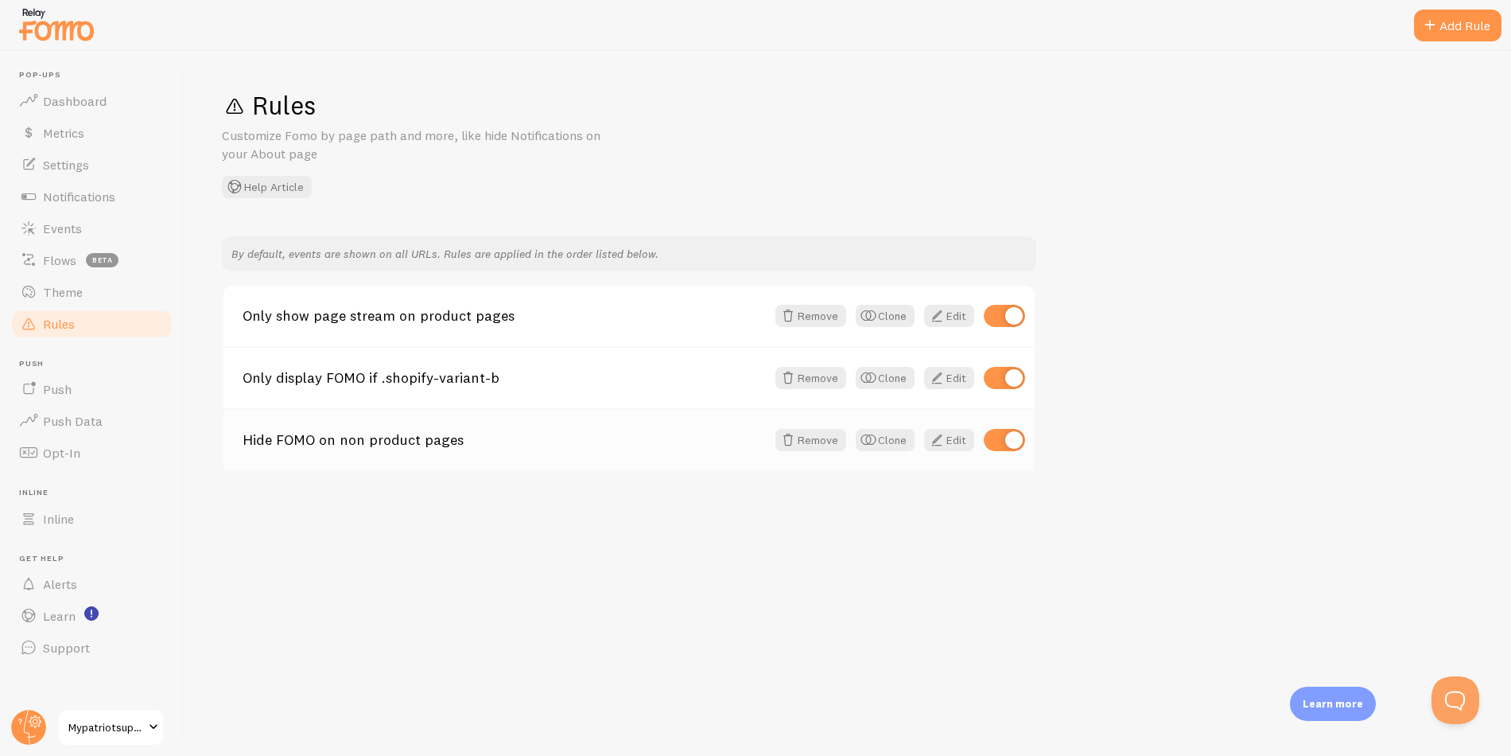
click at [541, 449] on div "Hide FOMO on non product pages Remove Clone Edit" at bounding box center [629, 439] width 811 height 62
click at [954, 439] on link "Edit" at bounding box center [949, 440] width 50 height 22
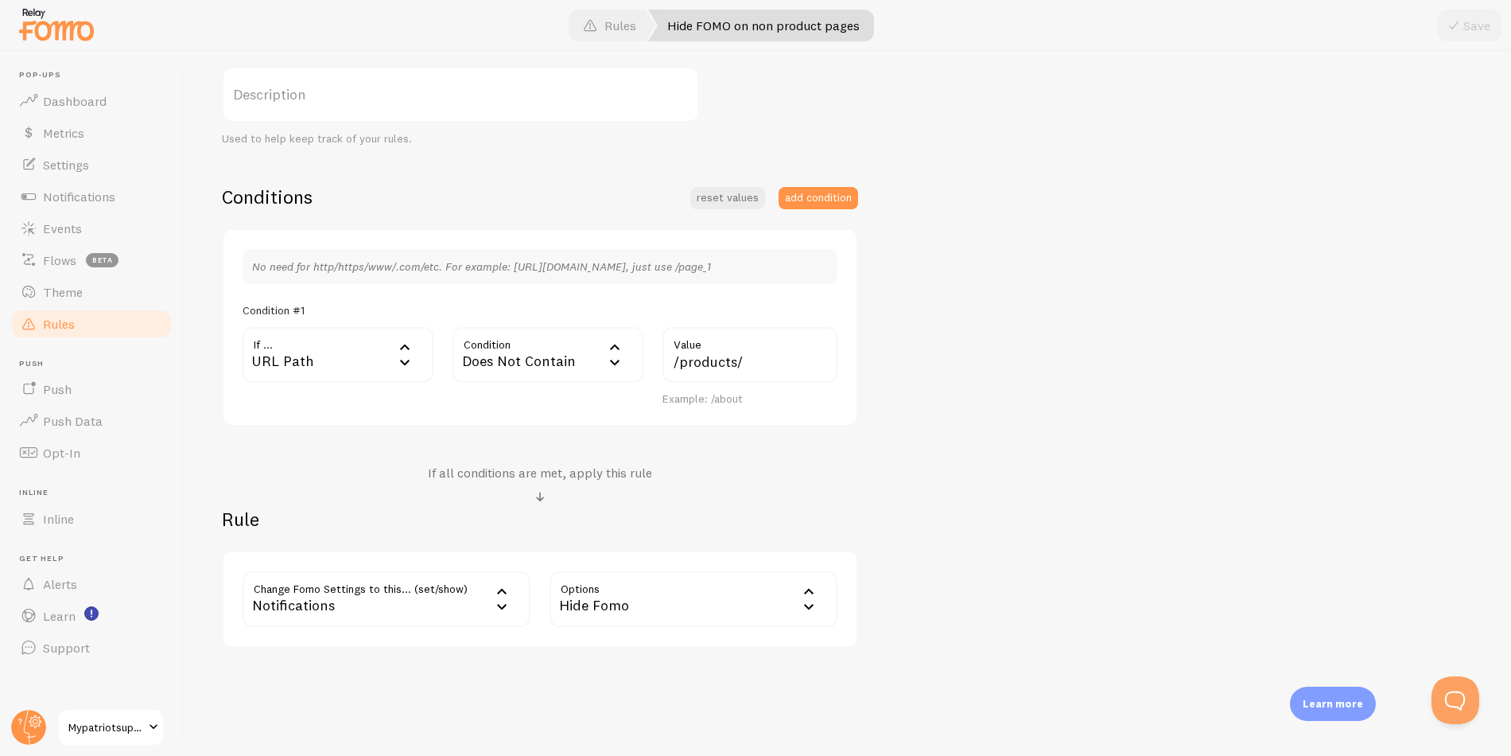
scroll to position [275, 0]
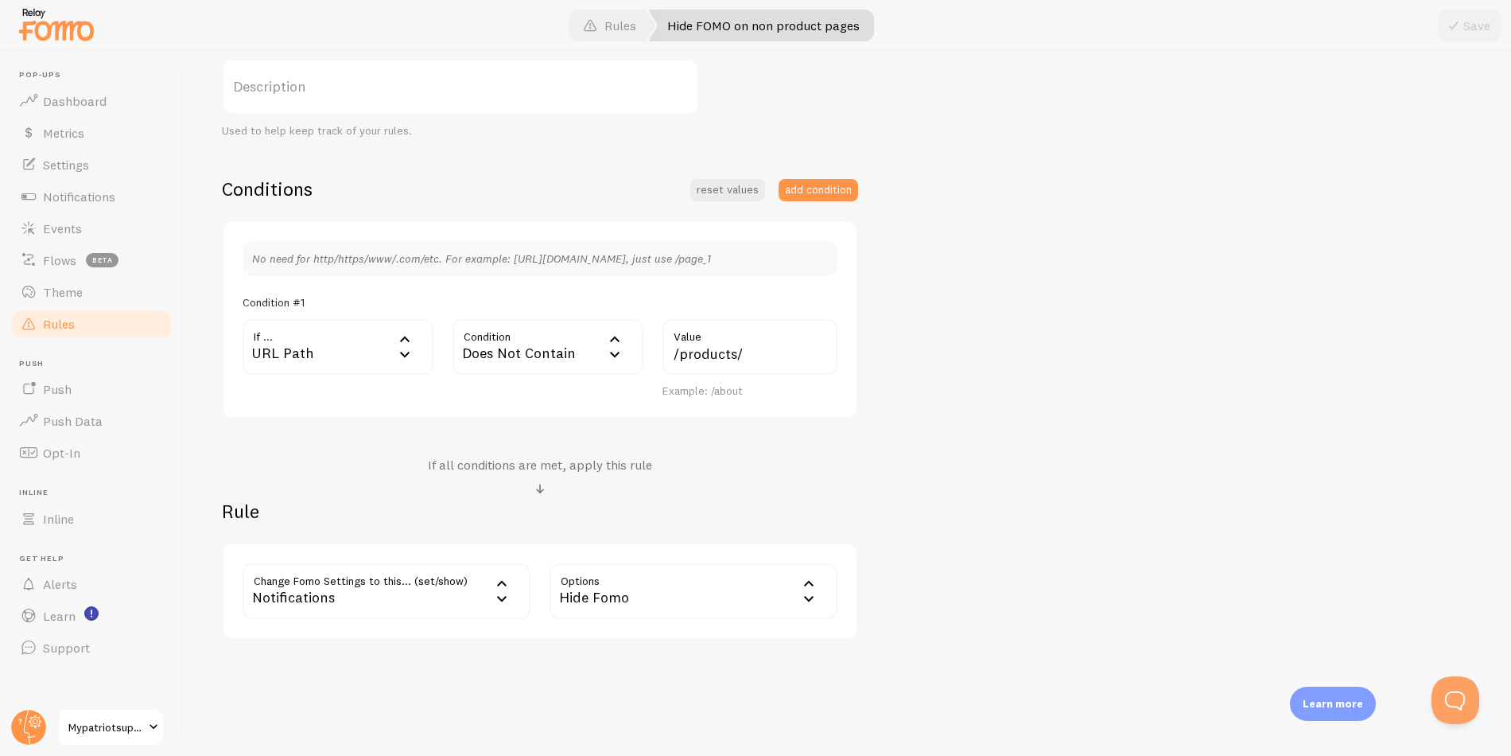
click at [421, 595] on div "Notifications" at bounding box center [387, 591] width 288 height 56
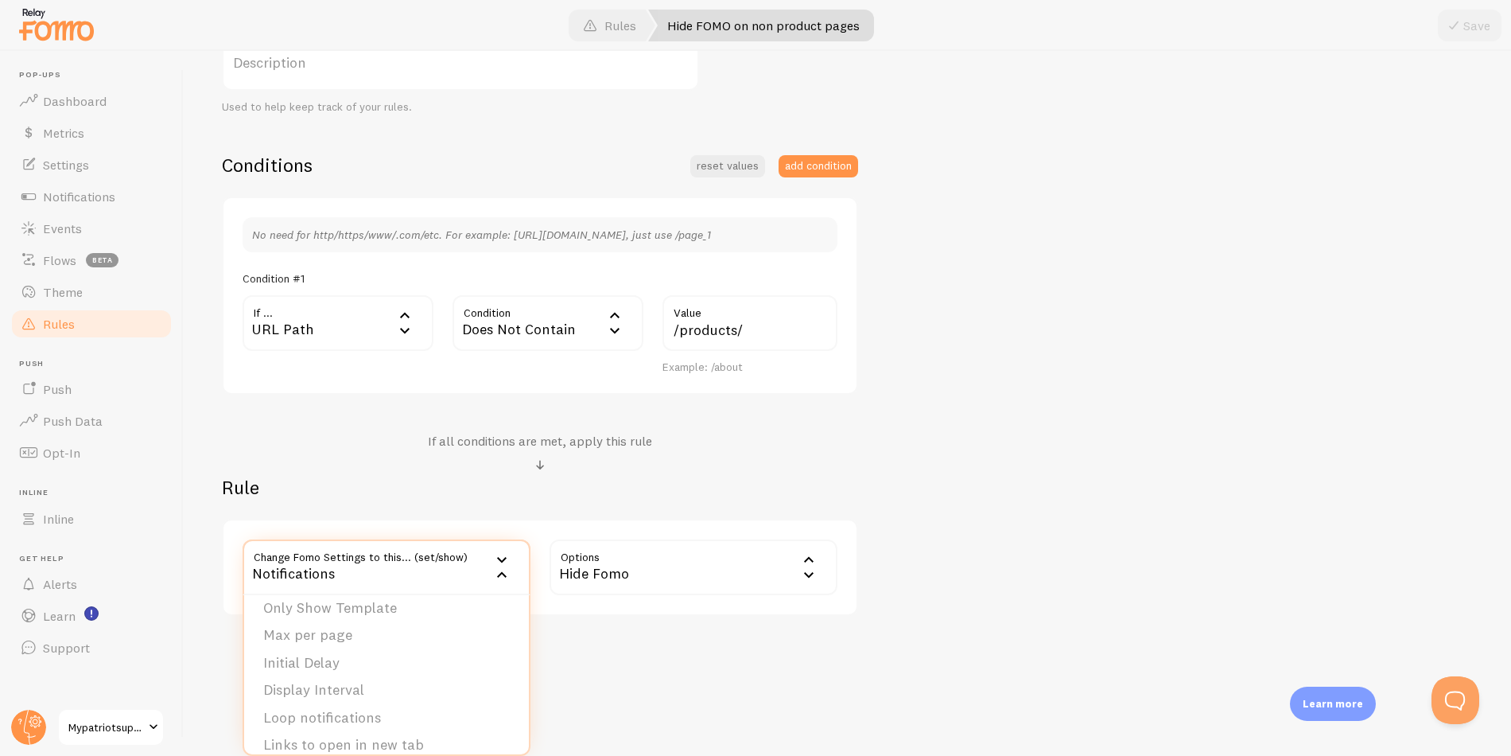
scroll to position [0, 0]
click at [426, 640] on li "Do Not Show Template" at bounding box center [386, 646] width 285 height 28
click at [357, 565] on div "Do Not Show Template" at bounding box center [387, 567] width 288 height 56
click at [590, 575] on label "Template" at bounding box center [694, 567] width 288 height 56
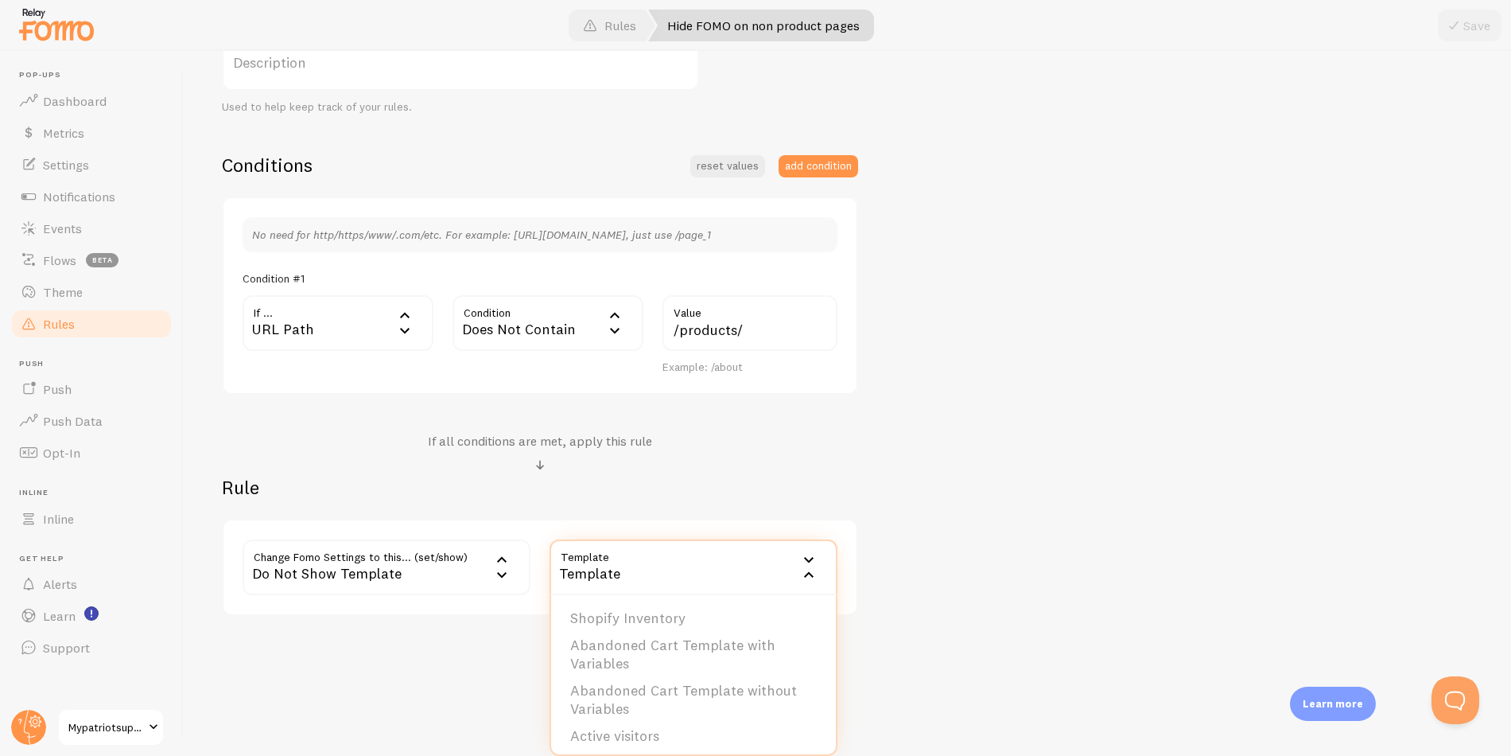
click at [408, 569] on div "Do Not Show Template" at bounding box center [387, 567] width 288 height 56
click at [384, 605] on li "Notifications" at bounding box center [386, 619] width 285 height 28
click at [600, 572] on label "Options" at bounding box center [694, 567] width 288 height 56
click at [607, 612] on li "Hide Fomo" at bounding box center [693, 619] width 285 height 28
